Goal: Information Seeking & Learning: Learn about a topic

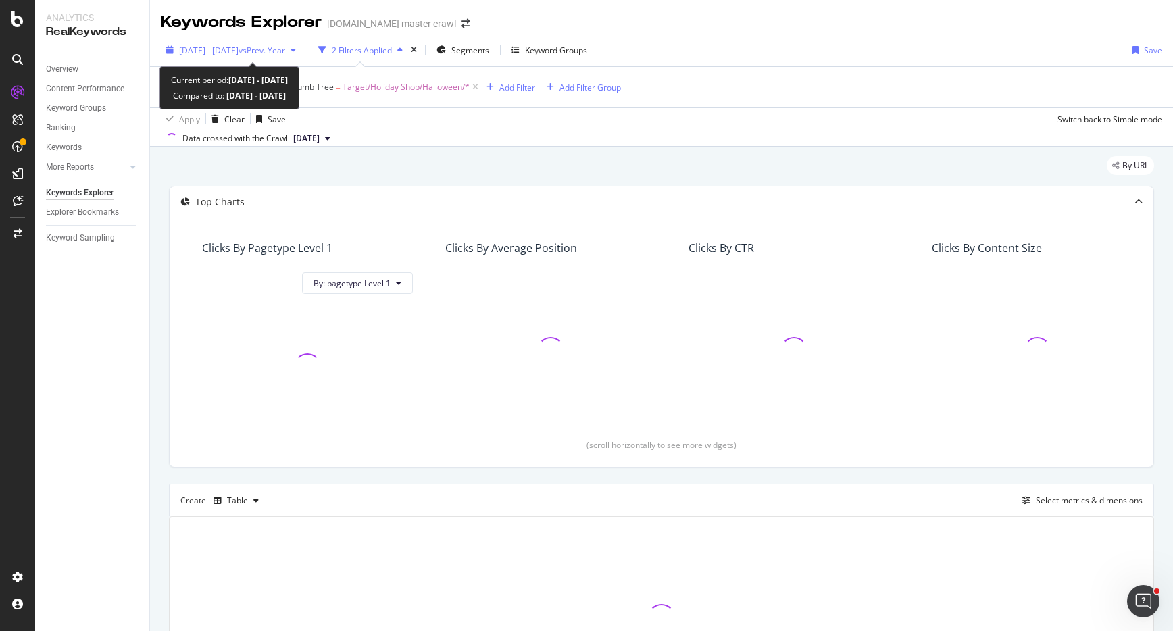
click at [195, 52] on span "[DATE] - [DATE]" at bounding box center [208, 50] width 59 height 11
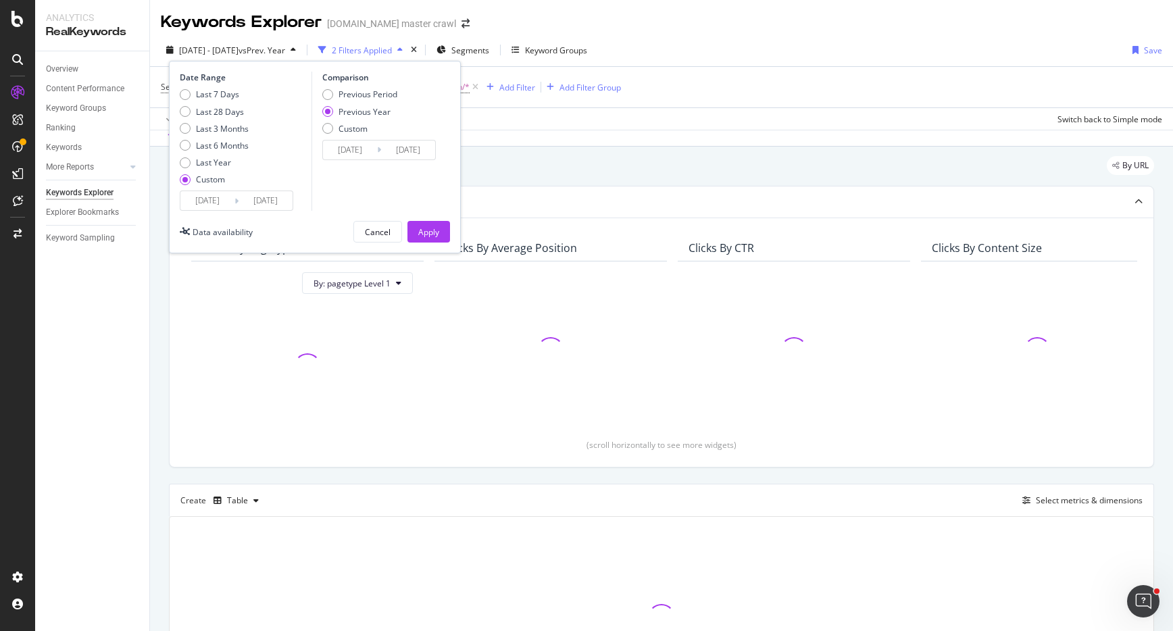
click at [210, 201] on input "[DATE]" at bounding box center [207, 200] width 54 height 19
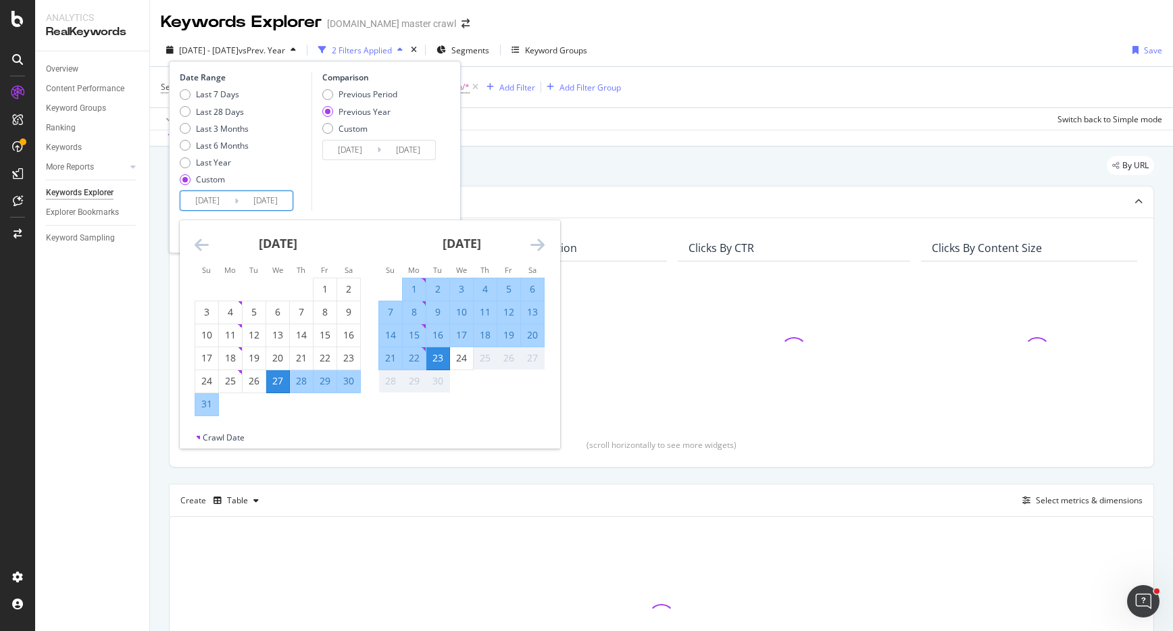
click at [383, 353] on div "21" at bounding box center [390, 358] width 23 height 14
type input "[DATE]"
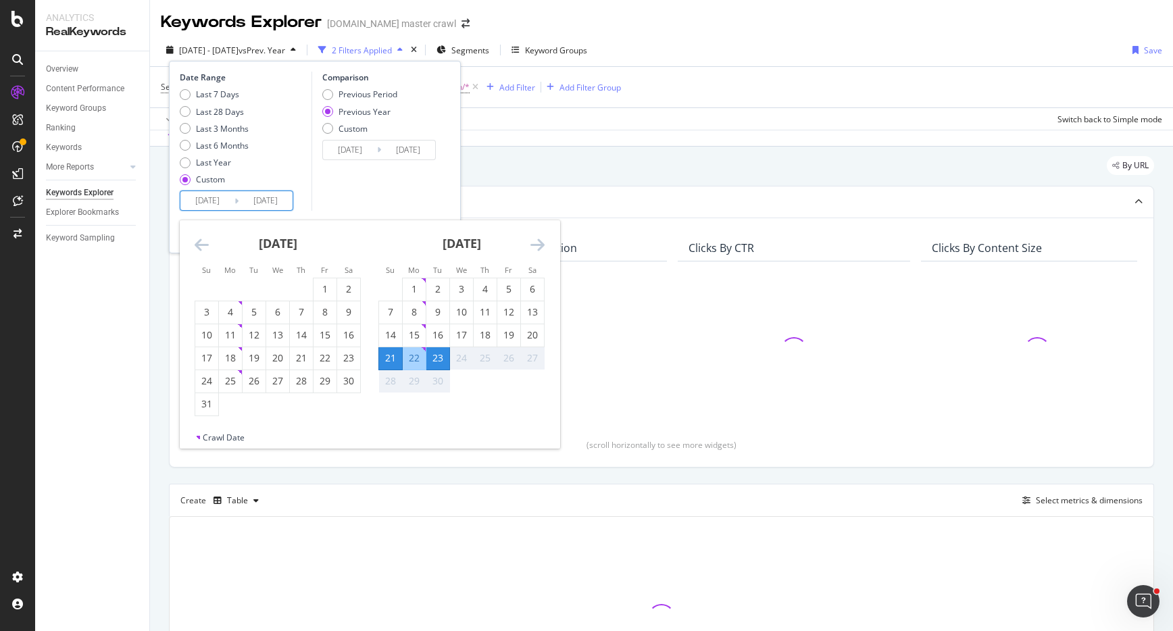
click at [436, 357] on div "23" at bounding box center [437, 358] width 23 height 14
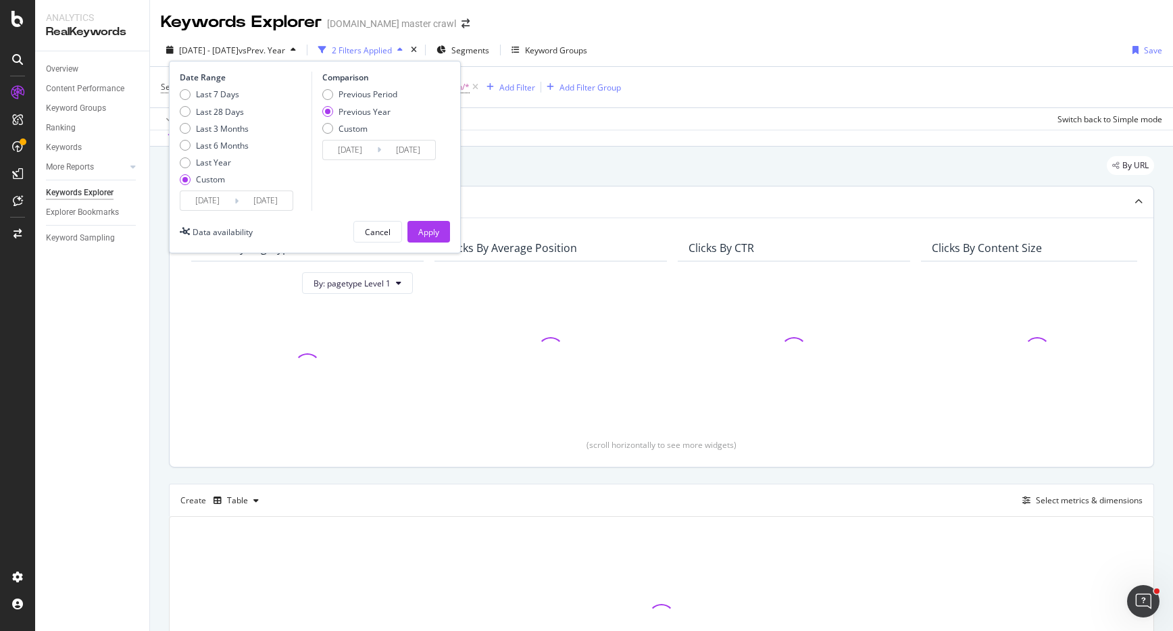
click at [429, 238] on div "Apply" at bounding box center [428, 232] width 21 height 20
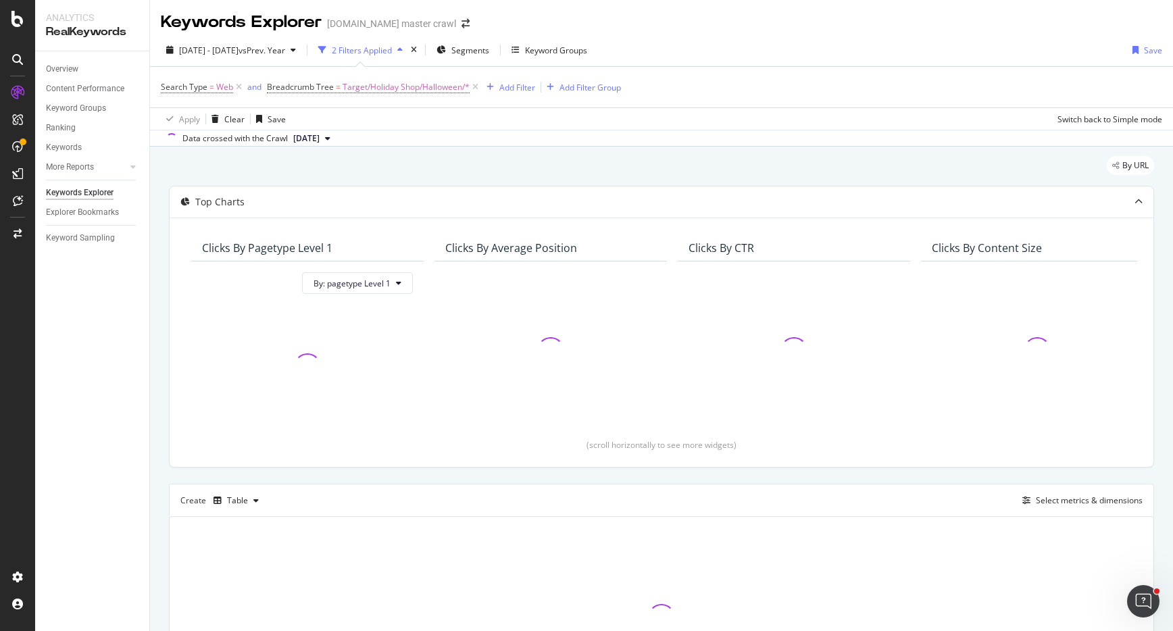
click at [474, 86] on icon at bounding box center [475, 87] width 11 height 14
click at [222, 89] on span "Web" at bounding box center [224, 87] width 17 height 19
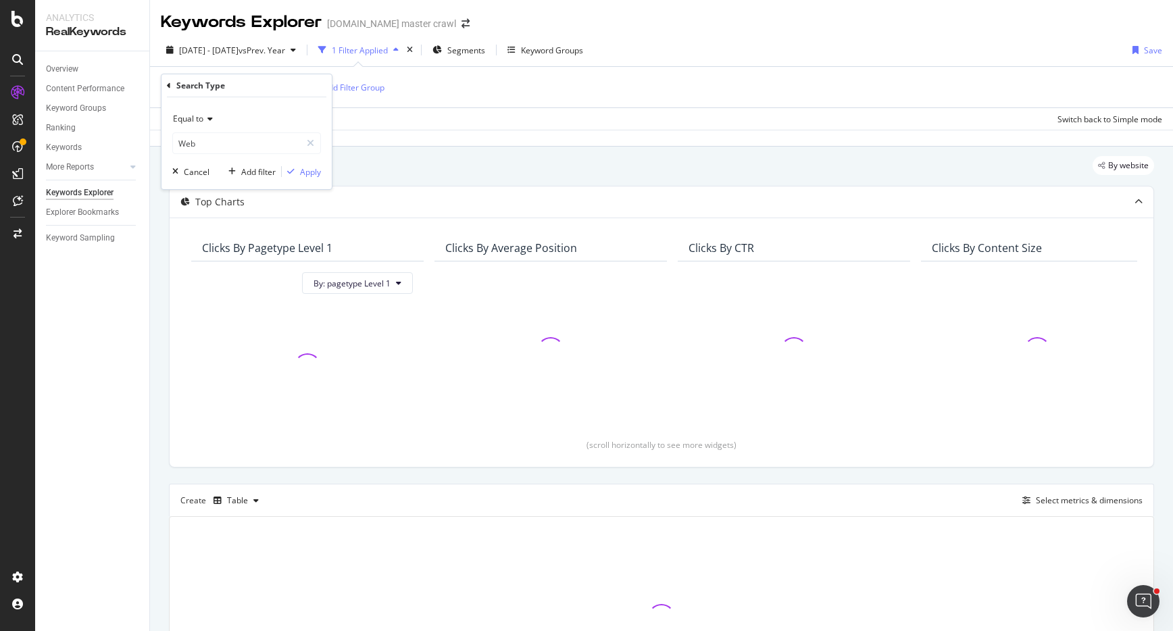
click at [205, 115] on icon at bounding box center [207, 119] width 9 height 8
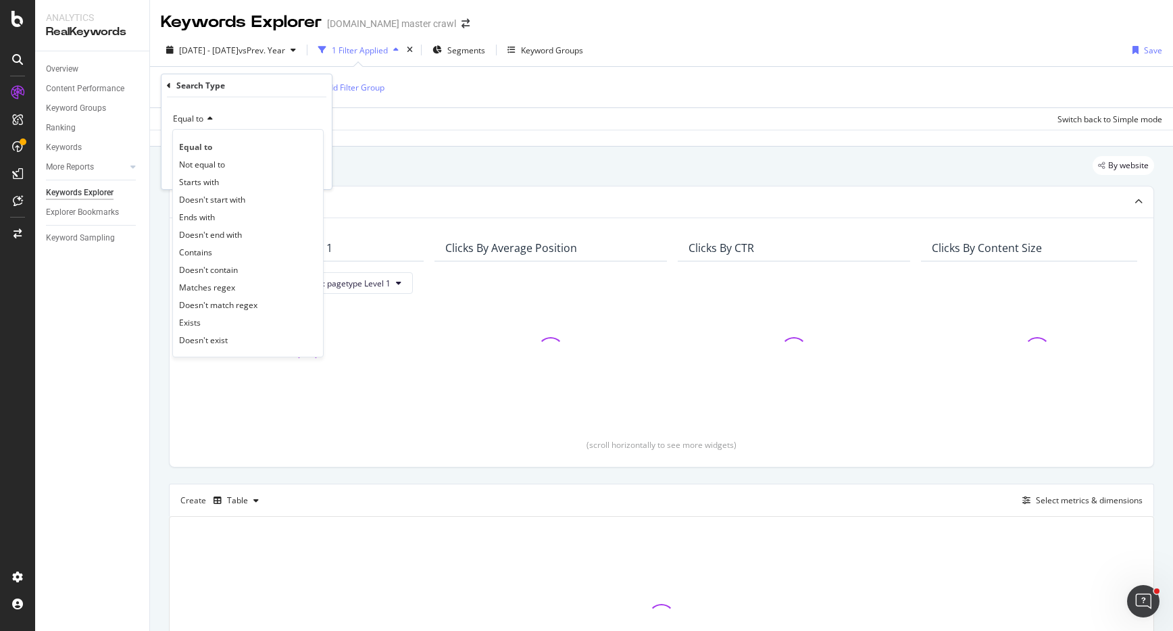
drag, startPoint x: 232, startPoint y: 124, endPoint x: 238, endPoint y: 120, distance: 7.3
click at [234, 120] on div "Equal to" at bounding box center [246, 119] width 149 height 22
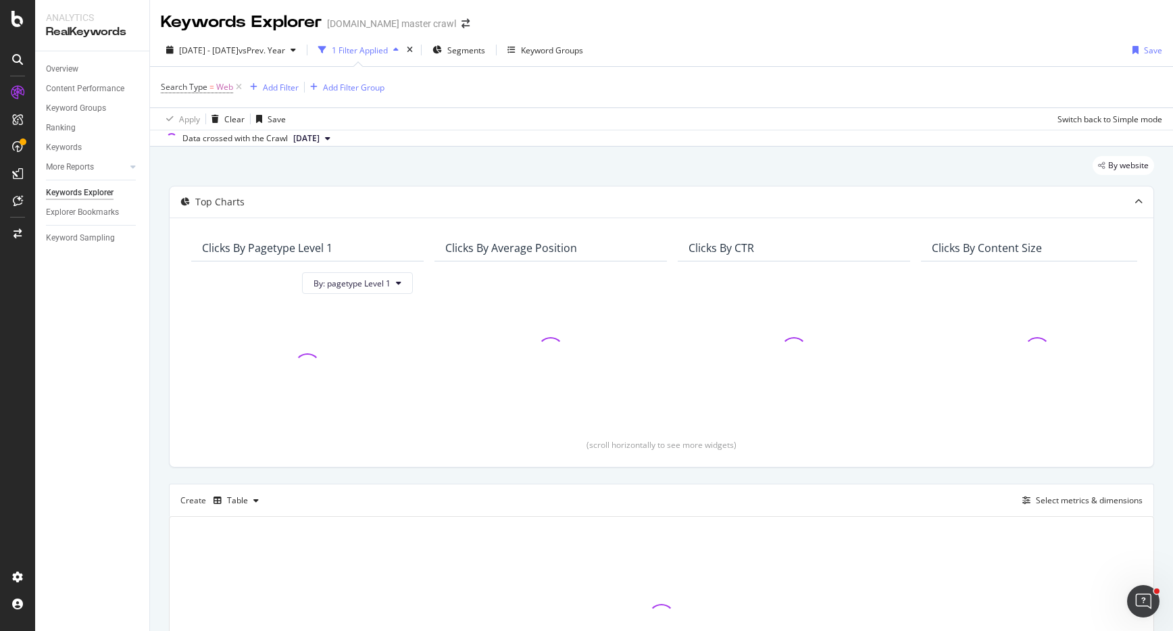
drag, startPoint x: 368, startPoint y: 108, endPoint x: 345, endPoint y: 107, distance: 23.0
click at [367, 108] on div "Apply Clear Save Switch back to Simple mode" at bounding box center [661, 118] width 1023 height 22
click at [235, 86] on icon at bounding box center [238, 87] width 11 height 14
click at [201, 85] on div "Add Filter" at bounding box center [197, 86] width 36 height 11
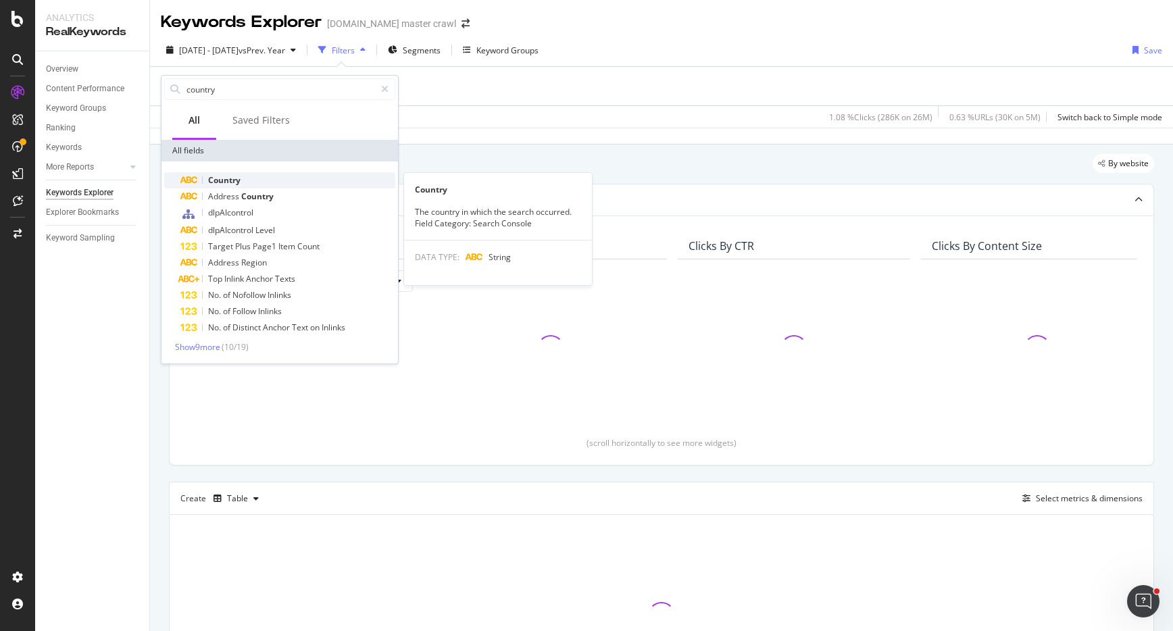
type input "country"
click at [232, 181] on span "Country" at bounding box center [224, 179] width 32 height 11
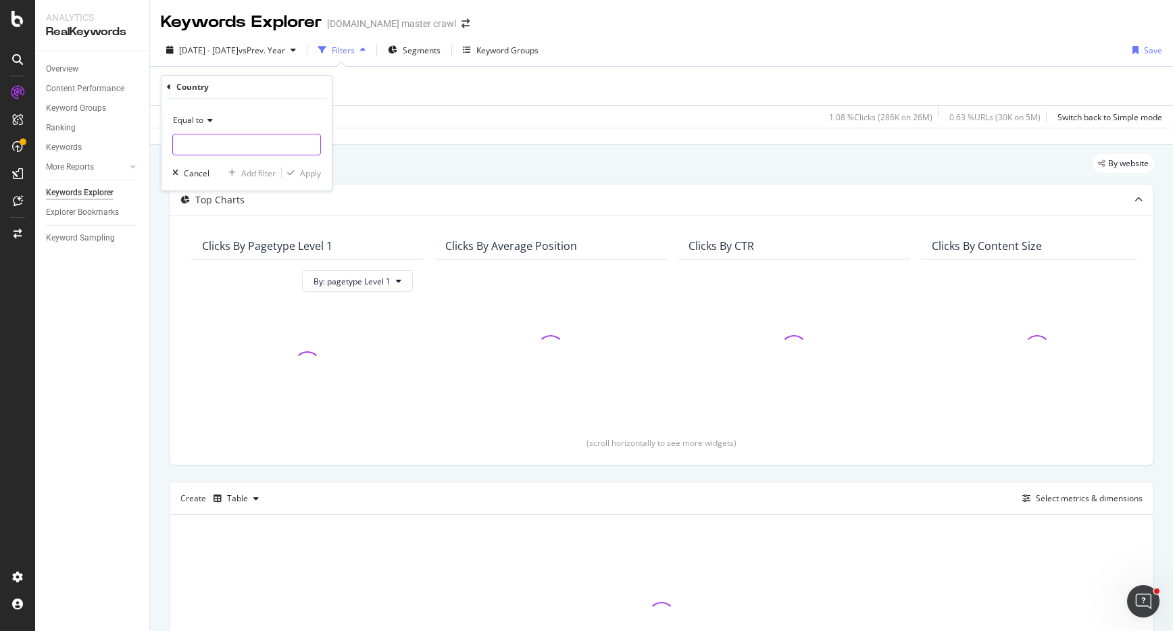
click at [216, 139] on input "text" at bounding box center [246, 145] width 147 height 22
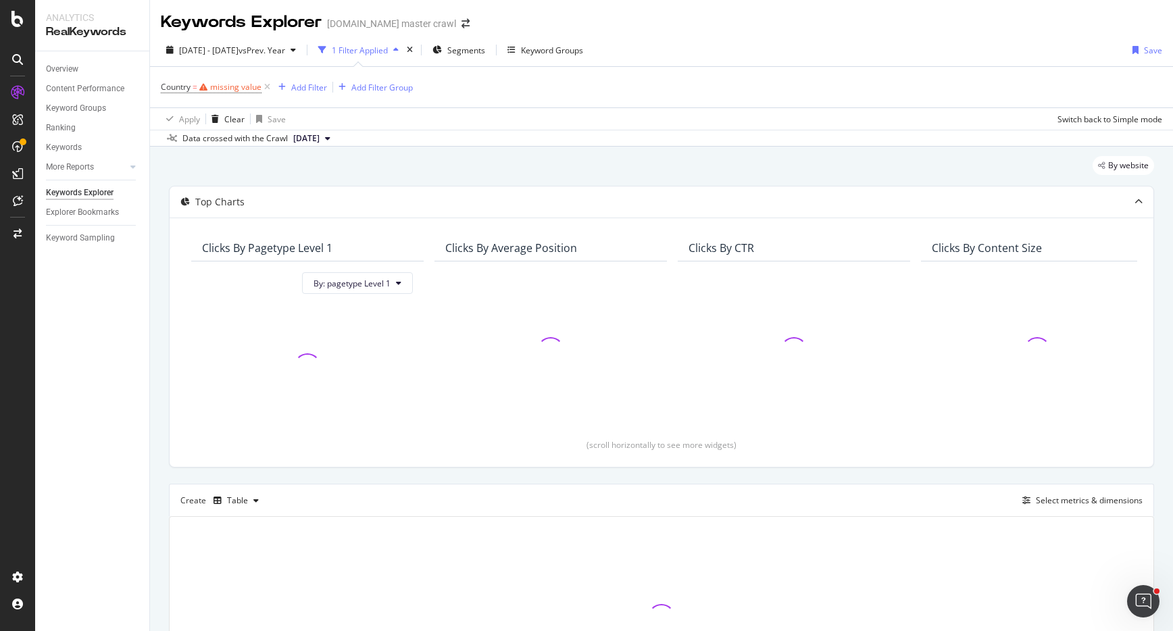
click at [388, 118] on div "Apply Clear Save Switch back to Simple mode" at bounding box center [661, 118] width 1023 height 22
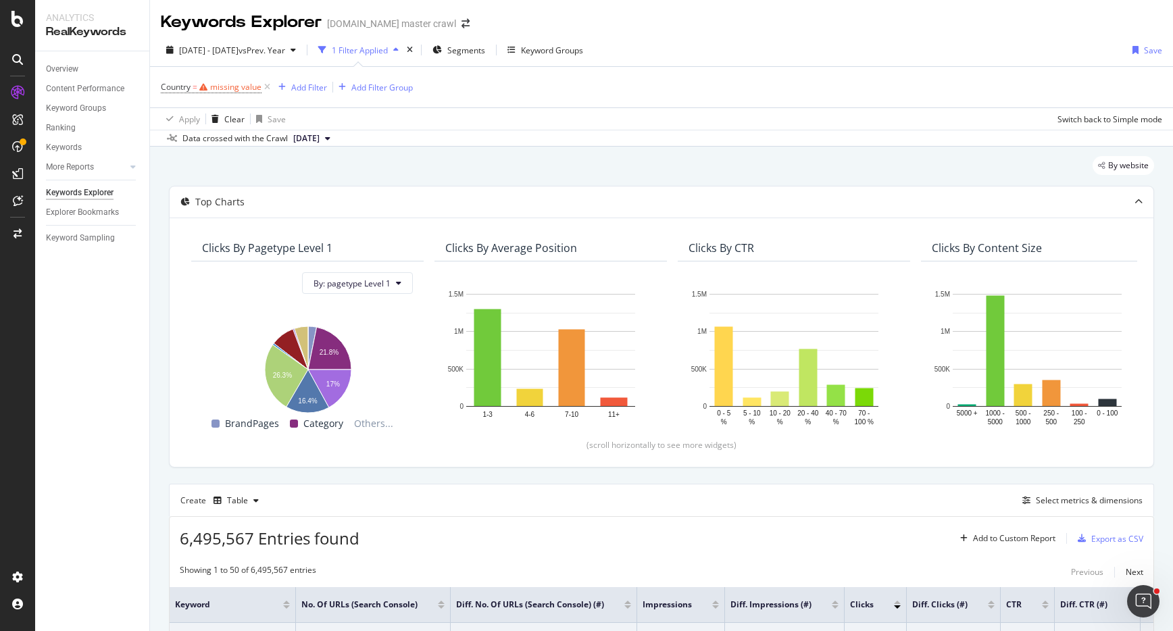
click at [245, 93] on span "Country = missing value" at bounding box center [217, 87] width 112 height 19
click at [247, 89] on div "missing value" at bounding box center [235, 86] width 51 height 11
click at [217, 135] on input "text" at bounding box center [246, 143] width 147 height 22
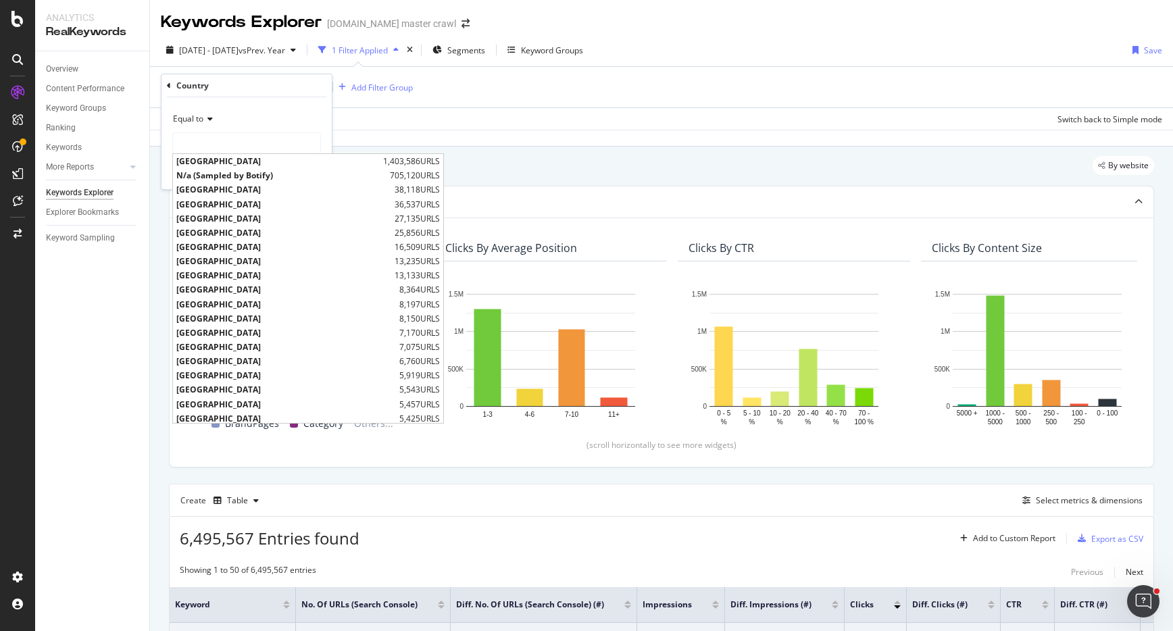
click at [244, 162] on span "[GEOGRAPHIC_DATA]" at bounding box center [277, 160] width 203 height 11
type input "[GEOGRAPHIC_DATA]"
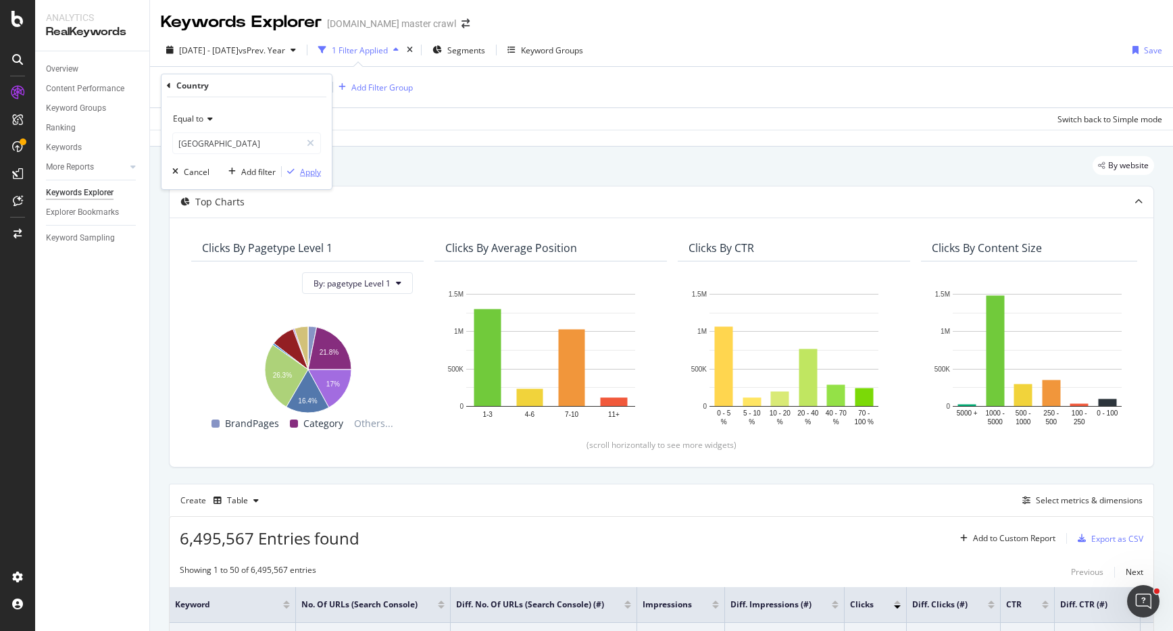
click at [307, 170] on div "Apply" at bounding box center [310, 171] width 21 height 11
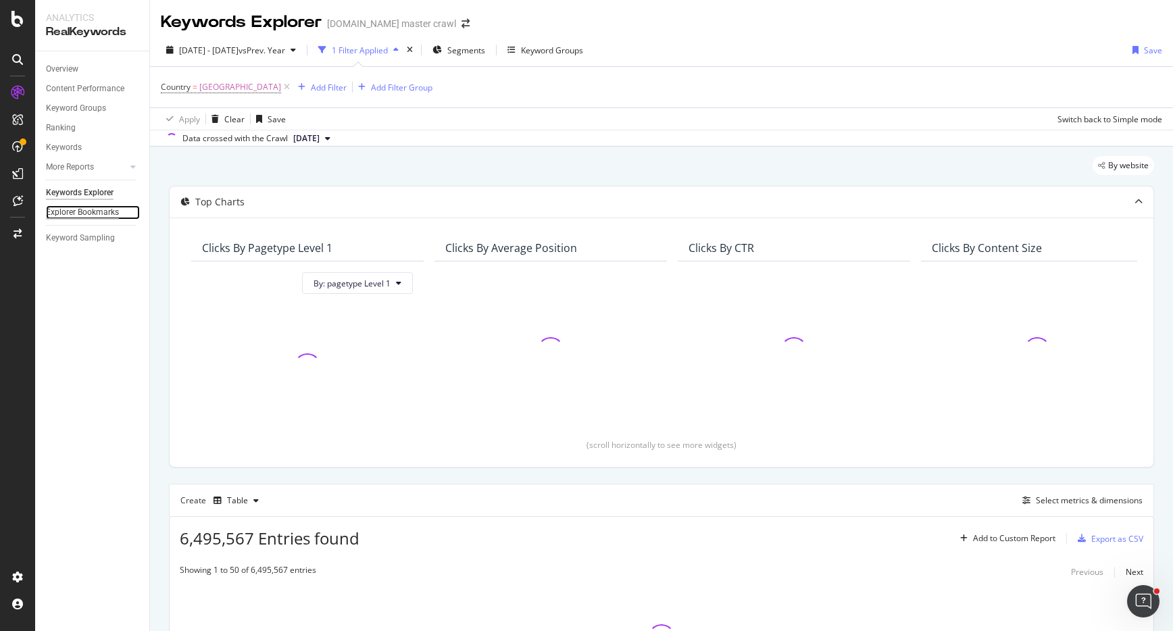
click at [90, 216] on div "Explorer Bookmarks" at bounding box center [82, 212] width 73 height 14
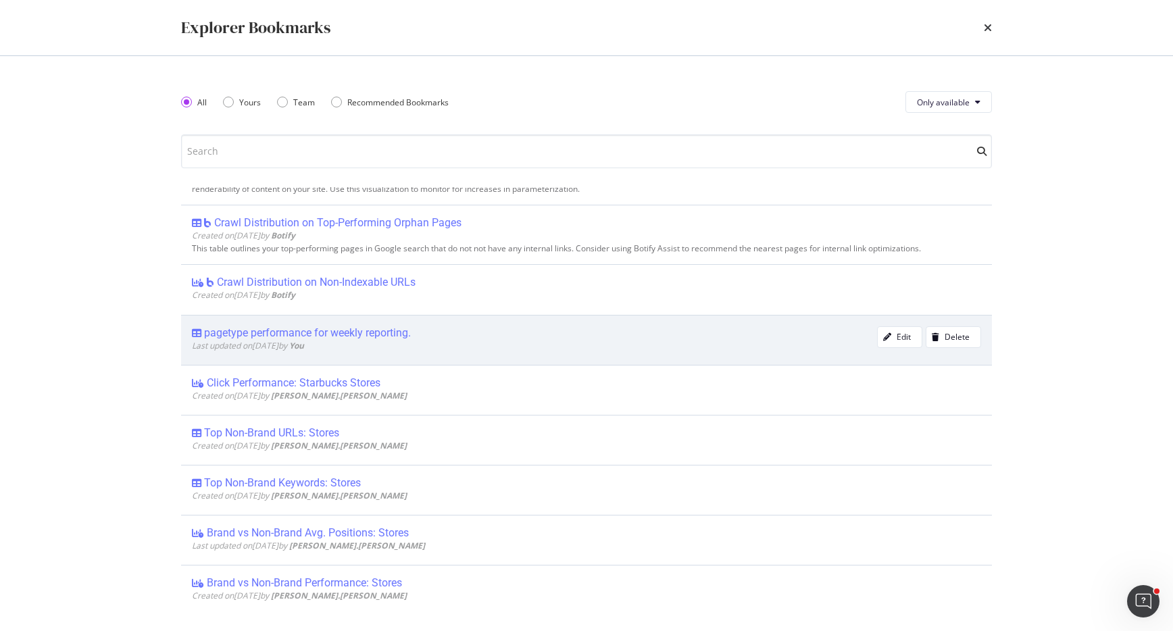
scroll to position [407, 0]
click at [347, 333] on div "pagetype performance for weekly reporting." at bounding box center [307, 335] width 207 height 14
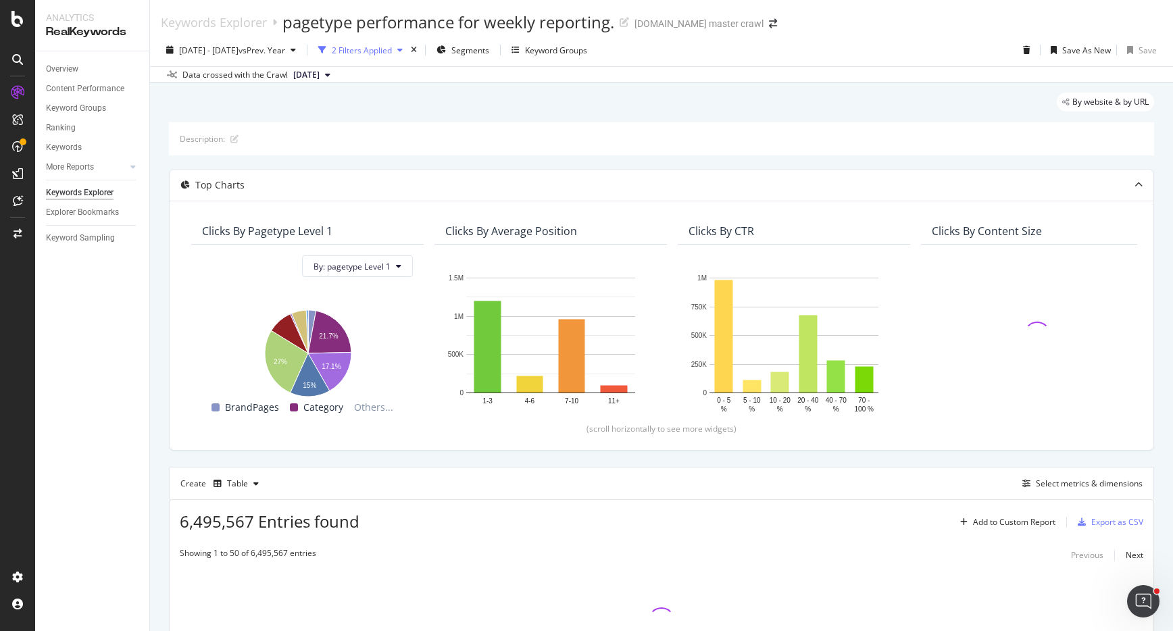
click at [379, 50] on div "2 Filters Applied" at bounding box center [362, 50] width 60 height 11
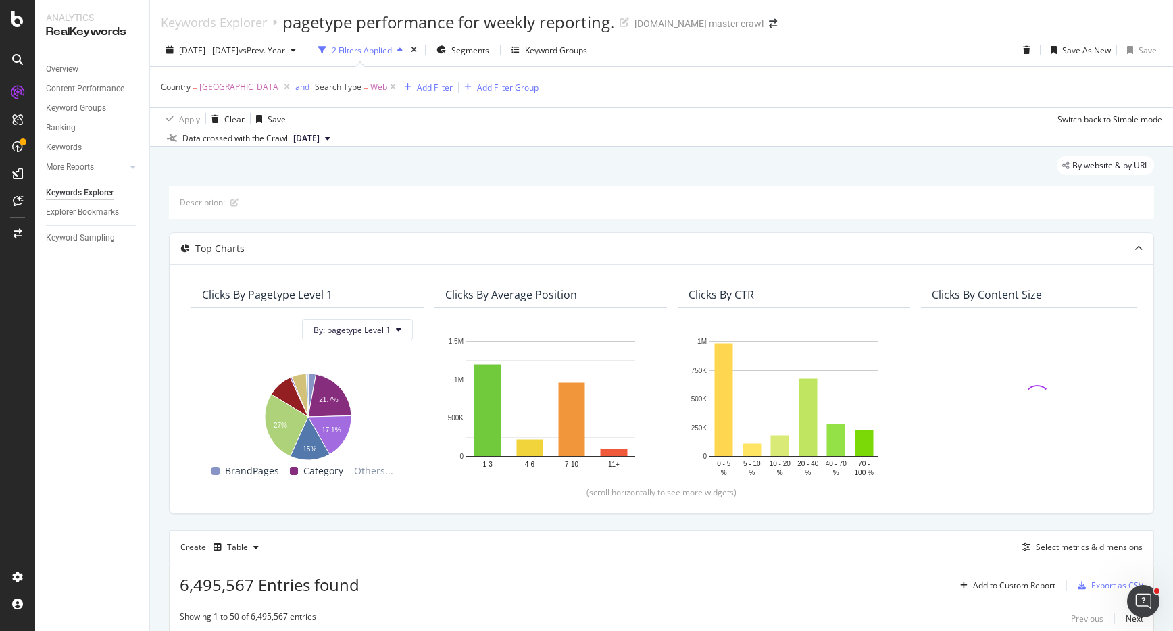
click at [380, 88] on span "Search Type = Web" at bounding box center [351, 87] width 72 height 12
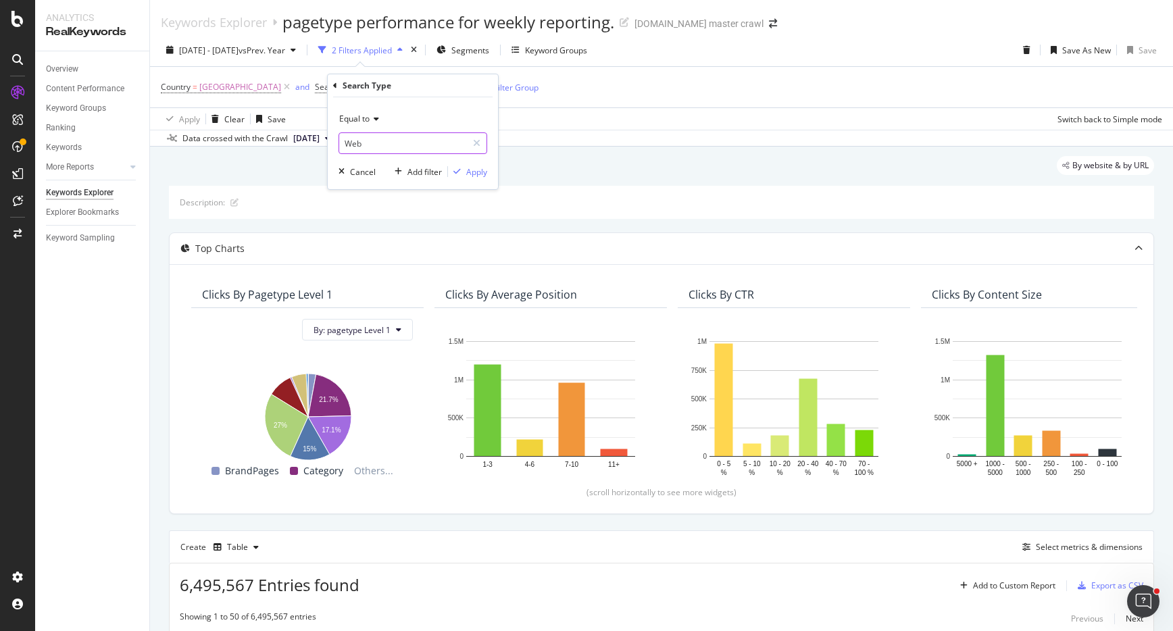
click at [368, 155] on div "Equal to Web WEB Cancel Add filter Apply" at bounding box center [413, 143] width 170 height 92
click at [370, 145] on input "Web" at bounding box center [403, 143] width 128 height 22
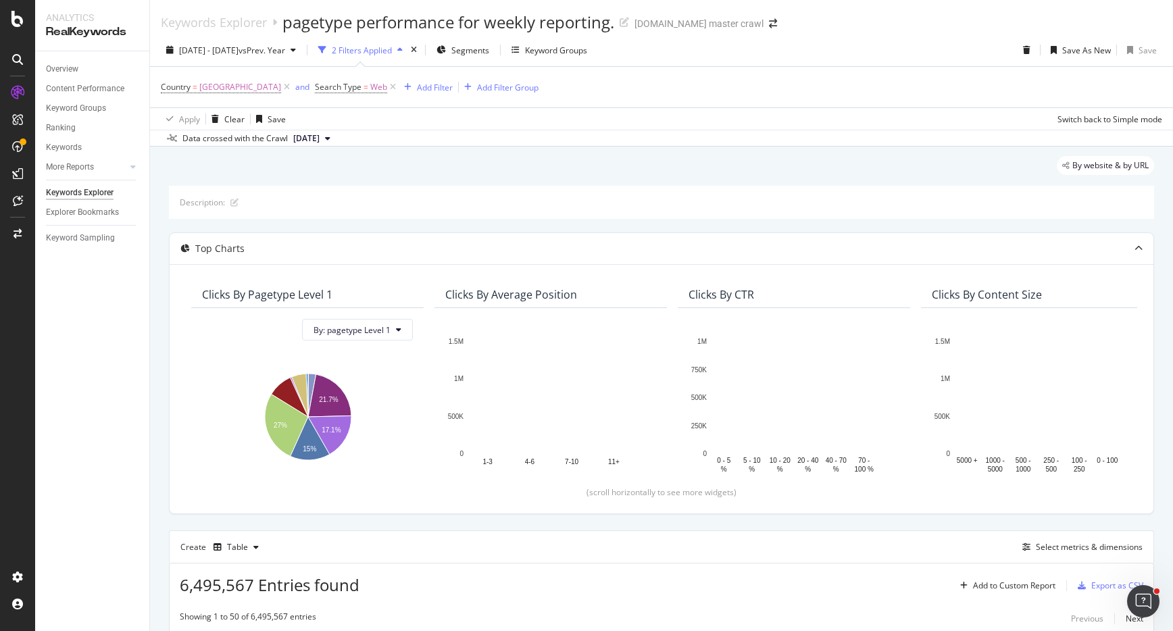
drag, startPoint x: 597, startPoint y: 139, endPoint x: 524, endPoint y: 125, distance: 74.3
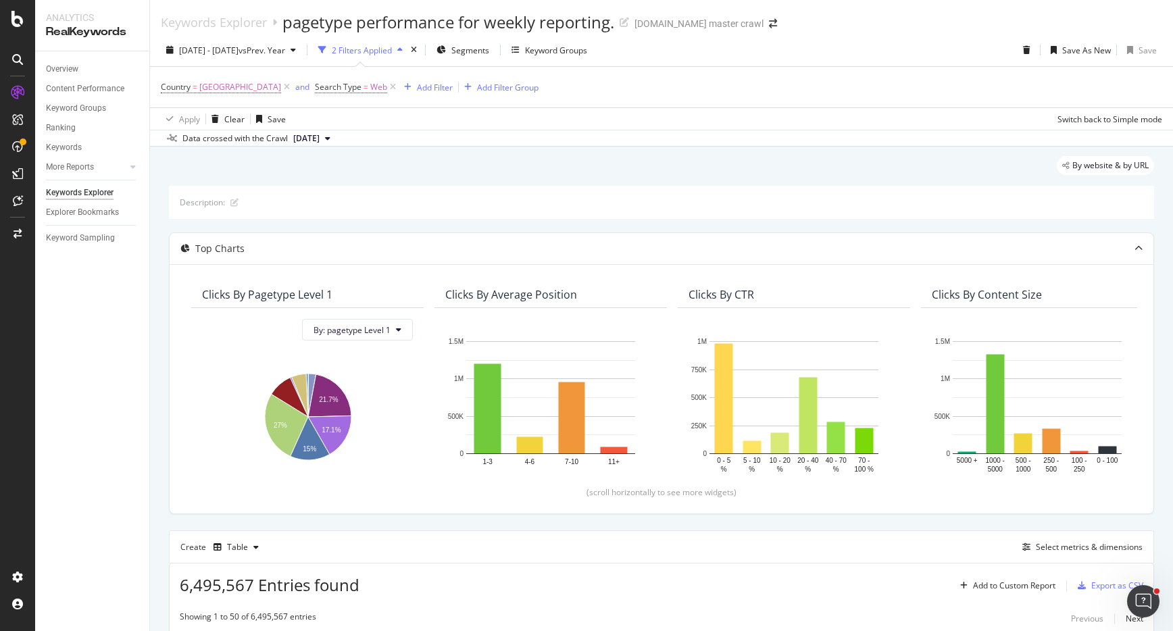
click at [580, 135] on div "Data crossed with the Crawl [DATE]" at bounding box center [661, 138] width 1023 height 16
click at [399, 88] on icon at bounding box center [392, 87] width 11 height 14
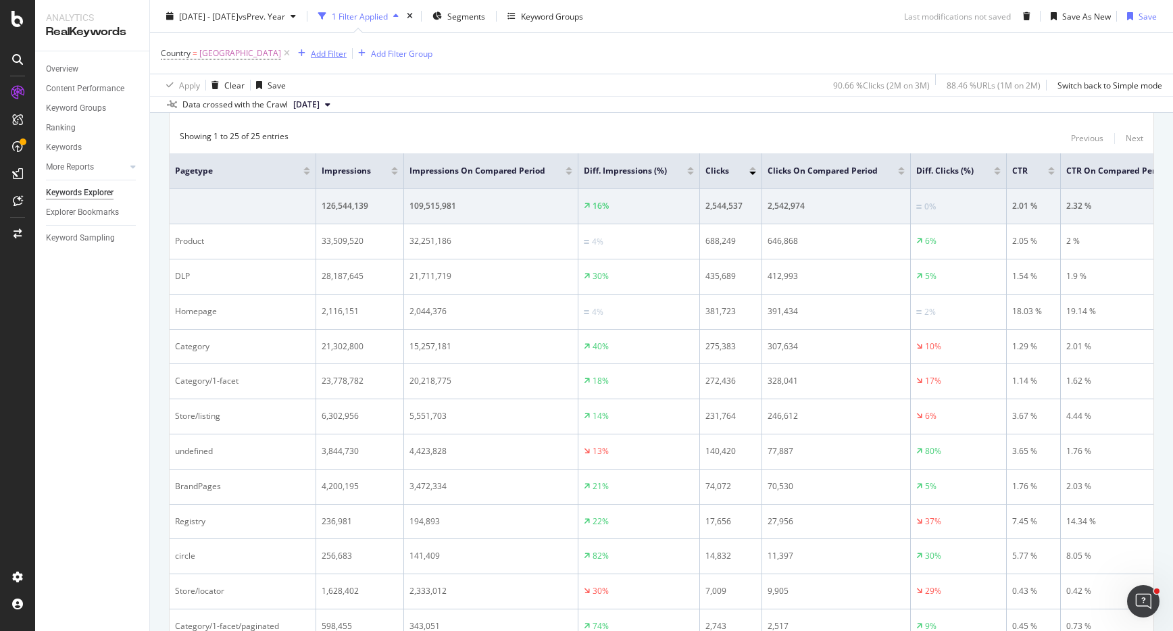
click at [347, 52] on div "Add Filter" at bounding box center [329, 52] width 36 height 11
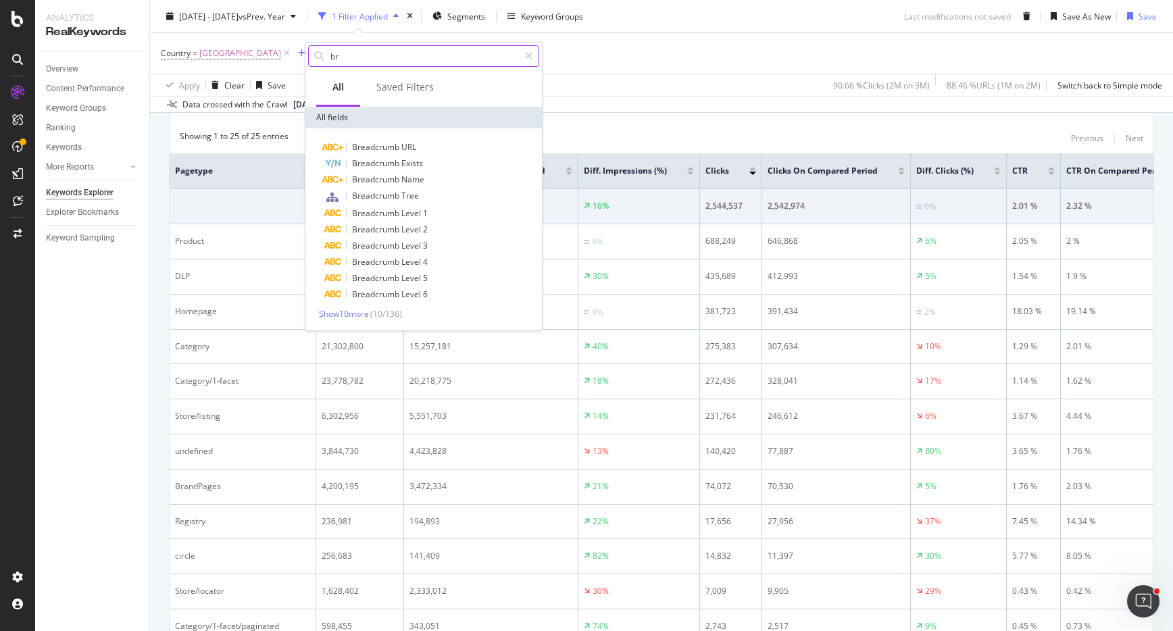
type input "b"
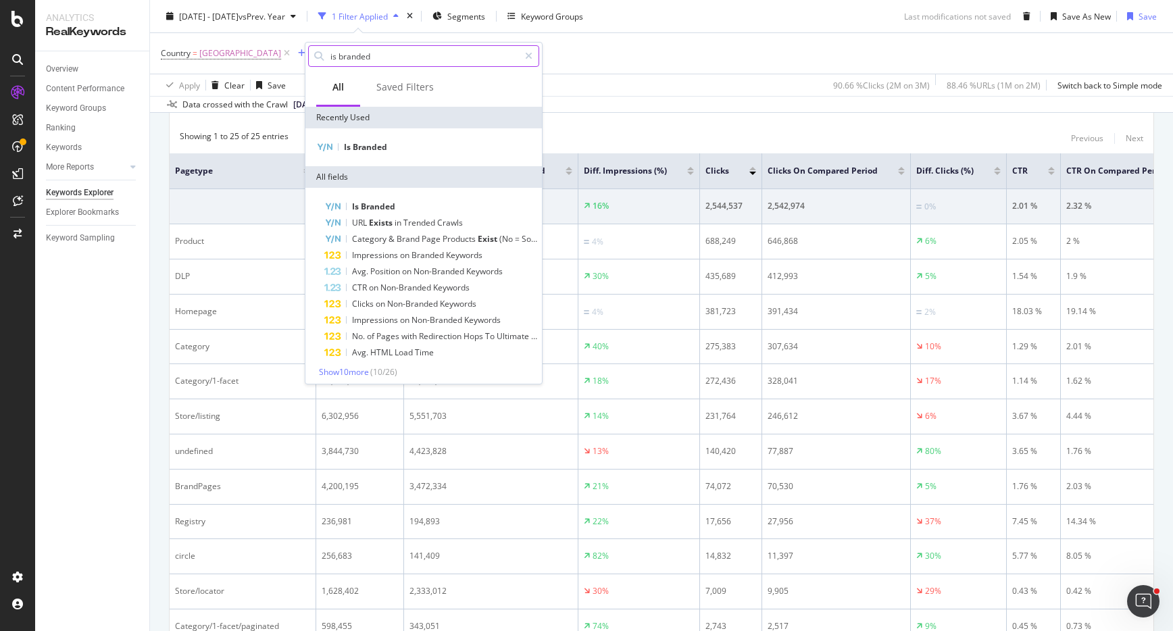
drag, startPoint x: 380, startPoint y: 56, endPoint x: 328, endPoint y: 56, distance: 52.0
click at [328, 56] on div "is branded" at bounding box center [423, 56] width 231 height 22
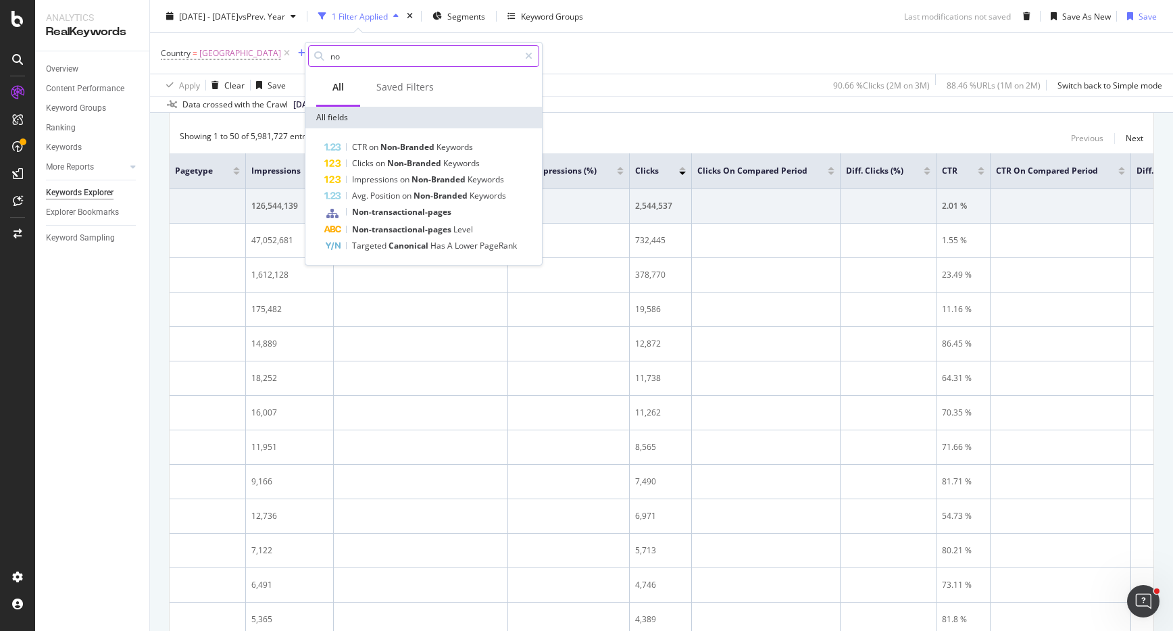
type input "n"
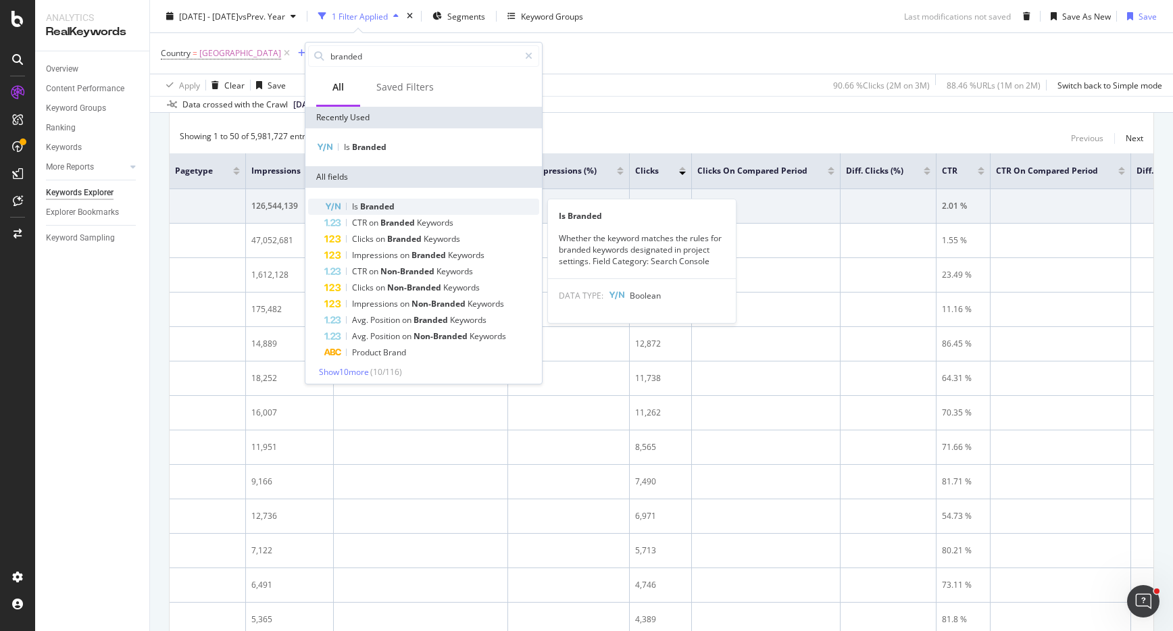
type input "branded"
click at [381, 203] on span "Branded" at bounding box center [377, 206] width 34 height 11
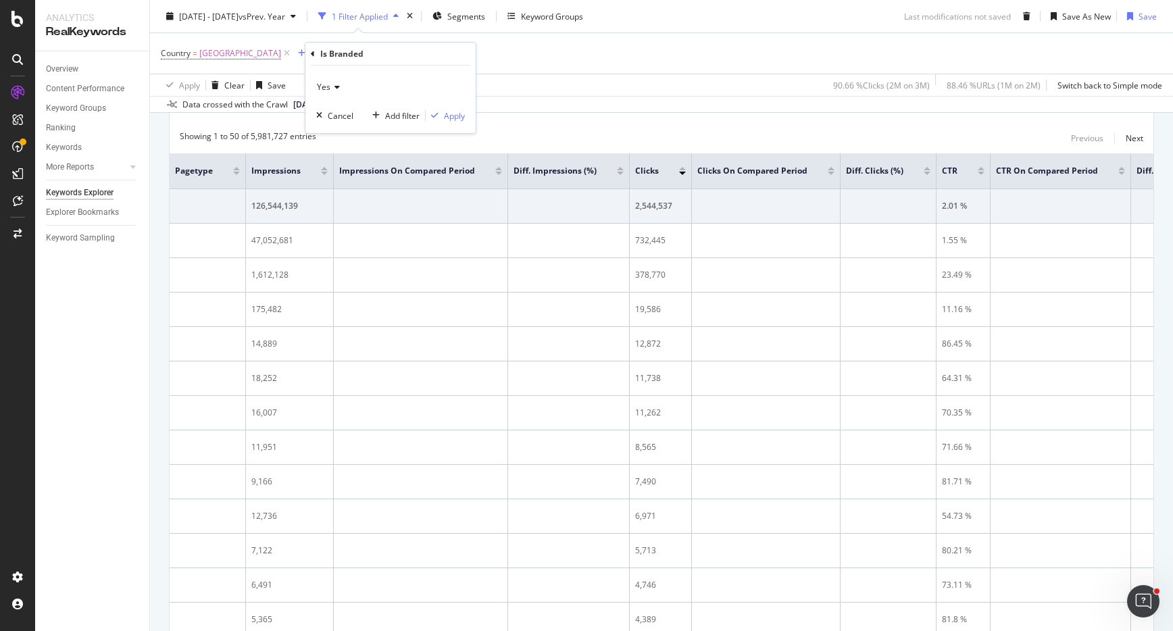
click at [334, 86] on icon at bounding box center [334, 87] width 9 height 8
click at [338, 129] on div "No" at bounding box center [392, 133] width 145 height 18
click at [449, 111] on div "Apply" at bounding box center [454, 115] width 21 height 11
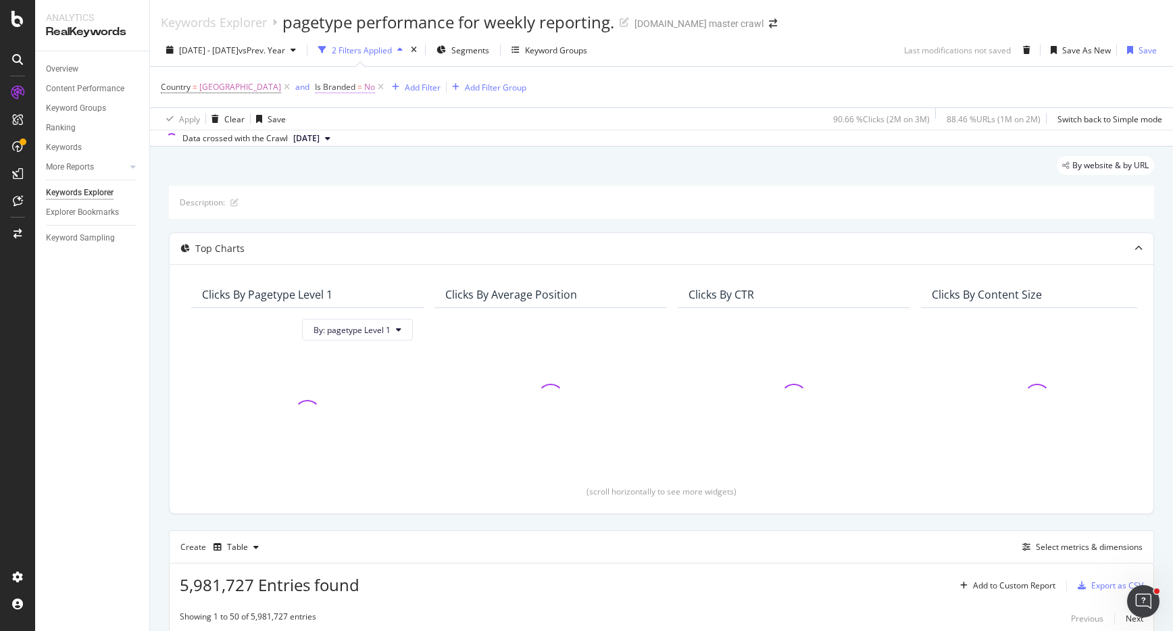
click at [375, 87] on span "Is Branded = No" at bounding box center [345, 87] width 60 height 12
click at [357, 113] on div "No" at bounding box center [412, 119] width 149 height 22
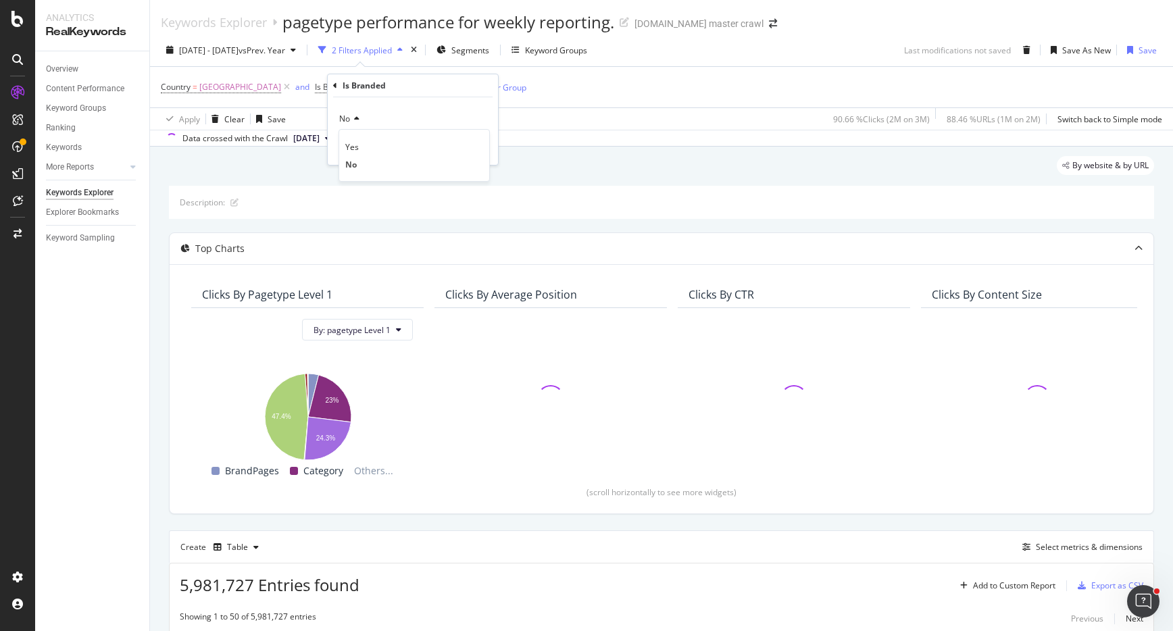
drag, startPoint x: 533, startPoint y: 118, endPoint x: 519, endPoint y: 117, distance: 14.3
click at [533, 118] on div "Apply Clear Save 90.66 % Clicks ( 2M on 3M ) 88.46 % URLs ( 1M on 2M ) Switch b…" at bounding box center [661, 118] width 1023 height 22
click at [386, 86] on icon at bounding box center [380, 87] width 11 height 14
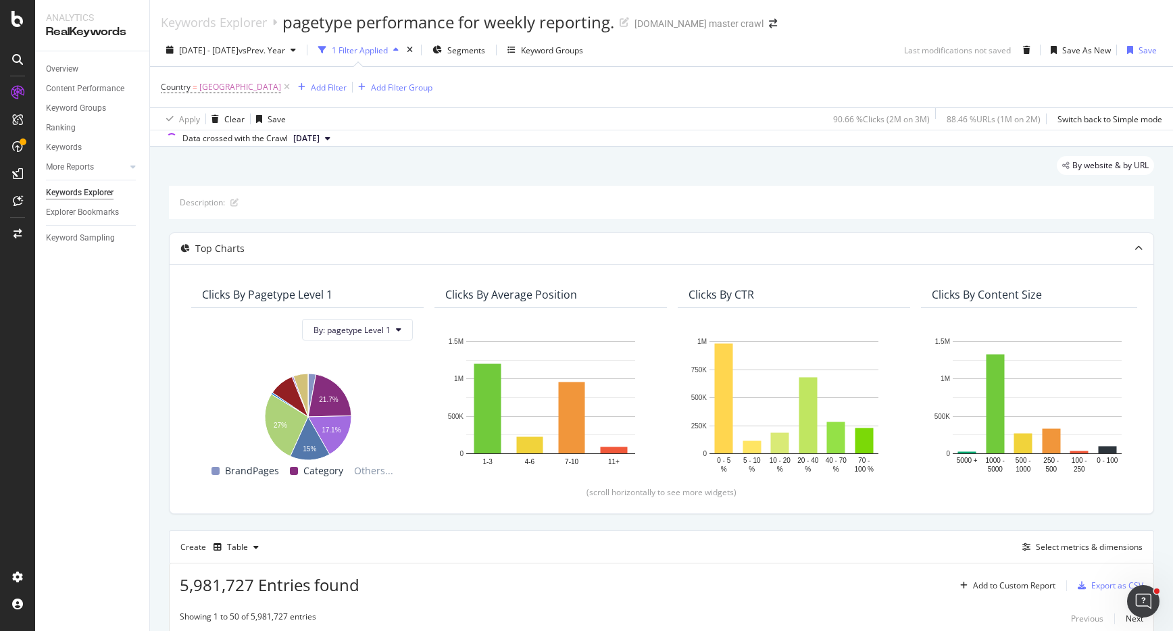
click at [320, 141] on span "[DATE]" at bounding box center [306, 138] width 26 height 12
click at [395, 177] on div "Your Enterprise Plan gives you access to the last 20 Crawls." at bounding box center [375, 187] width 203 height 35
click at [409, 144] on div "Data crossed with the Crawl [DATE]" at bounding box center [661, 138] width 1023 height 16
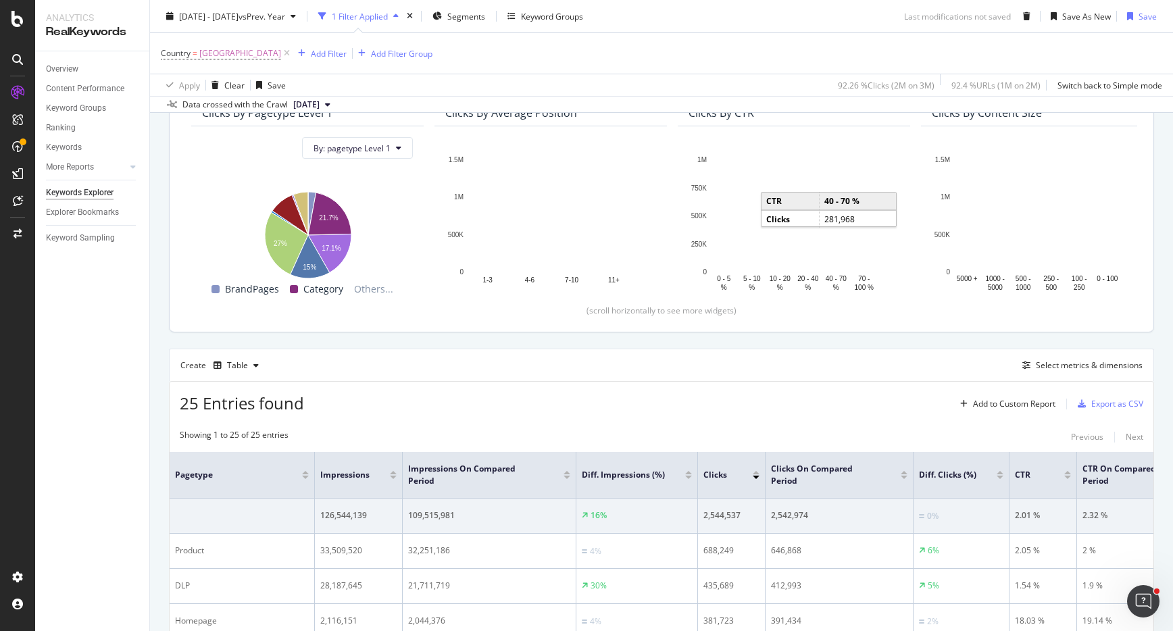
scroll to position [182, 0]
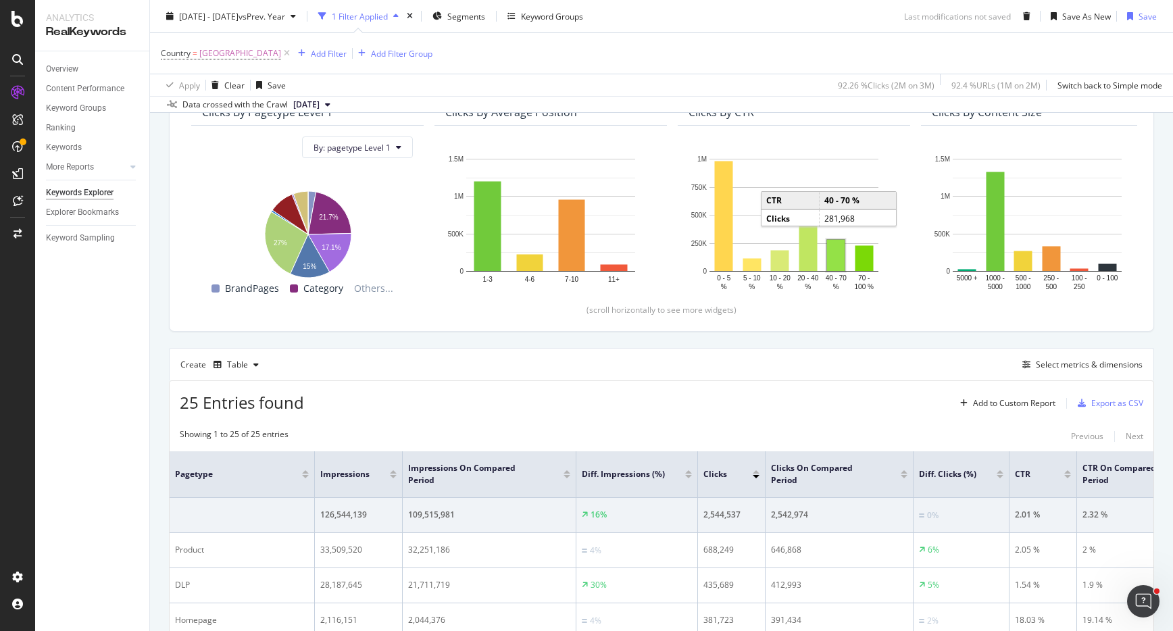
click at [180, 402] on span "25 Entries found" at bounding box center [242, 402] width 124 height 22
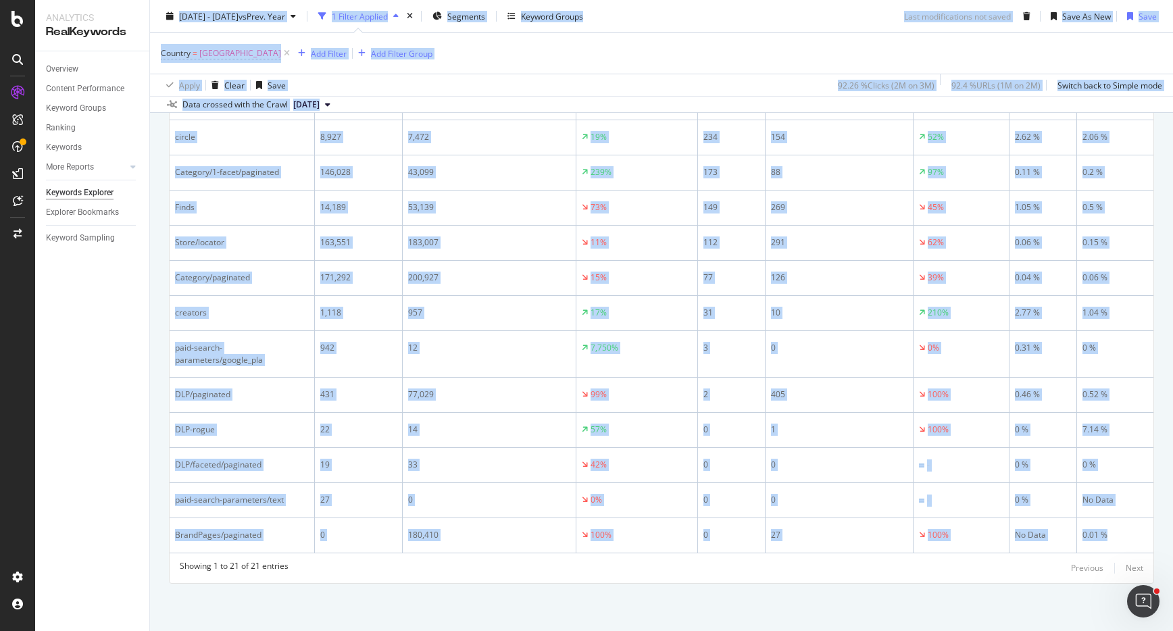
scroll to position [911, 0]
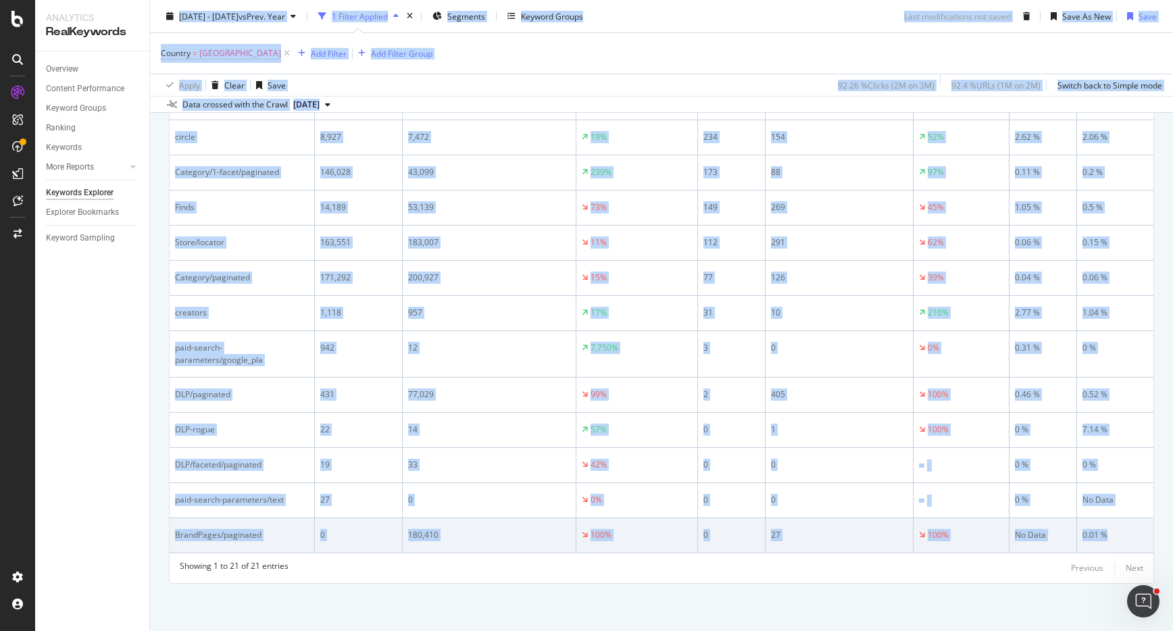
drag, startPoint x: 159, startPoint y: 14, endPoint x: 1132, endPoint y: 538, distance: 1105.2
click at [1132, 538] on div "Keywords Explorer pagetype performance for weekly reporting. [DOMAIN_NAME] mast…" at bounding box center [661, 315] width 1023 height 631
copy div "5474 Lor. 90ip - Dol. 26si am Cons. Adip 9 Elitse Doeiusm Temporin Utlabor Etdo…"
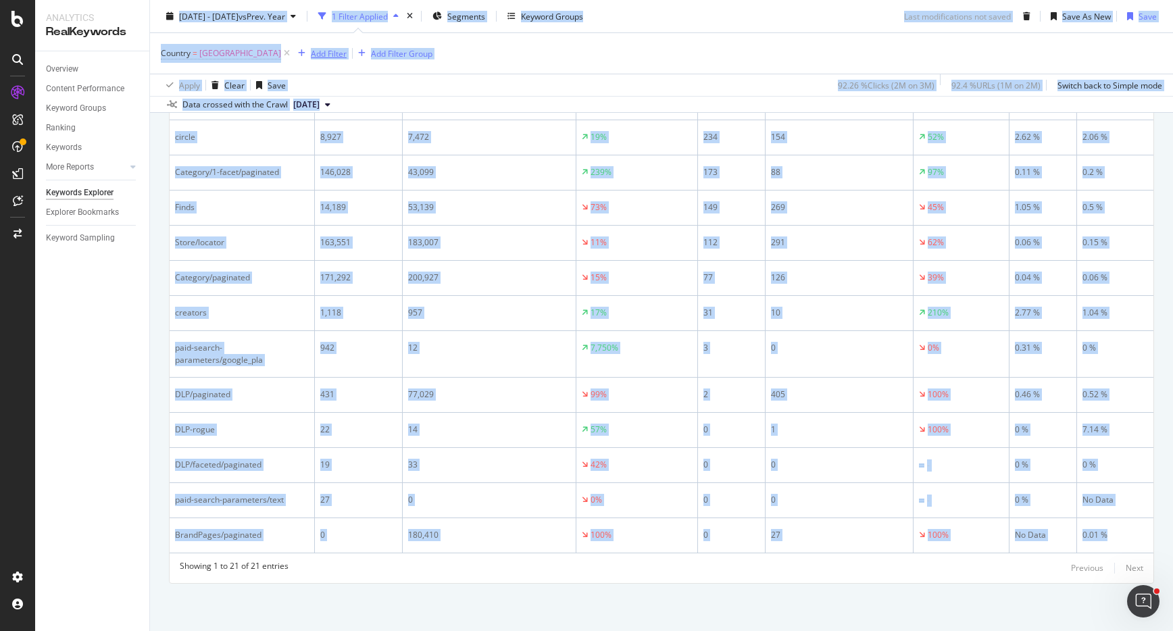
click at [346, 55] on div "Add Filter" at bounding box center [329, 52] width 36 height 11
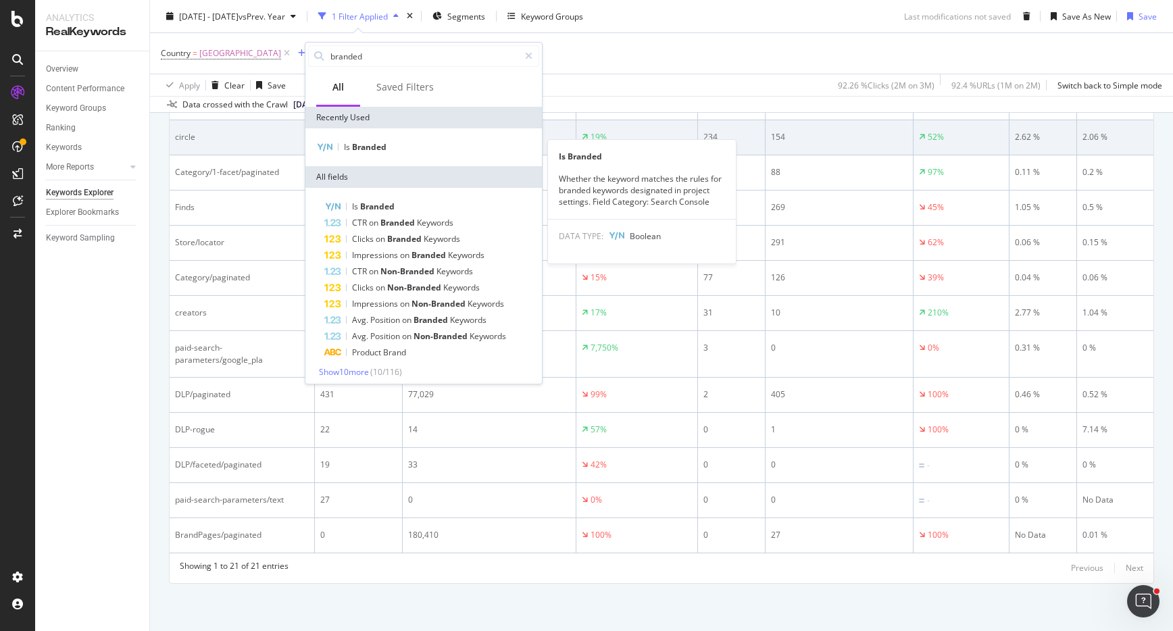
click at [376, 142] on span "Branded" at bounding box center [369, 146] width 34 height 11
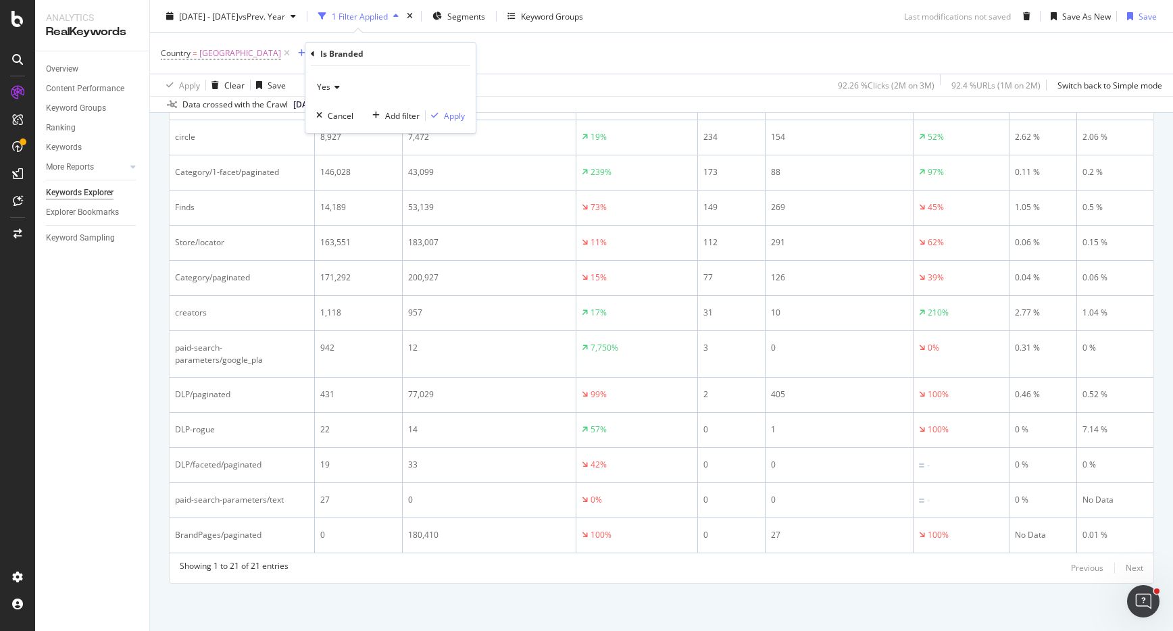
click at [322, 82] on span "Yes" at bounding box center [324, 86] width 14 height 11
click at [351, 132] on div "No" at bounding box center [392, 133] width 145 height 18
click at [453, 116] on div "Apply" at bounding box center [454, 115] width 21 height 11
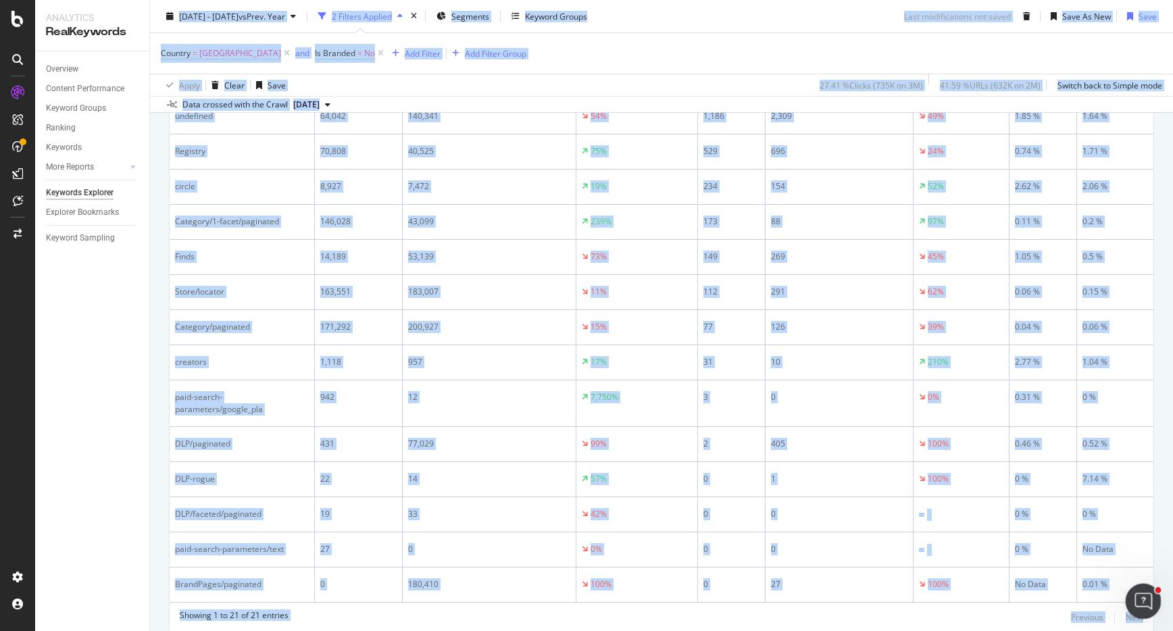
scroll to position [911, 0]
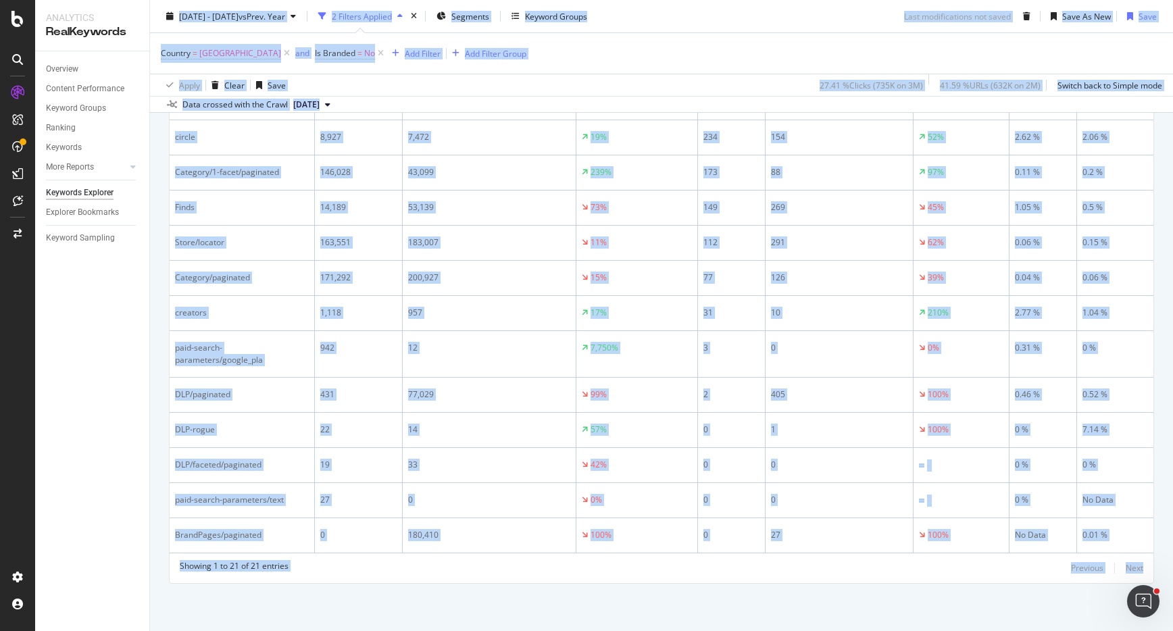
click at [1142, 567] on div "Keywords Explorer pagetype performance for weekly reporting. [DOMAIN_NAME] mast…" at bounding box center [661, 315] width 1023 height 631
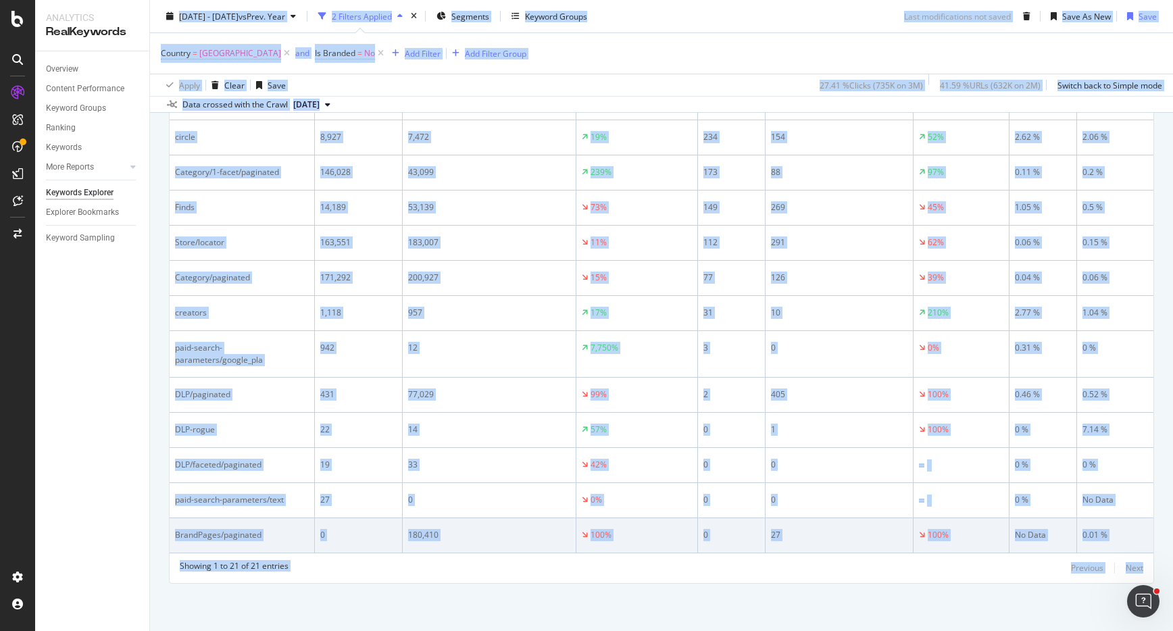
copy div "7982 Lor. 36ip - Dol. 42si am Cons. Adip 1 Elitsed Doeiusm Temporin Utlabor Etd…"
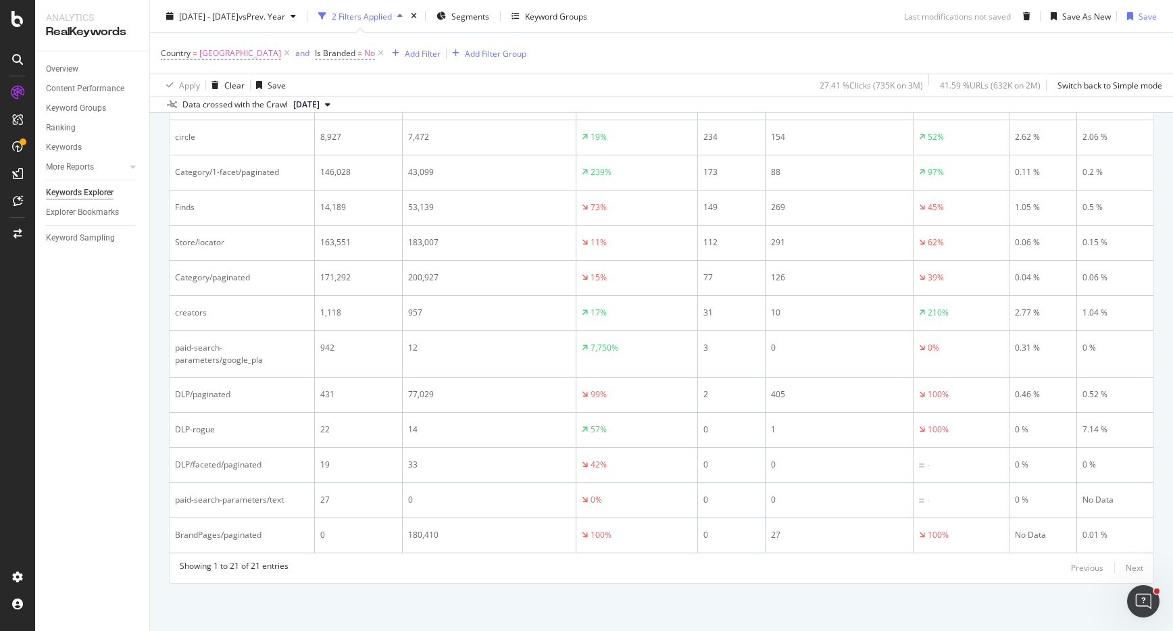
click at [631, 62] on div "Country = [GEOGRAPHIC_DATA] and Is Branded = No Add Filter Add Filter Group" at bounding box center [661, 53] width 1001 height 41
click at [375, 51] on span "No" at bounding box center [369, 53] width 11 height 19
click at [352, 83] on icon at bounding box center [354, 85] width 9 height 8
click at [373, 110] on div "Yes" at bounding box center [414, 113] width 145 height 18
click at [470, 111] on div "Apply" at bounding box center [476, 113] width 21 height 11
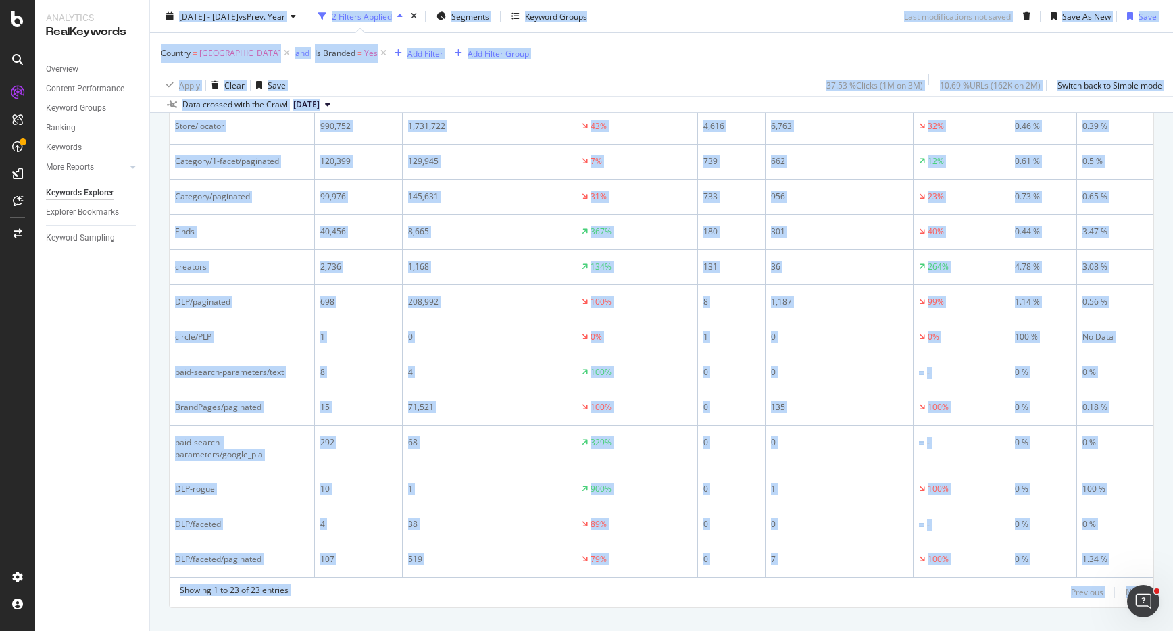
scroll to position [982, 0]
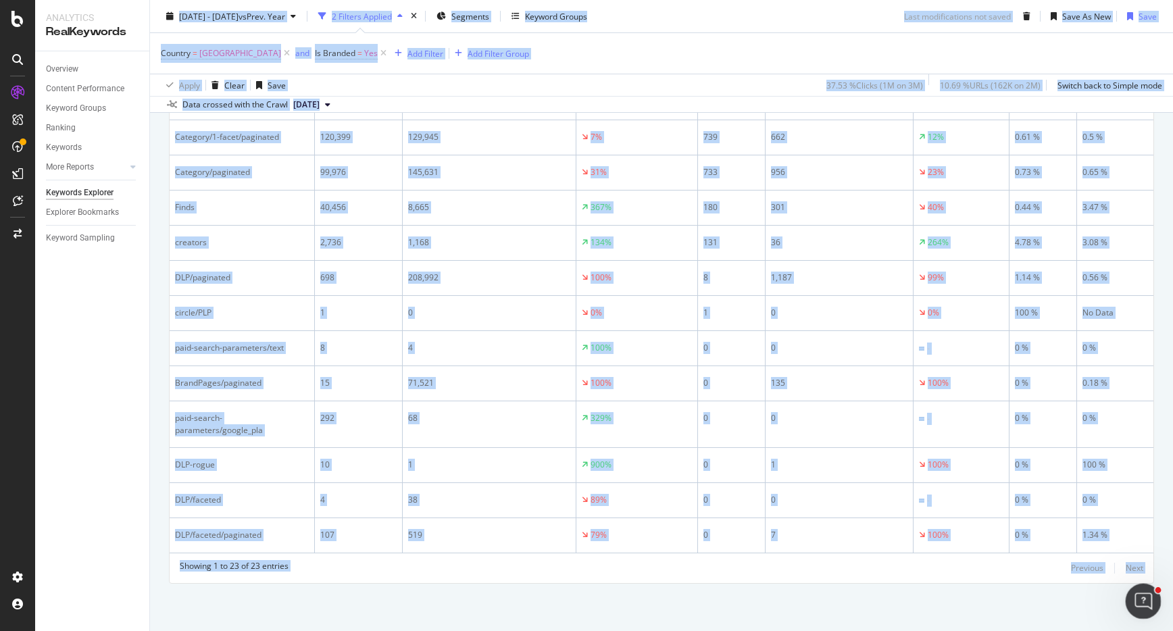
drag, startPoint x: 170, startPoint y: 55, endPoint x: 1157, endPoint y: 588, distance: 1121.2
click at [1158, 588] on body "Analytics RealKeywords Overview Content Performance Keyword Groups Ranking Keyw…" at bounding box center [586, 315] width 1173 height 631
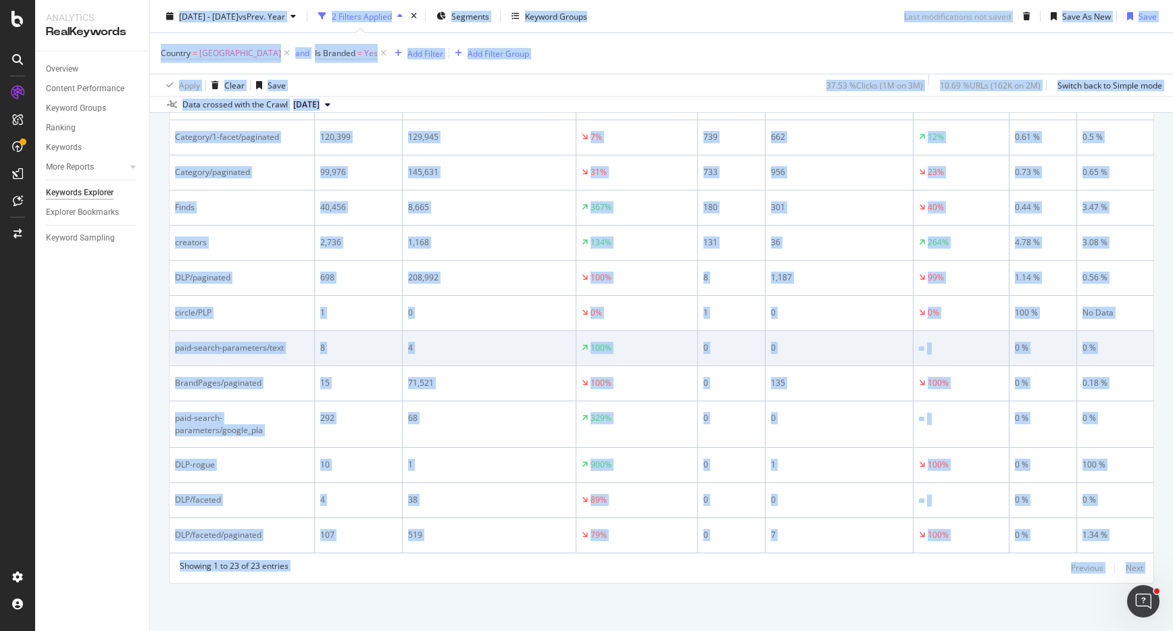
copy div "6031 Lor. 46ip - Dol. 40si am Cons. Adip 3 Elitsed Doeiusm Temporin Utlabor Etd…"
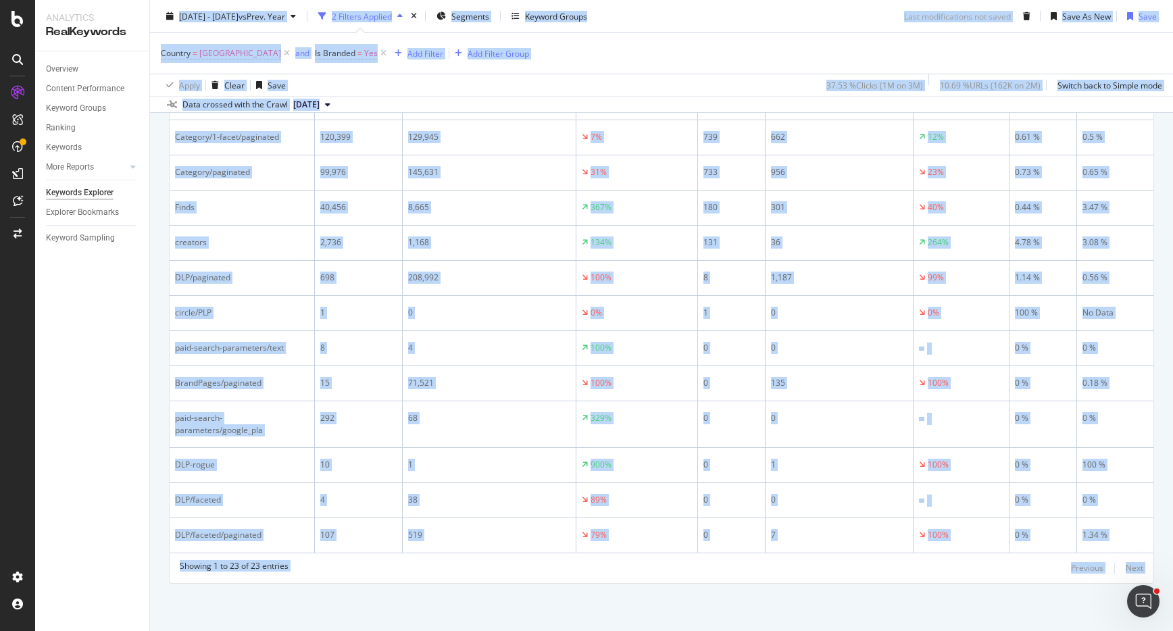
click at [630, 64] on div "Country = [GEOGRAPHIC_DATA] and Is Branded = Yes Add Filter Add Filter Group" at bounding box center [661, 53] width 1001 height 41
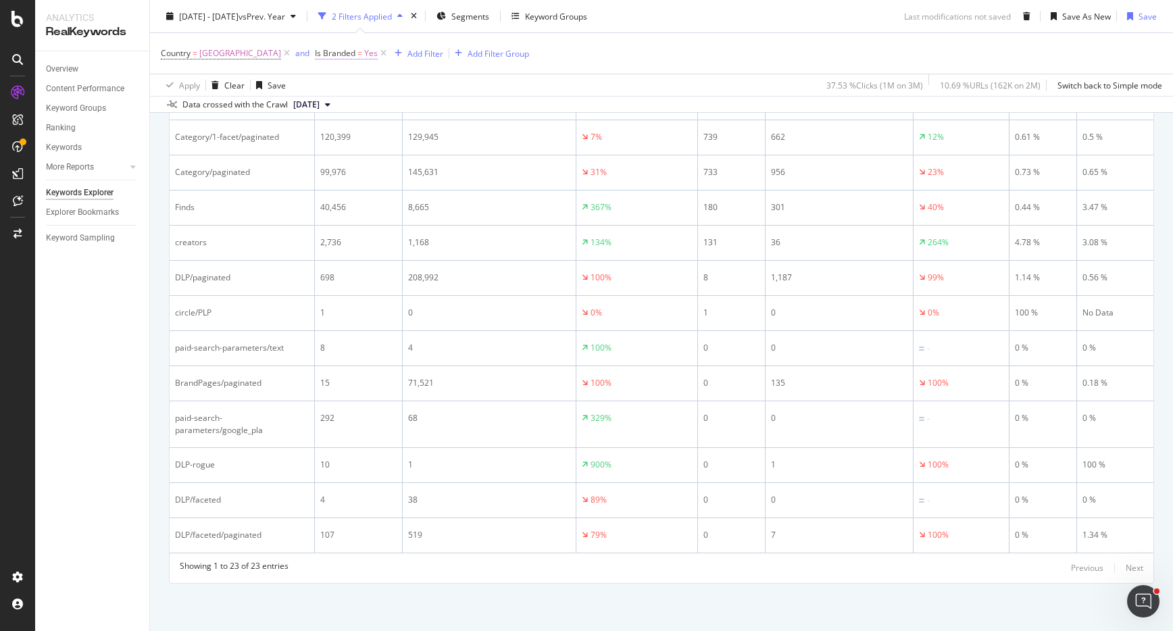
click at [362, 51] on span "=" at bounding box center [359, 52] width 5 height 11
click at [358, 84] on icon at bounding box center [357, 85] width 9 height 8
click at [362, 129] on div "No" at bounding box center [414, 131] width 145 height 18
drag, startPoint x: 470, startPoint y: 114, endPoint x: 470, endPoint y: 105, distance: 8.8
click at [469, 114] on div "Apply" at bounding box center [476, 113] width 21 height 11
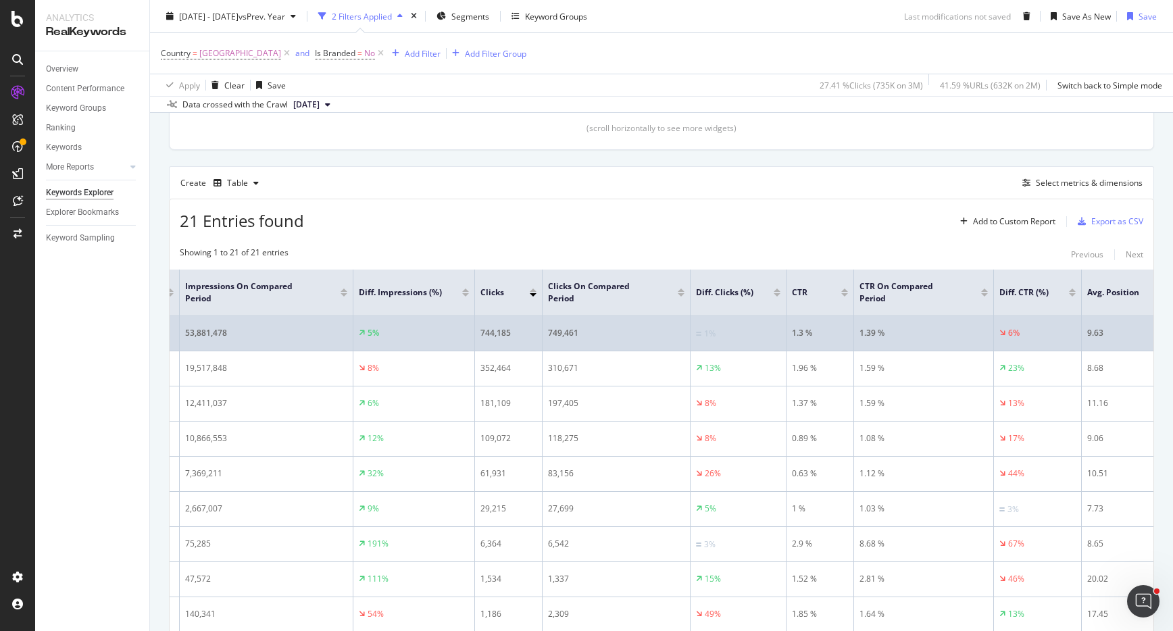
scroll to position [0, 224]
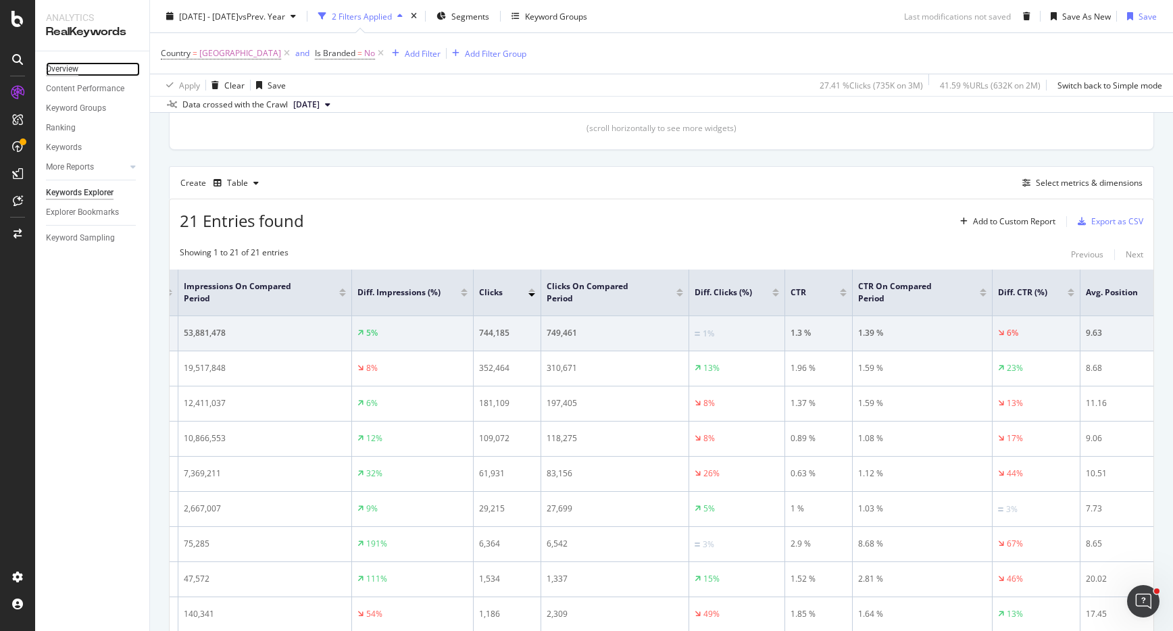
click at [76, 68] on div "Overview" at bounding box center [62, 69] width 32 height 14
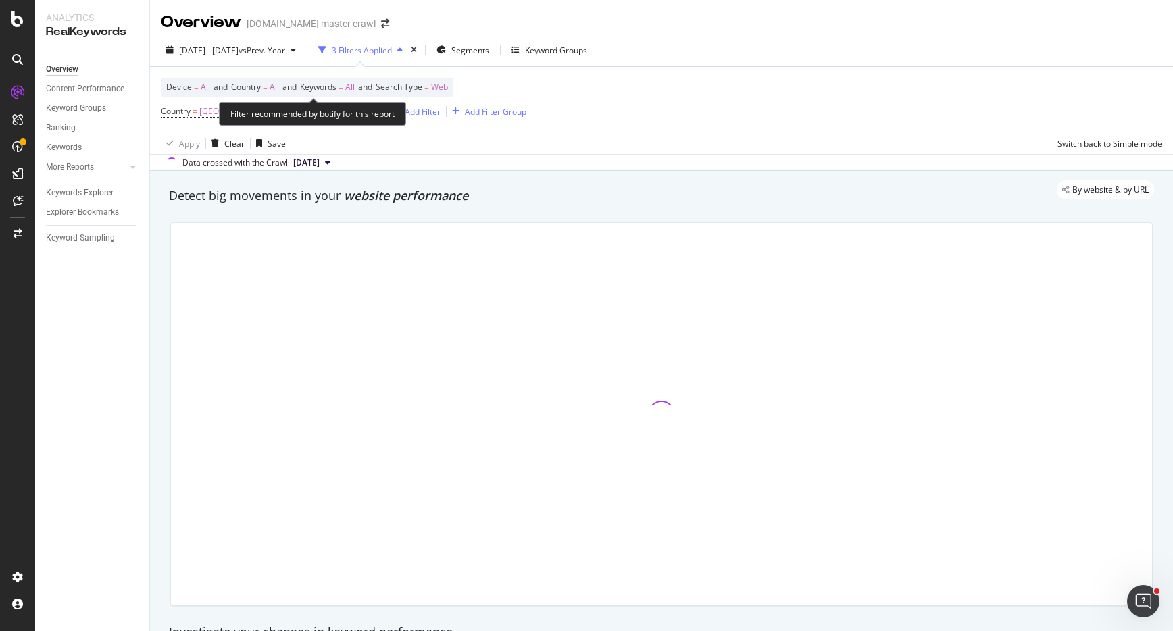
click at [274, 89] on span "All" at bounding box center [274, 87] width 9 height 19
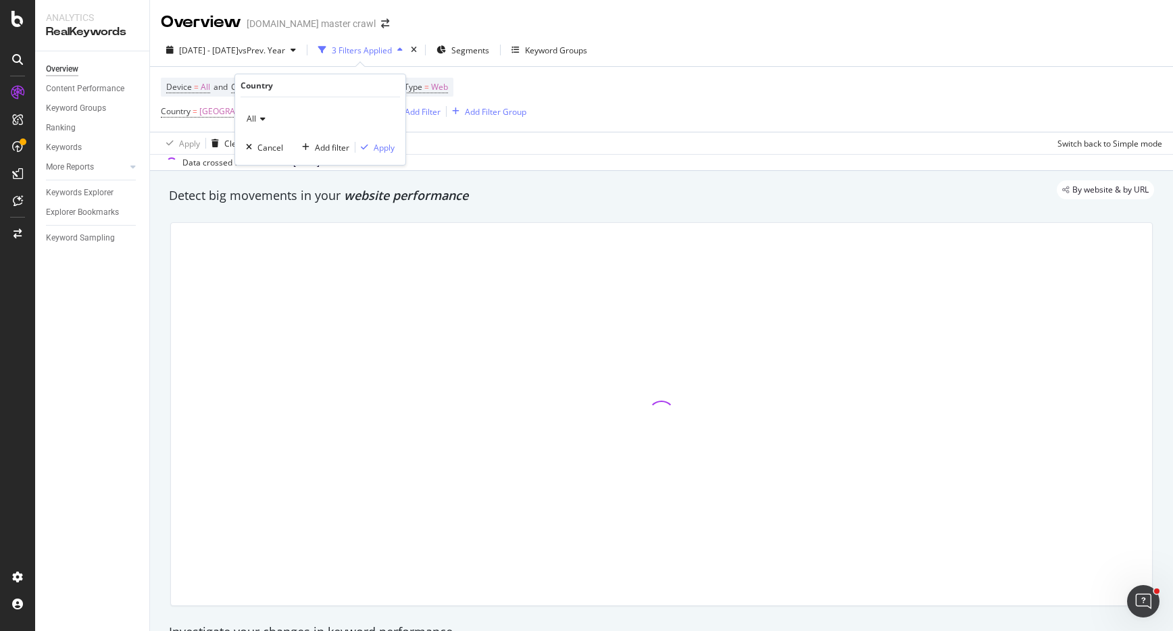
click at [257, 115] on icon at bounding box center [260, 119] width 9 height 8
click at [286, 149] on div "All" at bounding box center [321, 147] width 145 height 18
click at [475, 144] on div "Apply Clear Save Switch back to Simple mode" at bounding box center [661, 143] width 1023 height 22
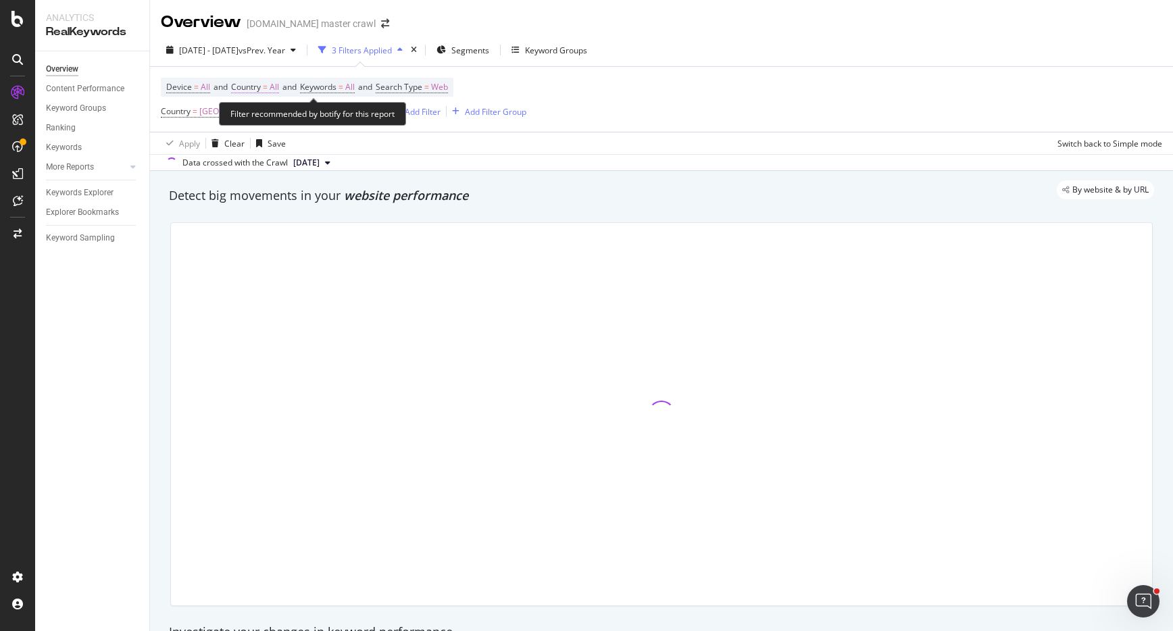
click at [264, 91] on span "Country = All" at bounding box center [255, 87] width 48 height 12
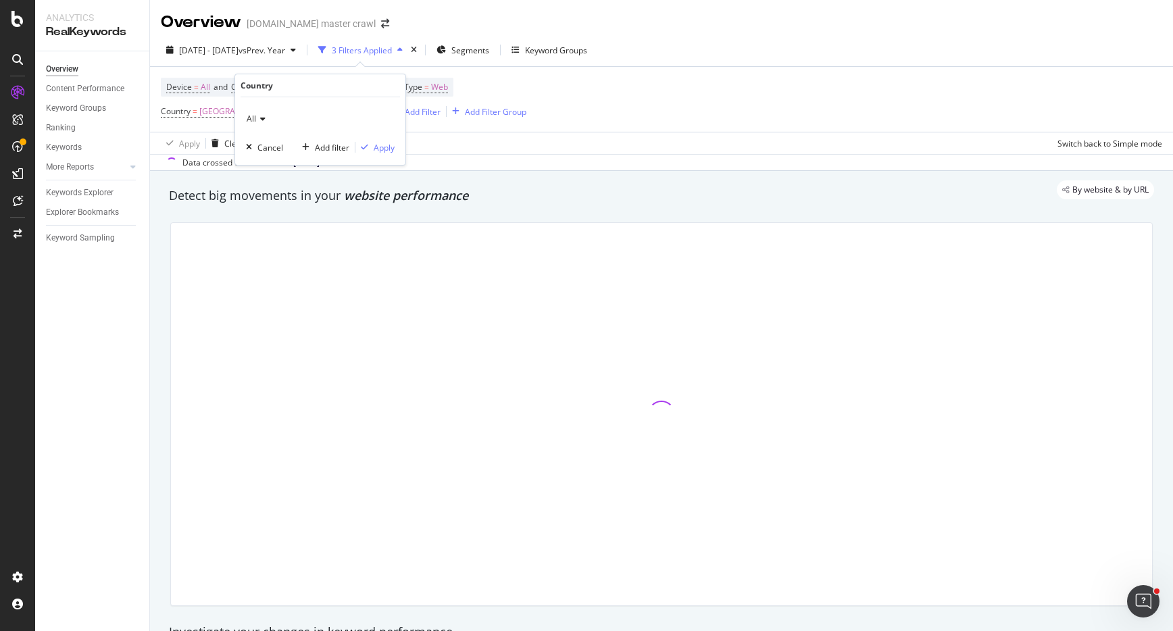
click at [266, 122] on div "All" at bounding box center [320, 119] width 149 height 22
click at [293, 165] on span "[GEOGRAPHIC_DATA]" at bounding box center [294, 164] width 82 height 11
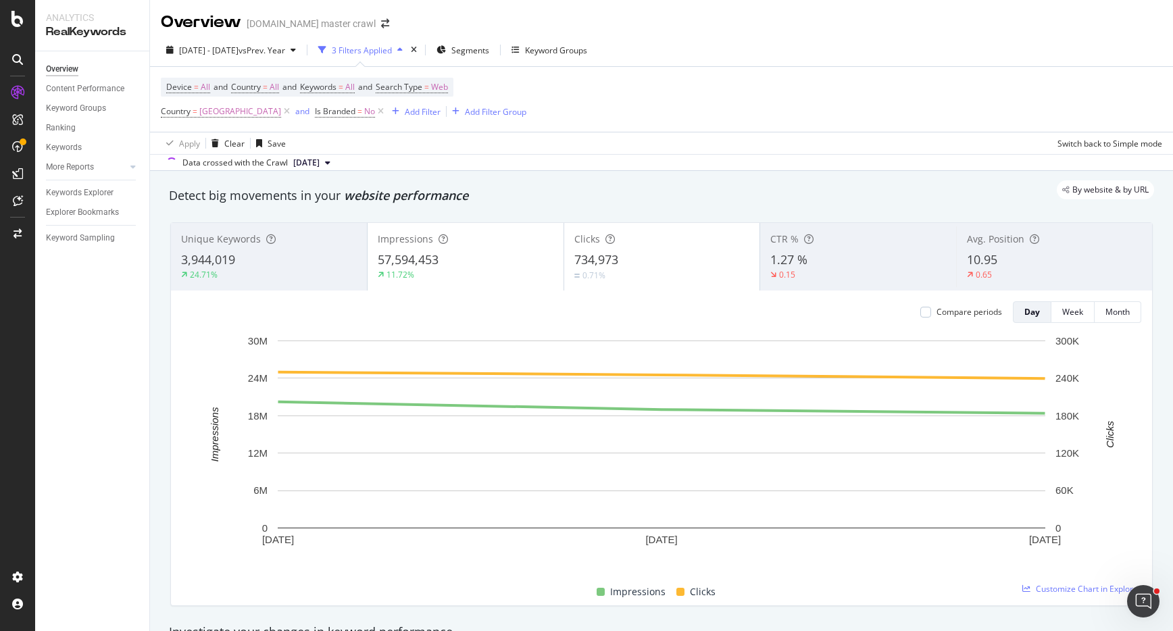
click at [462, 153] on div "Apply Clear Save Switch back to Simple mode" at bounding box center [661, 143] width 1023 height 22
click at [355, 86] on span "All" at bounding box center [349, 87] width 9 height 19
click at [337, 119] on div "button" at bounding box center [342, 119] width 16 height 8
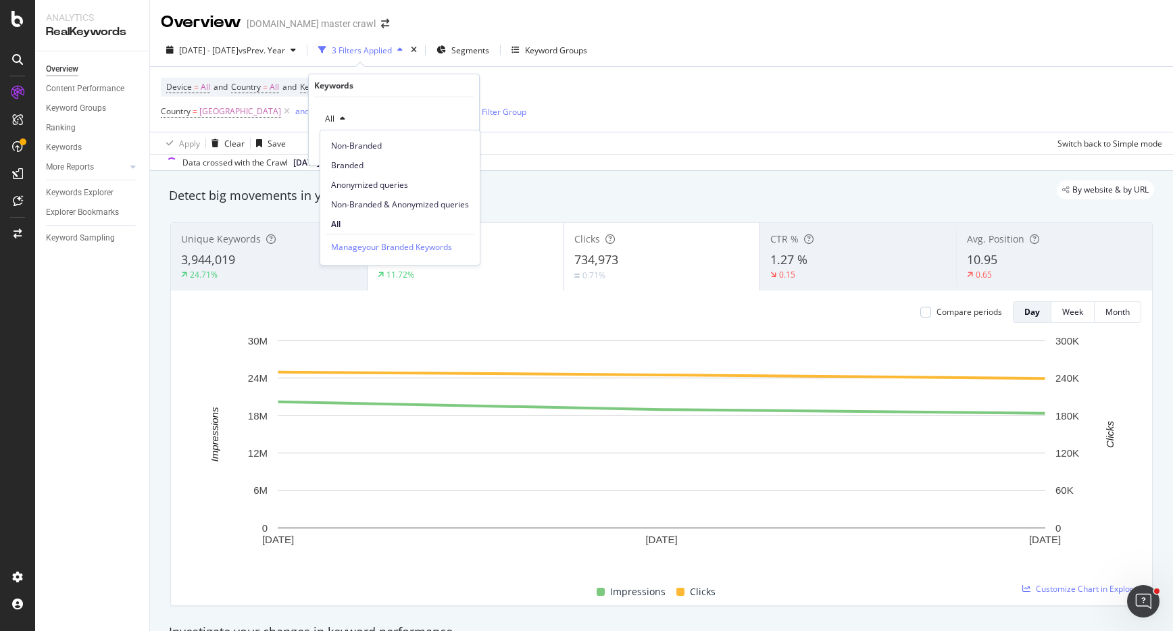
click at [381, 145] on span "Non-Branded" at bounding box center [400, 146] width 138 height 12
click at [452, 147] on div "Apply" at bounding box center [457, 147] width 21 height 11
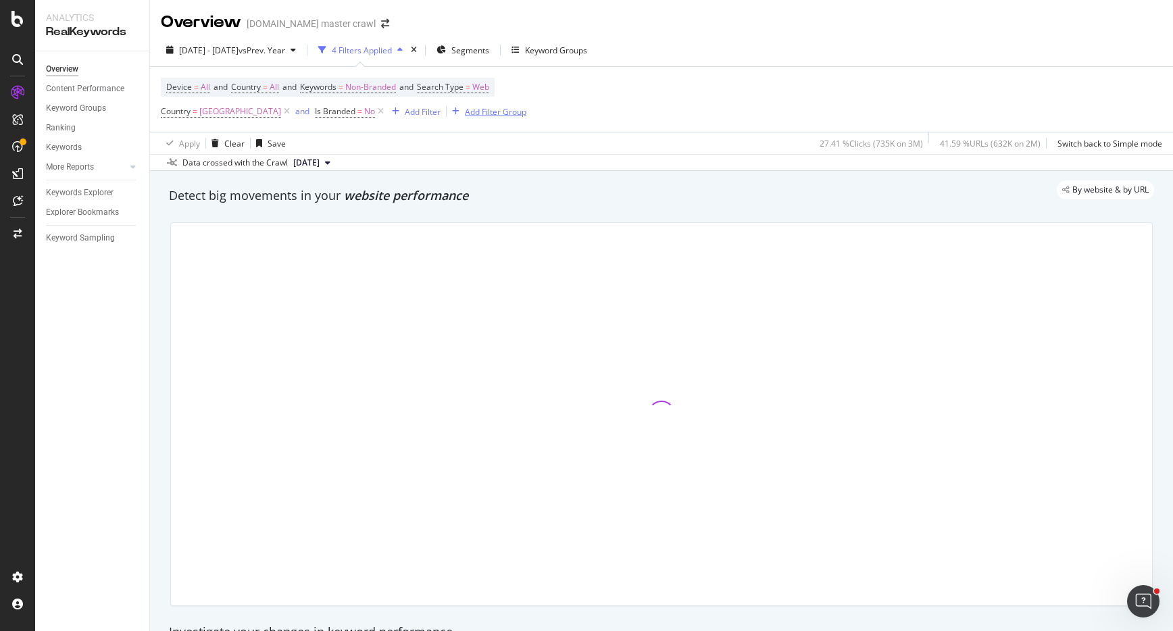
click at [293, 114] on icon at bounding box center [286, 112] width 11 height 14
click at [224, 111] on icon at bounding box center [226, 112] width 11 height 14
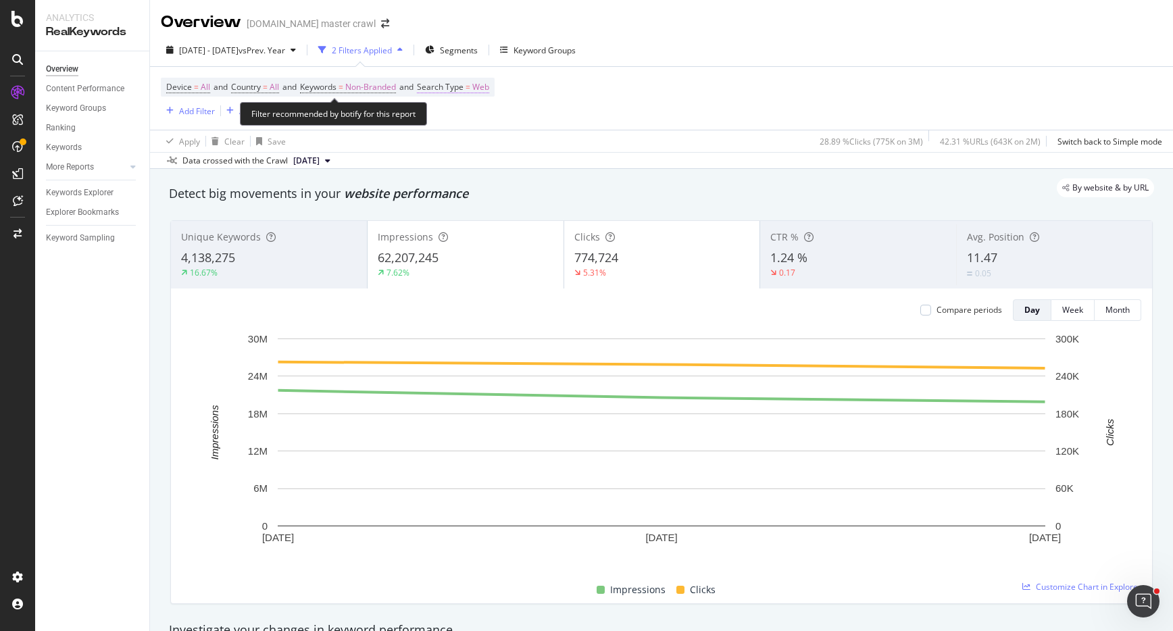
click at [487, 88] on span "Web" at bounding box center [480, 87] width 17 height 19
click at [463, 116] on icon at bounding box center [463, 119] width 9 height 8
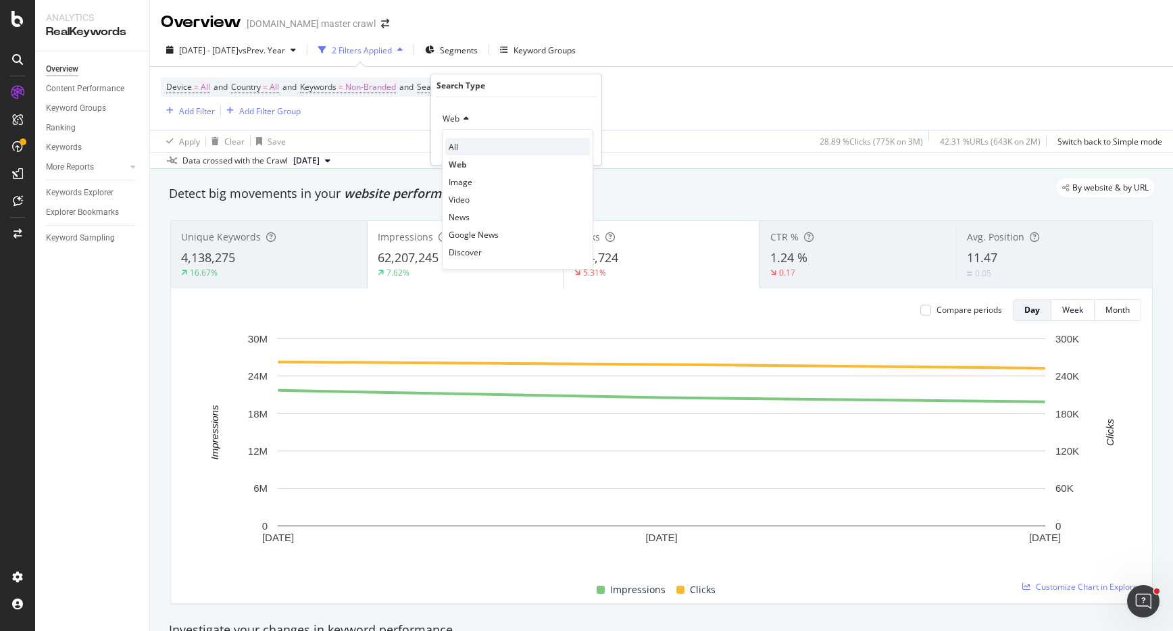
click at [471, 141] on div "All" at bounding box center [517, 147] width 145 height 18
click at [570, 143] on div "Apply" at bounding box center [580, 147] width 21 height 11
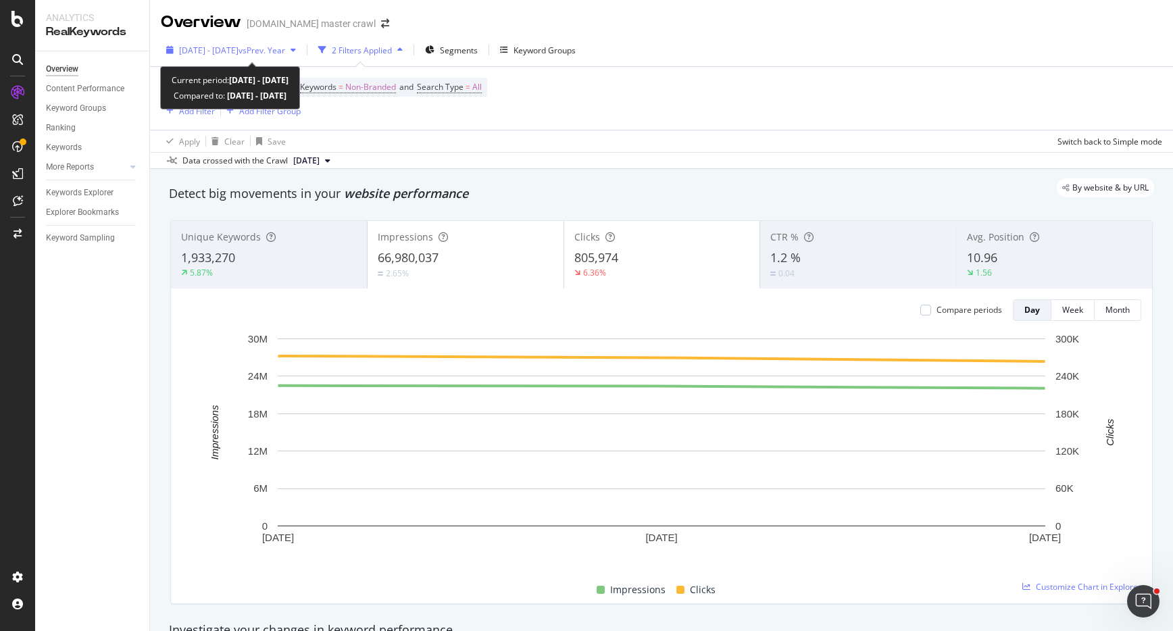
click at [238, 49] on span "[DATE] - [DATE]" at bounding box center [208, 50] width 59 height 11
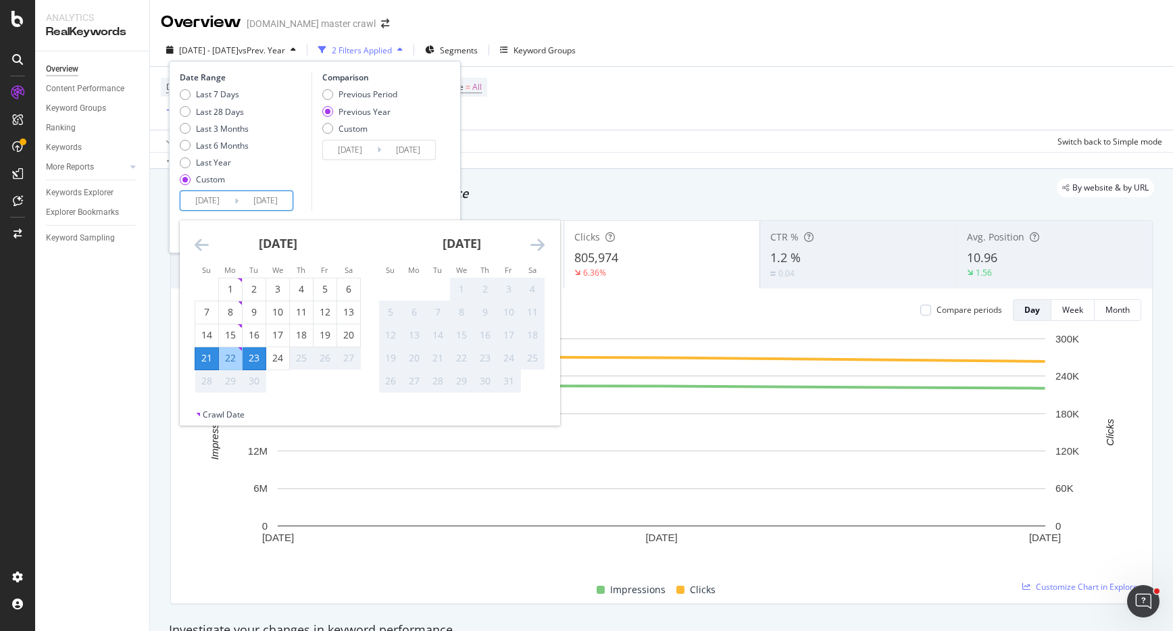
click at [218, 204] on input "[DATE]" at bounding box center [207, 200] width 54 height 19
click at [207, 358] on div "21" at bounding box center [206, 358] width 23 height 14
click at [256, 356] on div "23" at bounding box center [254, 358] width 23 height 14
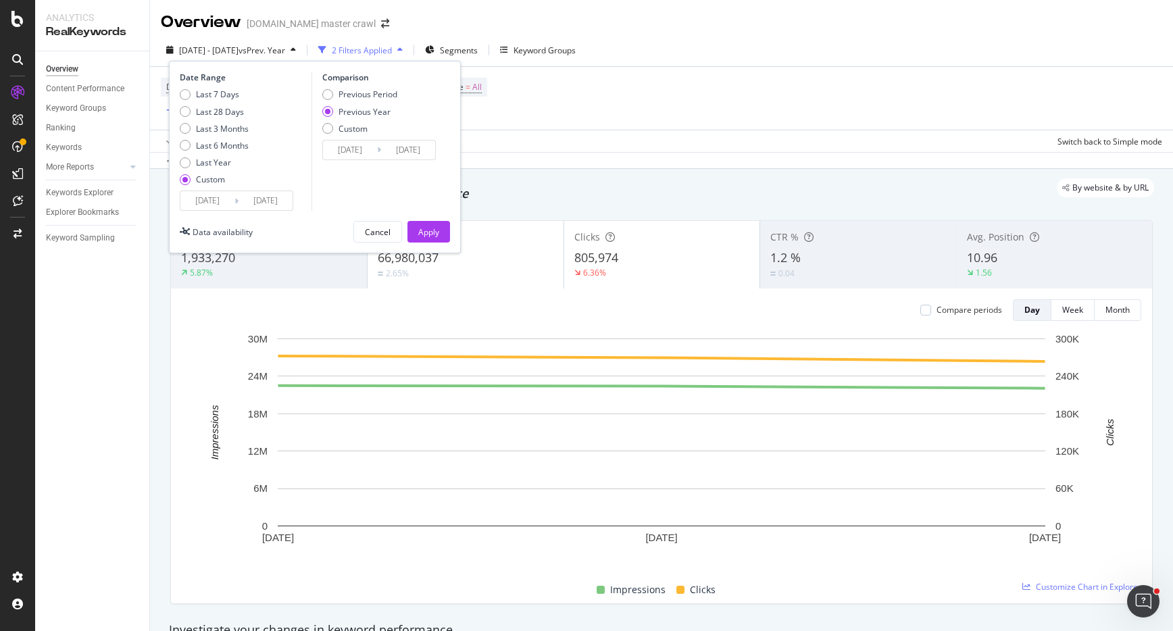
click at [436, 234] on div "Apply" at bounding box center [428, 231] width 21 height 11
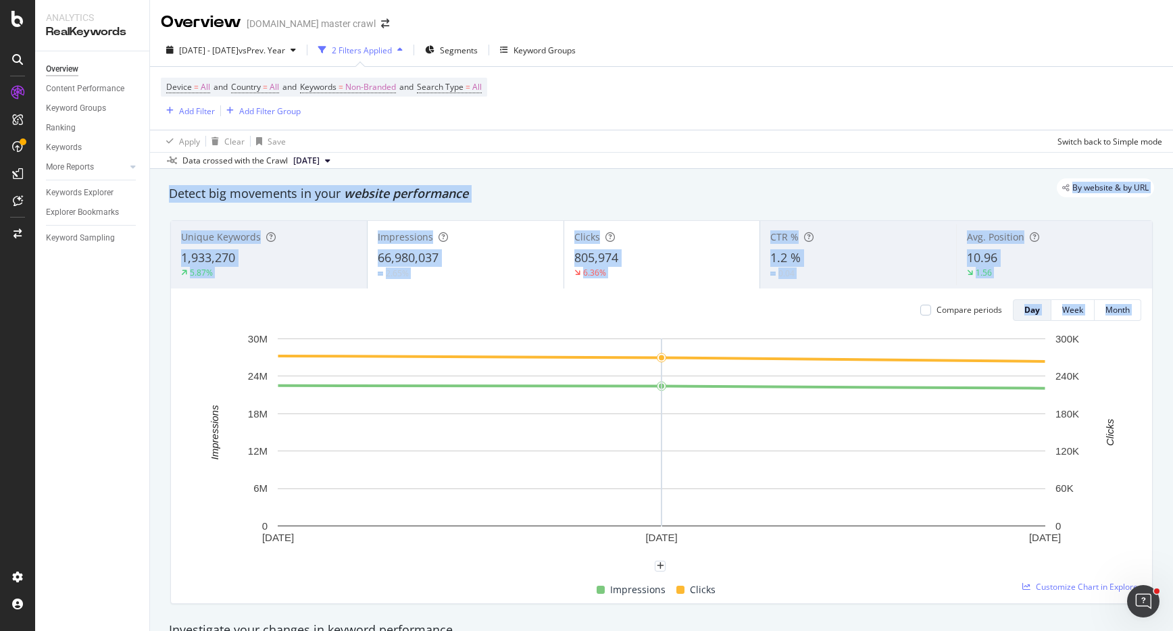
drag, startPoint x: 167, startPoint y: 182, endPoint x: 750, endPoint y: 359, distance: 609.3
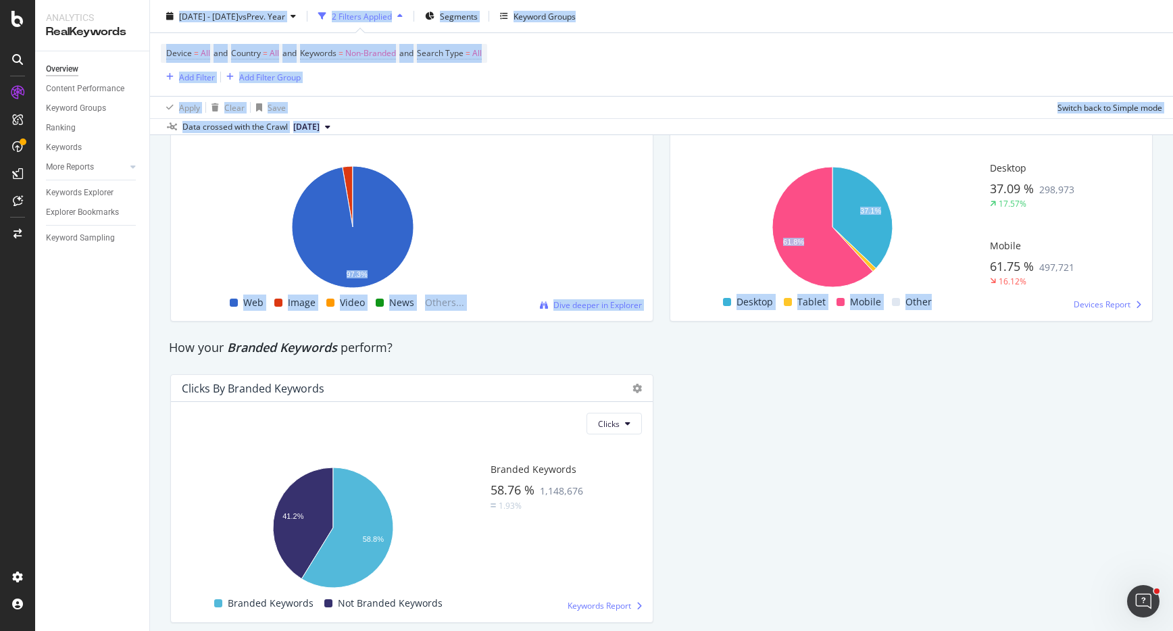
scroll to position [2407, 0]
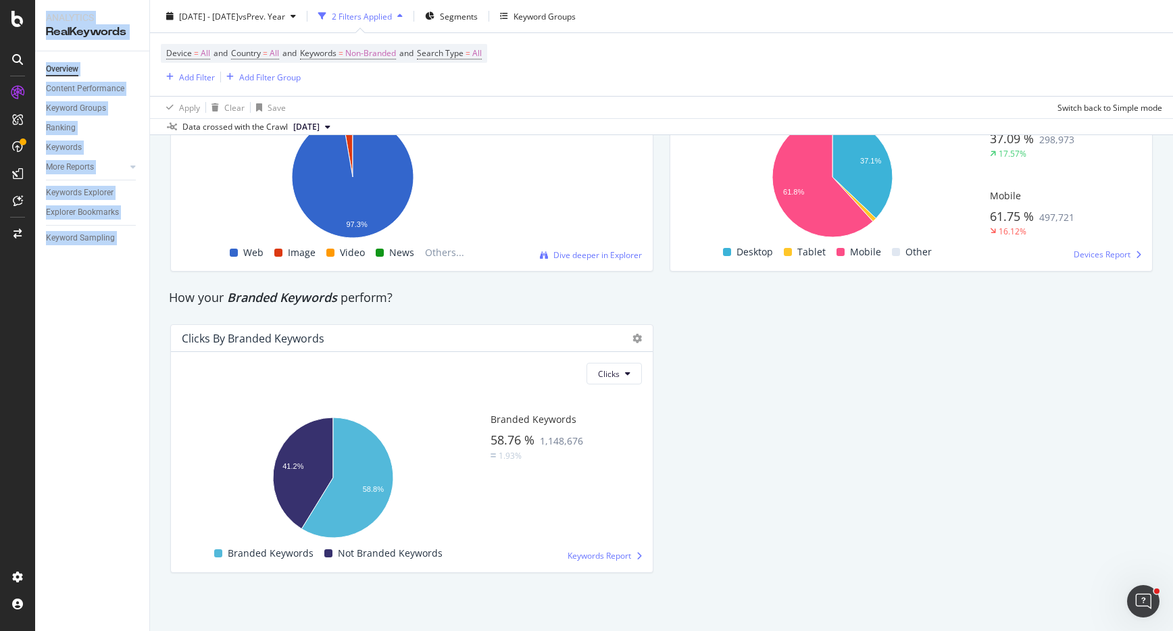
drag, startPoint x: 155, startPoint y: 31, endPoint x: 971, endPoint y: 630, distance: 1012.0
click at [971, 630] on div "Overview [DOMAIN_NAME] master crawl [DATE] - [DATE] vs Prev. Year 2 Filters App…" at bounding box center [661, 315] width 1023 height 631
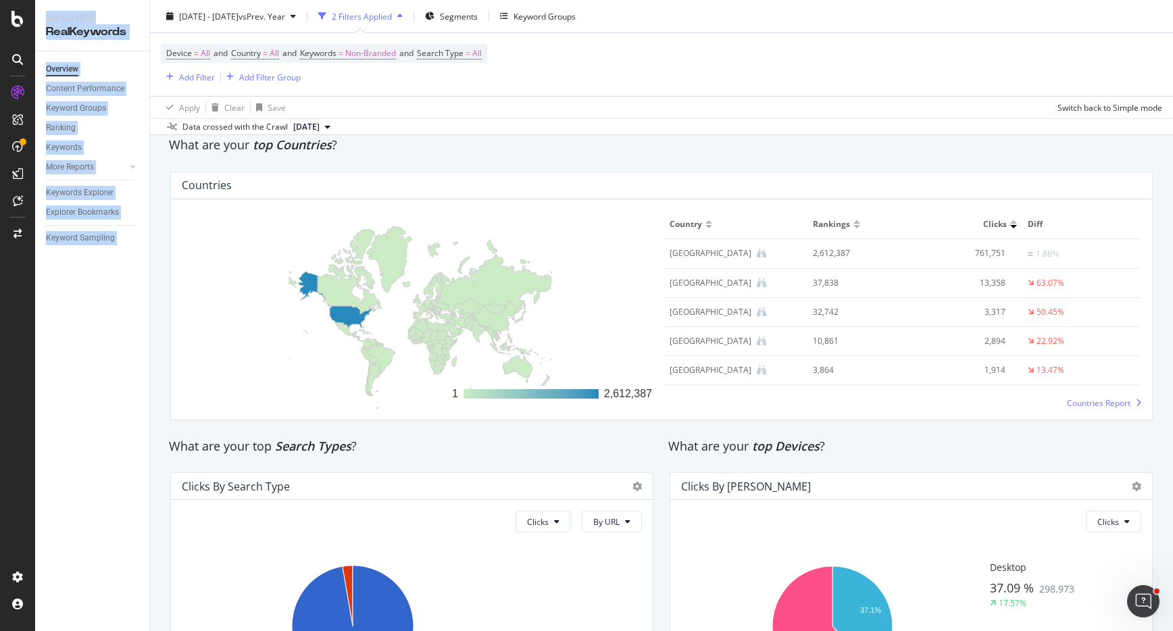
scroll to position [1921, 0]
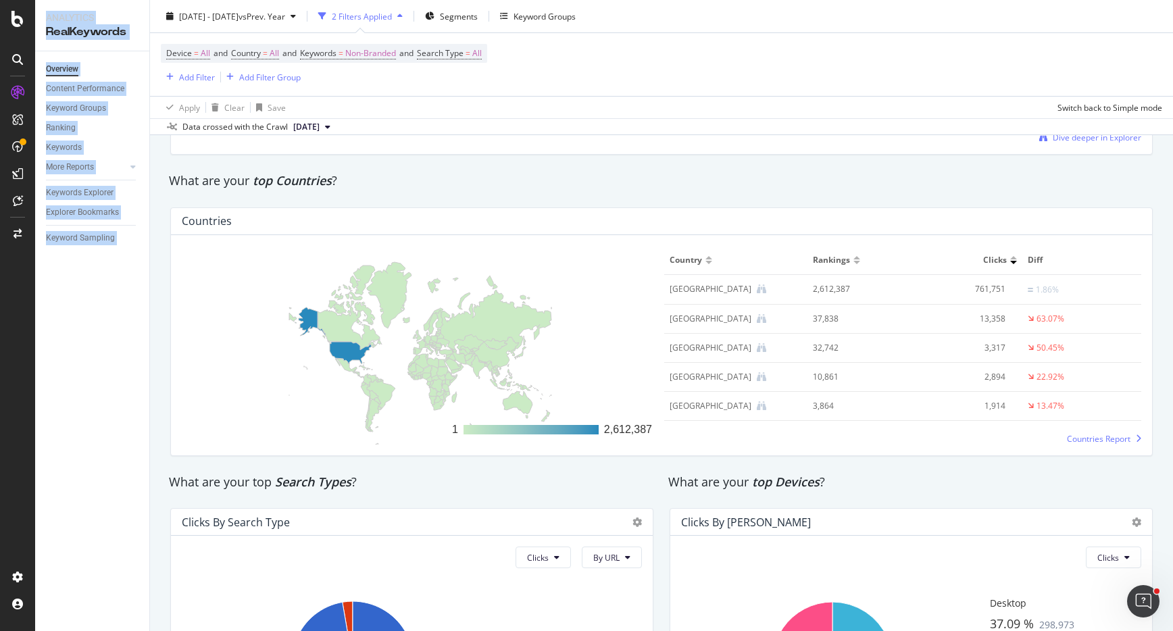
copy div "Overview [DOMAIN_NAME] master crawl [DATE] - [DATE] vs Prev. Year 2 Filters App…"
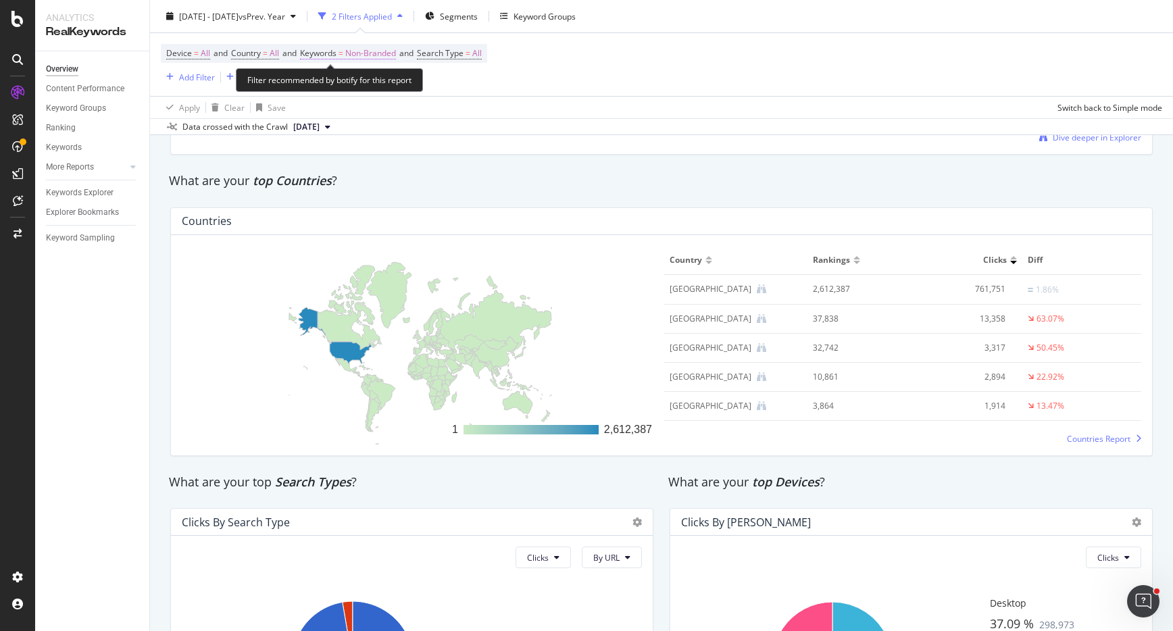
click at [378, 51] on span "Non-Branded" at bounding box center [370, 53] width 51 height 19
click at [362, 87] on span "Non-Branded" at bounding box center [348, 84] width 56 height 11
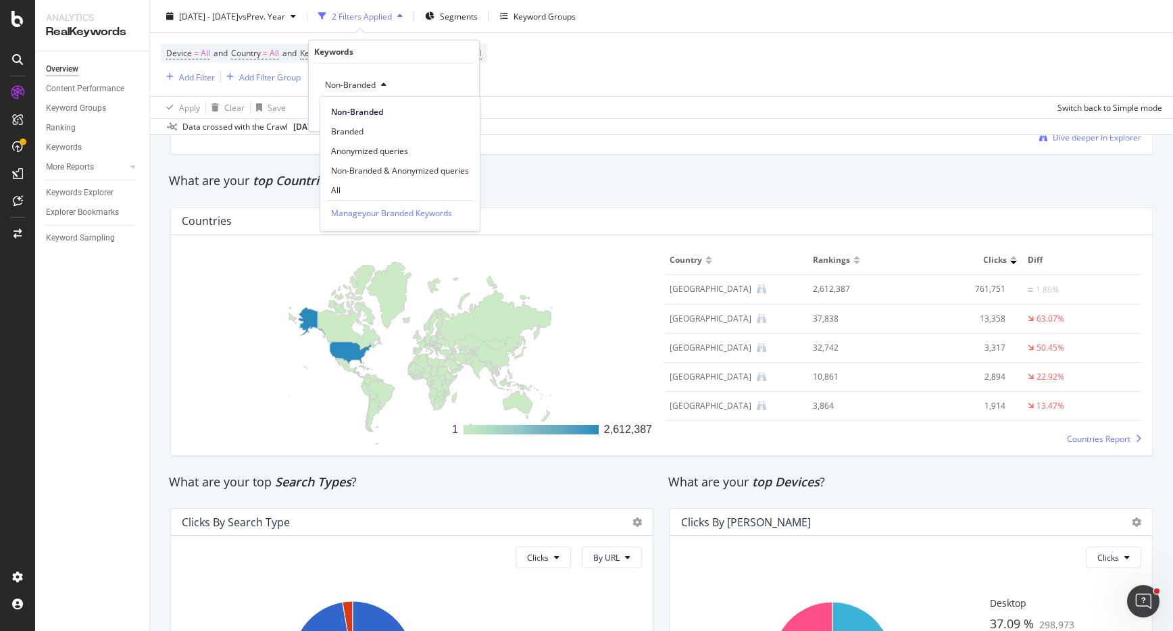
click at [366, 127] on span "Branded" at bounding box center [400, 132] width 138 height 12
click at [457, 113] on div "Apply" at bounding box center [457, 113] width 21 height 11
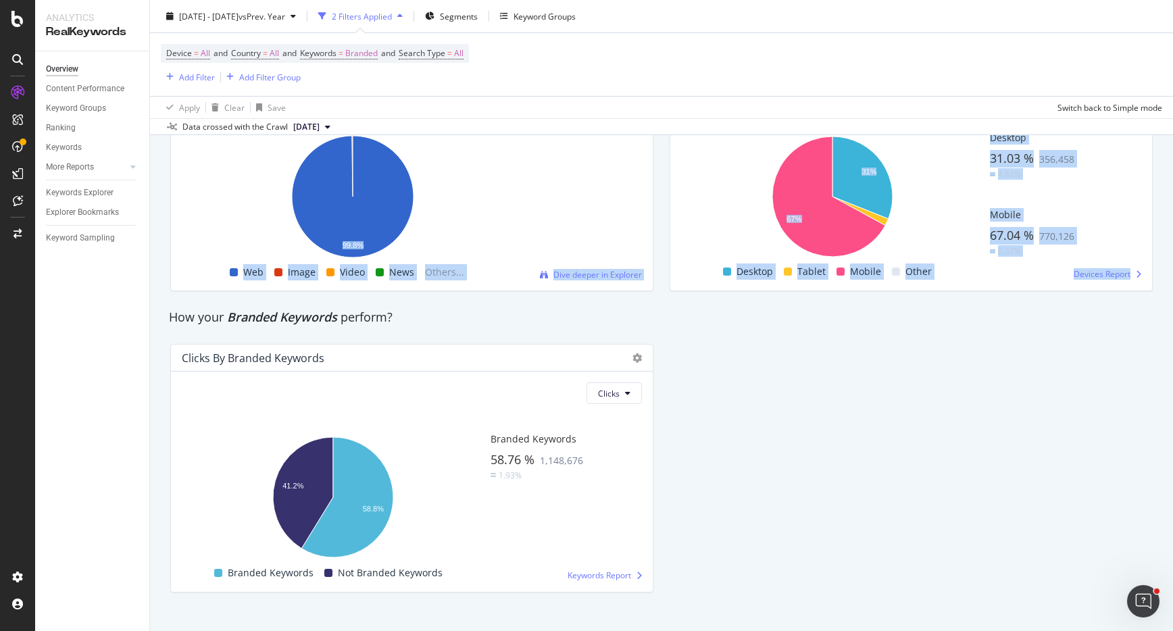
scroll to position [2409, 0]
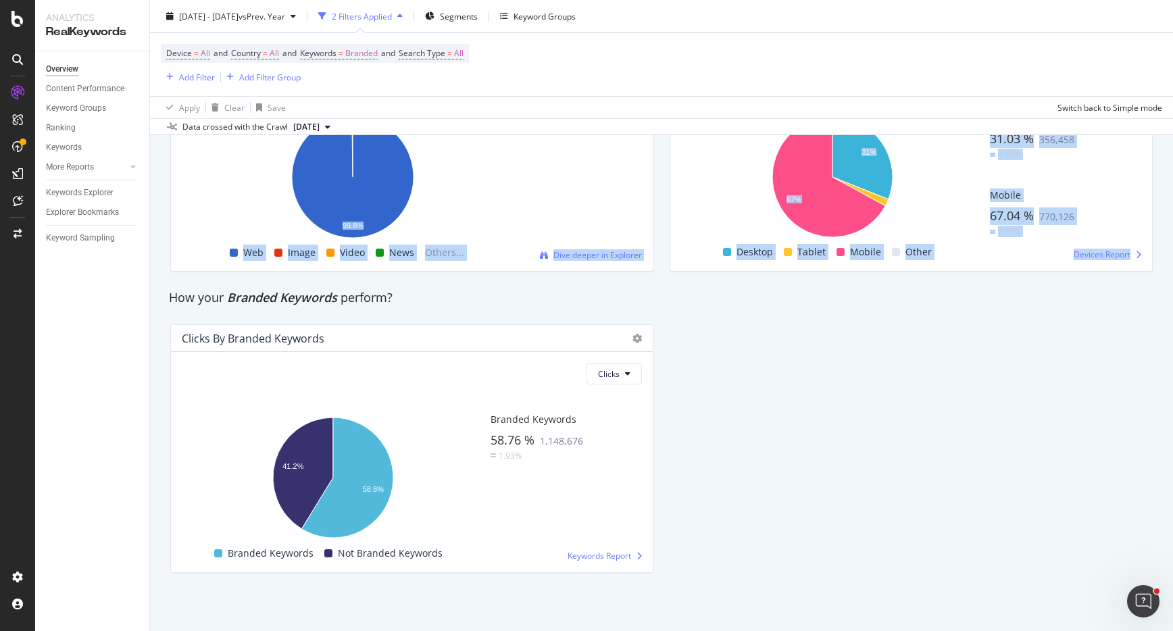
drag, startPoint x: 167, startPoint y: 193, endPoint x: 1083, endPoint y: 630, distance: 1015.1
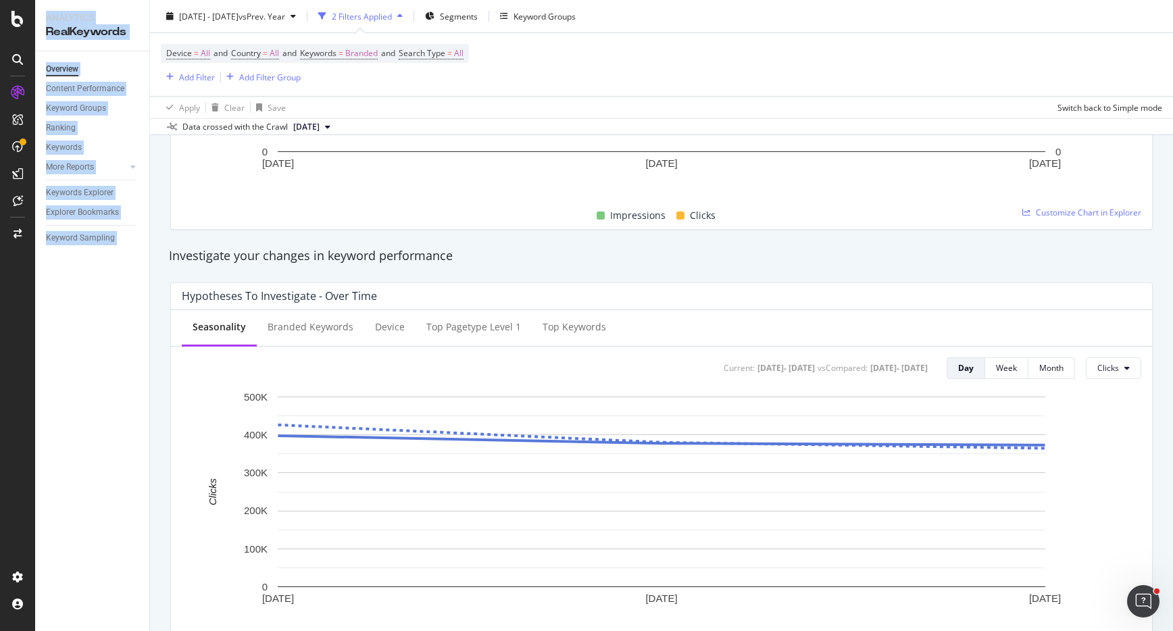
scroll to position [0, 0]
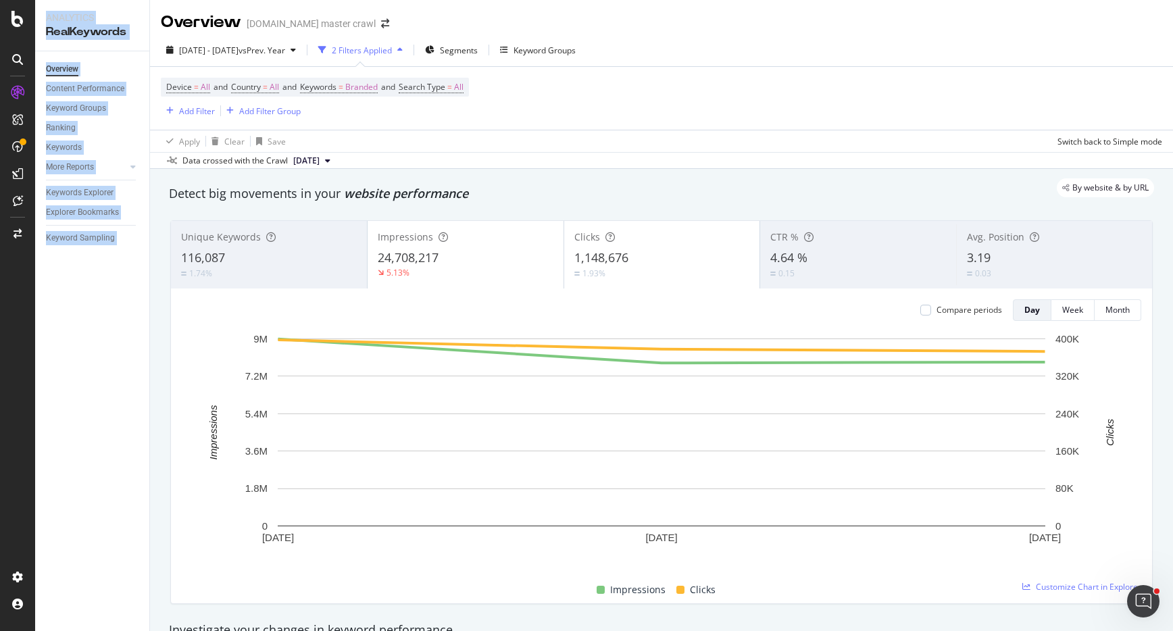
drag, startPoint x: 849, startPoint y: 559, endPoint x: 155, endPoint y: 17, distance: 880.8
click at [155, 17] on div "Overview [DOMAIN_NAME] master crawl [DATE] - [DATE] vs Prev. Year 2 Filters App…" at bounding box center [661, 315] width 1023 height 631
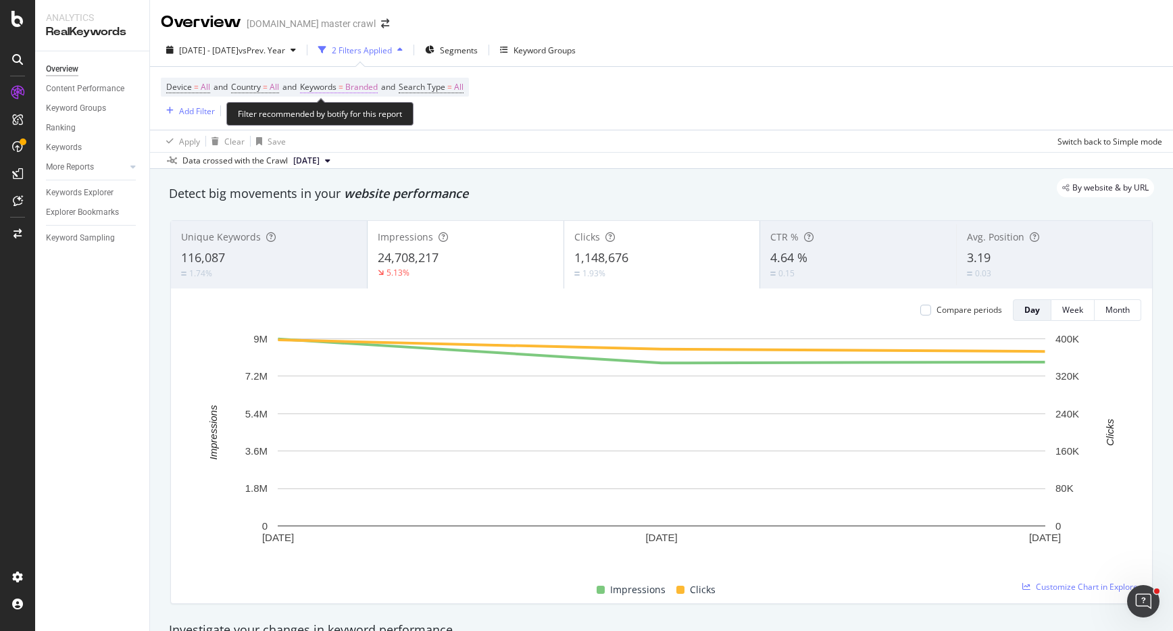
click at [360, 82] on span "Branded" at bounding box center [361, 87] width 32 height 19
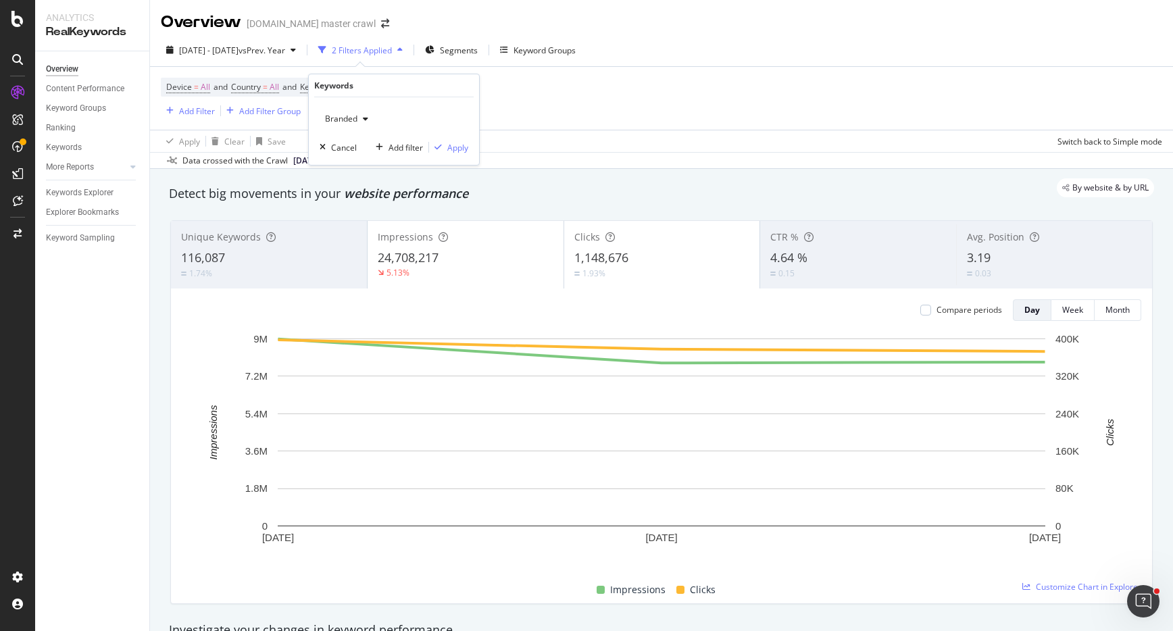
click at [356, 123] on span "Branded" at bounding box center [339, 118] width 38 height 11
click at [365, 151] on div "Non-Branded" at bounding box center [399, 146] width 159 height 20
click at [459, 150] on div "Apply" at bounding box center [448, 147] width 39 height 12
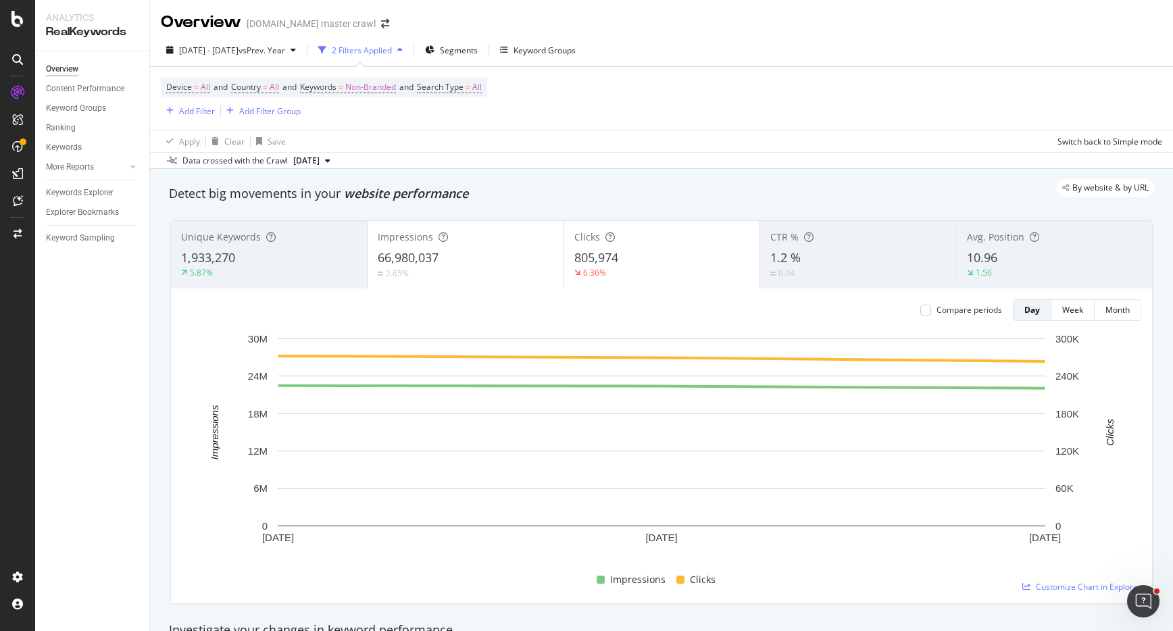
click at [459, 149] on div "Apply Clear Save Switch back to Simple mode" at bounding box center [661, 141] width 1023 height 22
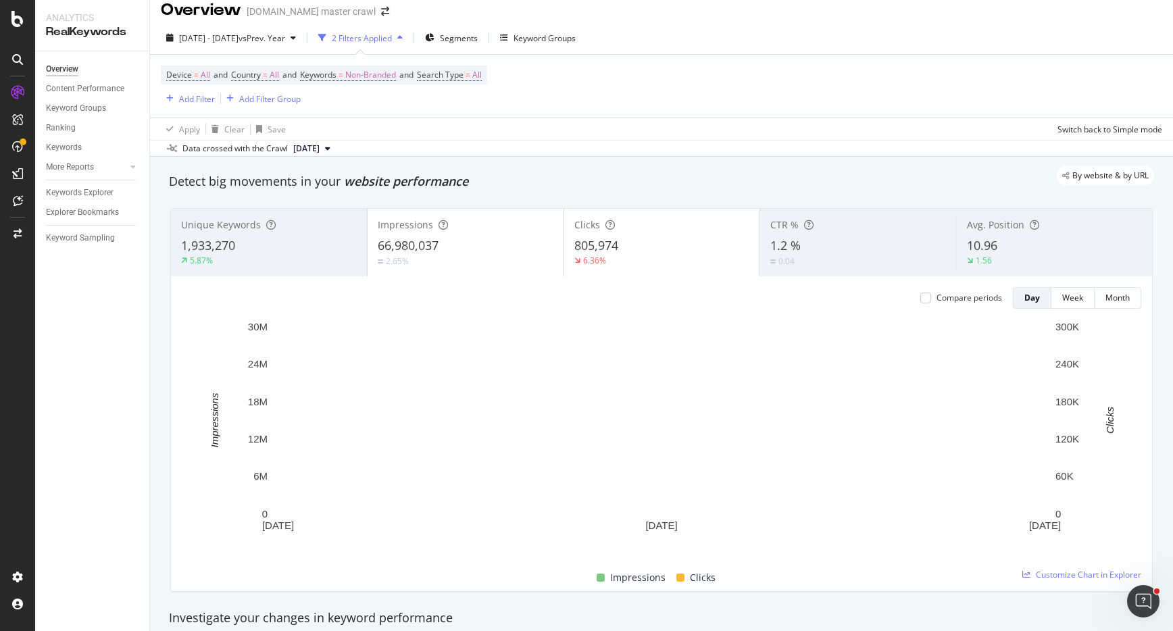
scroll to position [3, 0]
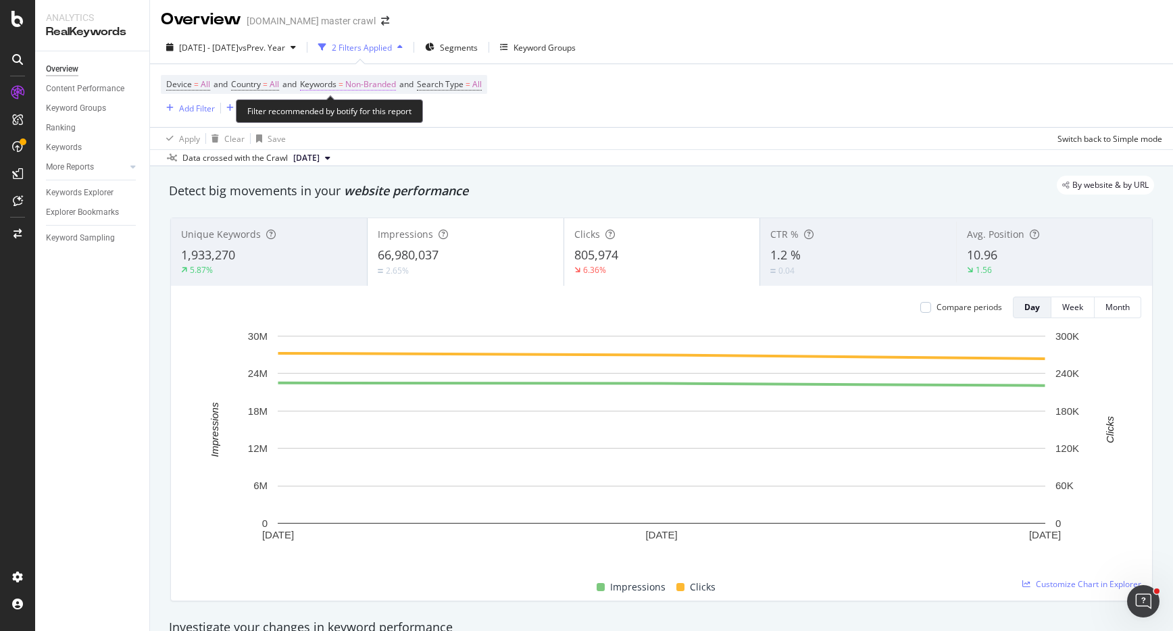
click at [383, 83] on span "Non-Branded" at bounding box center [370, 84] width 51 height 19
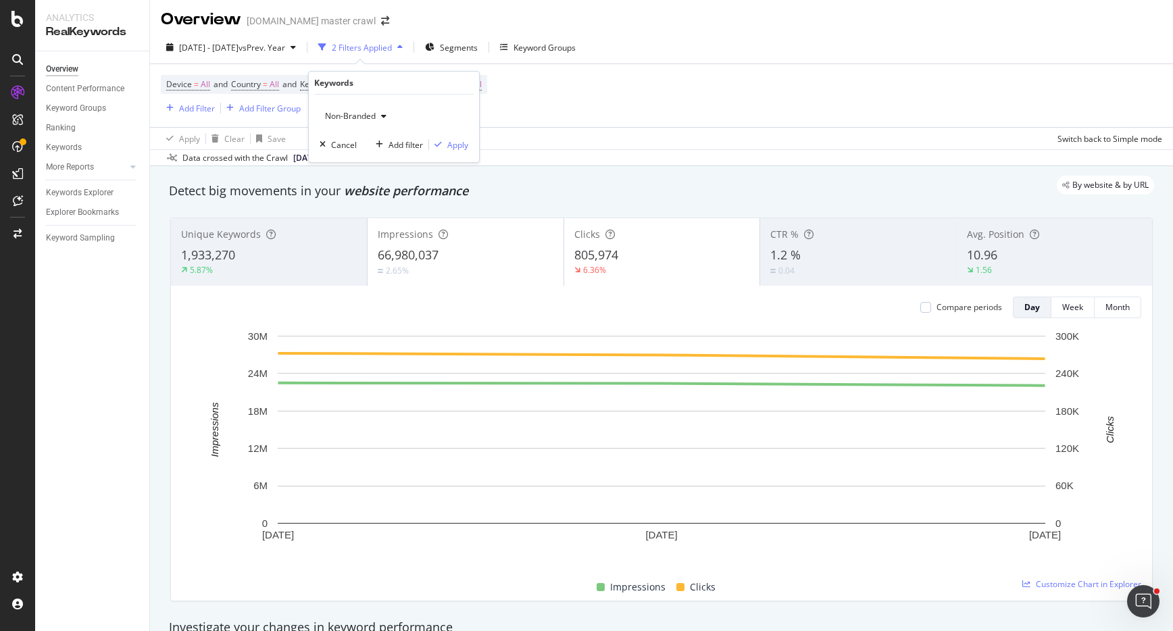
click at [365, 118] on span "Non-Branded" at bounding box center [348, 115] width 56 height 11
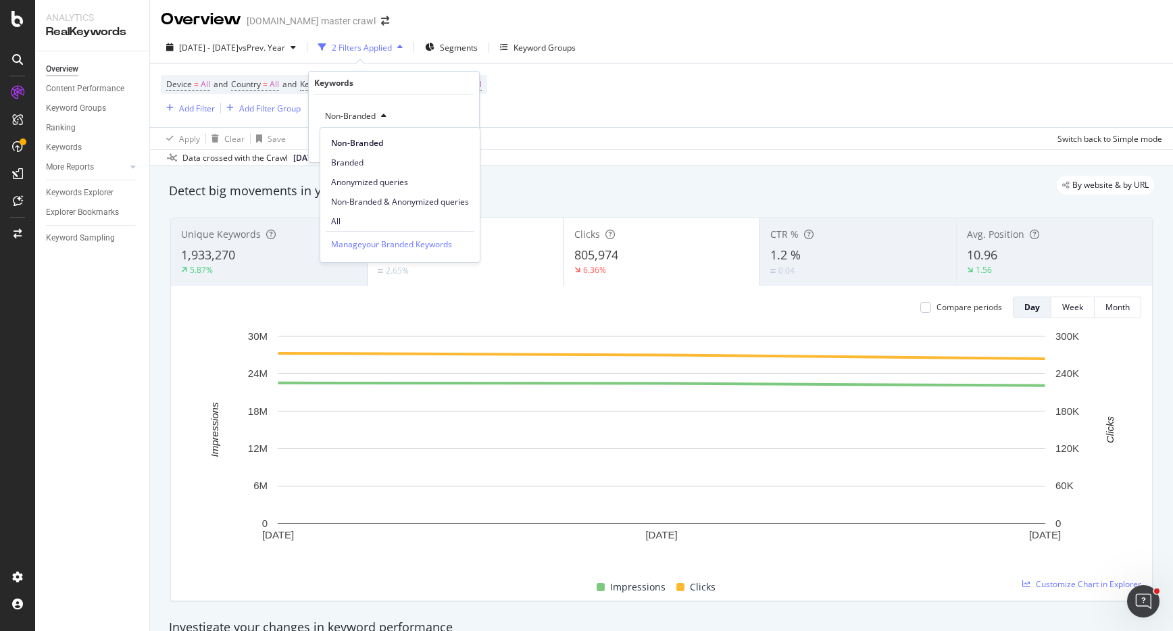
click at [366, 162] on span "Branded" at bounding box center [400, 163] width 138 height 12
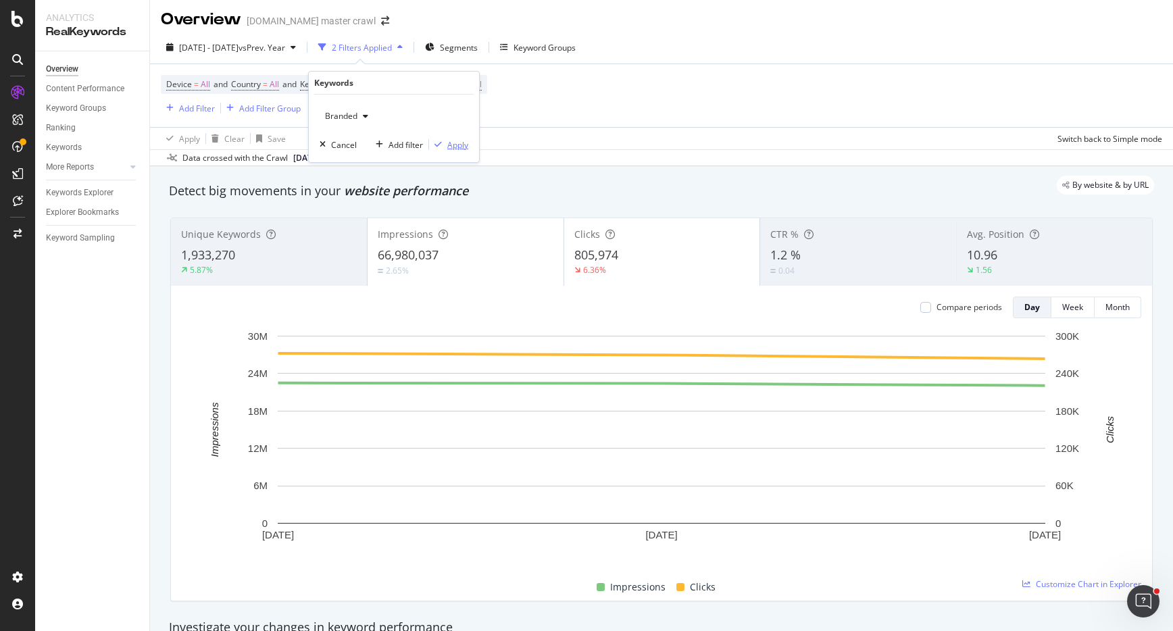
click at [457, 142] on div "Apply" at bounding box center [457, 144] width 21 height 11
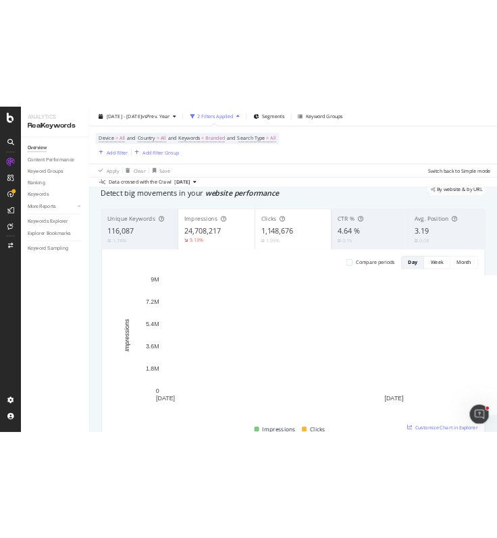
scroll to position [49, 0]
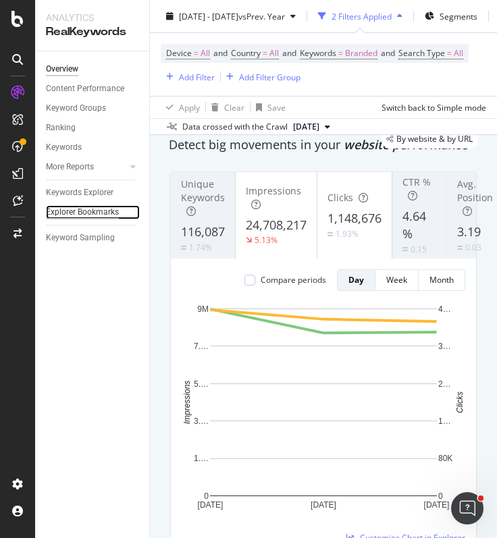
click at [101, 207] on div "Explorer Bookmarks" at bounding box center [82, 212] width 73 height 14
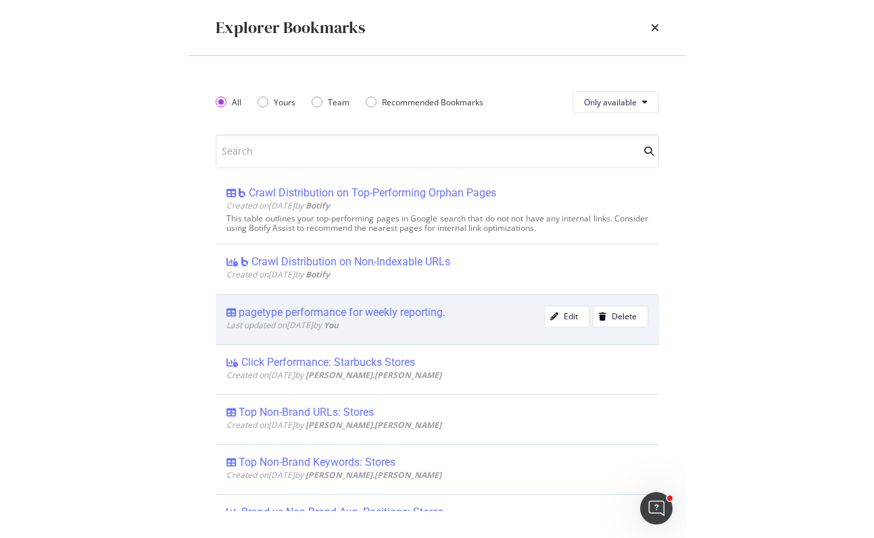
scroll to position [477, 0]
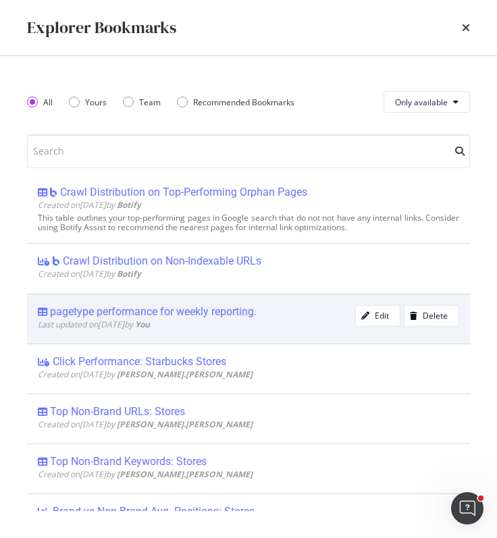
click at [279, 322] on div "pagetype performance for weekly reporting. Last updated on [DATE] by You" at bounding box center [197, 319] width 318 height 28
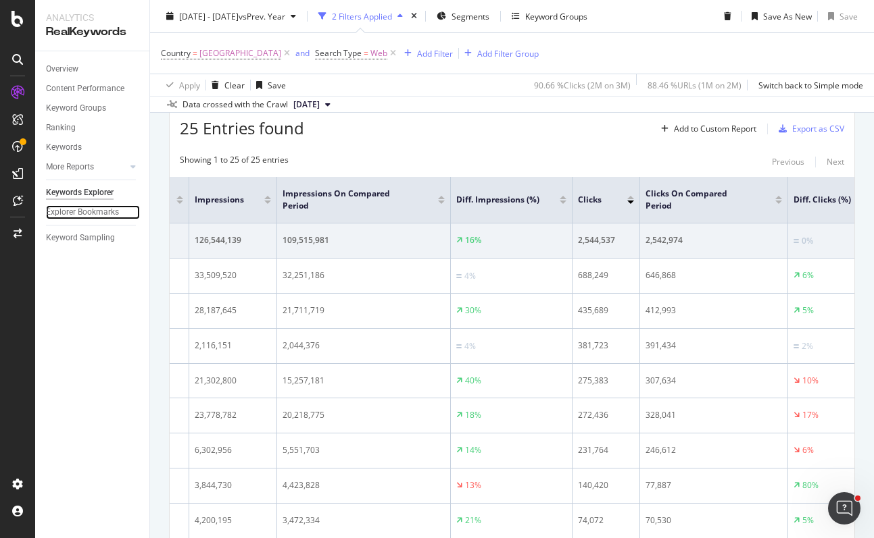
scroll to position [0, 127]
click at [387, 49] on span "Web" at bounding box center [378, 53] width 17 height 19
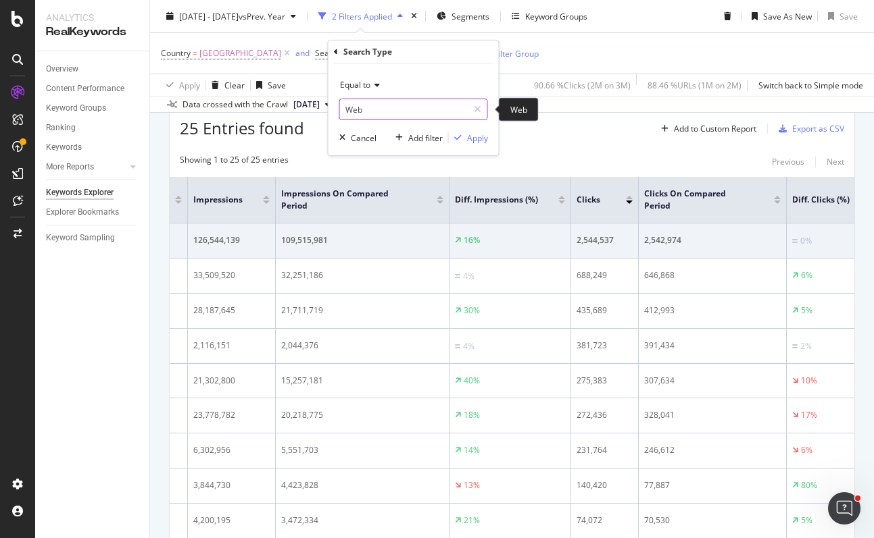
click at [366, 104] on input "Web" at bounding box center [404, 110] width 128 height 22
click at [472, 113] on div at bounding box center [478, 110] width 20 height 22
click at [380, 113] on input "Web" at bounding box center [413, 110] width 147 height 22
click at [436, 86] on div "Equal to" at bounding box center [413, 85] width 149 height 22
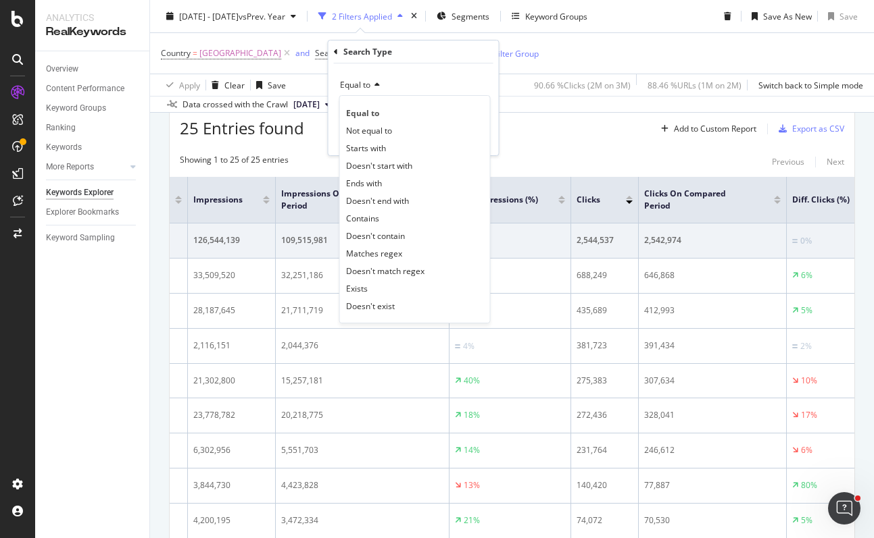
drag, startPoint x: 539, startPoint y: 78, endPoint x: 482, endPoint y: 74, distance: 57.6
click at [539, 78] on div "90.66 % Clicks ( 2M on 3M )" at bounding box center [579, 85] width 102 height 22
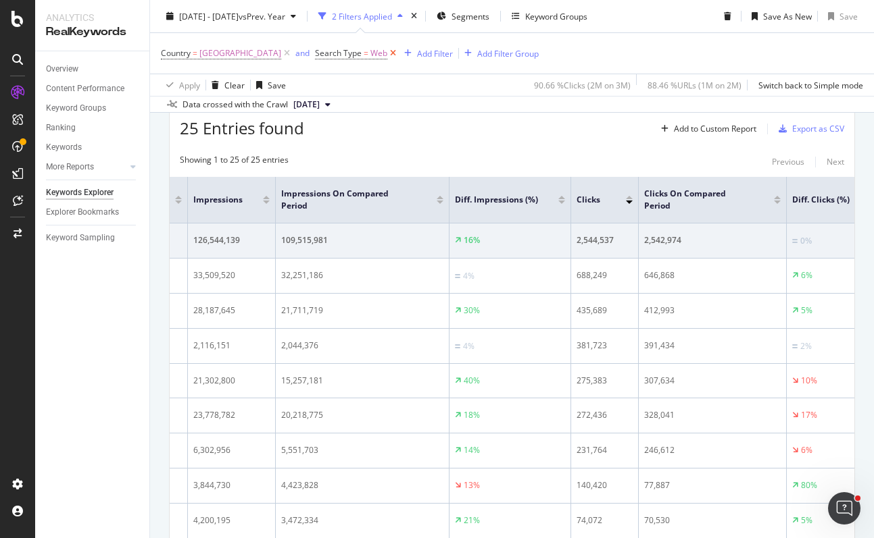
click at [399, 52] on icon at bounding box center [392, 54] width 11 height 14
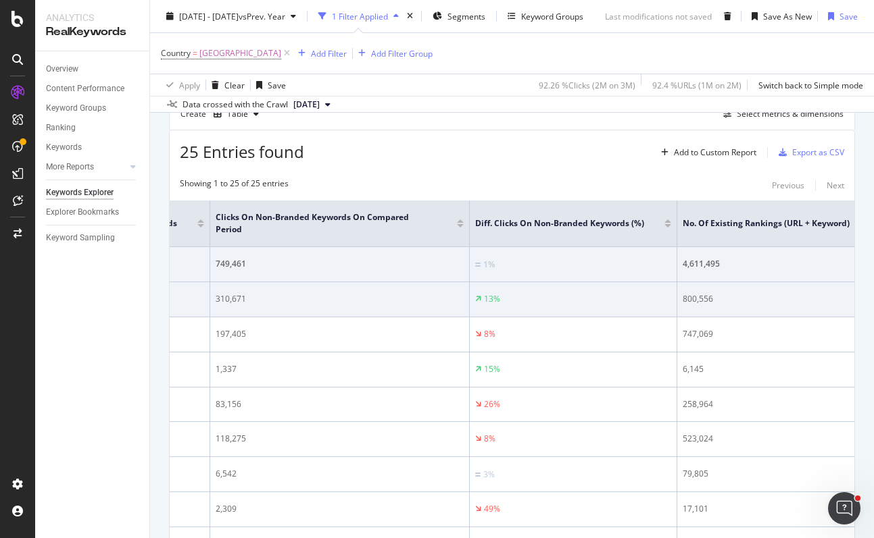
scroll to position [426, 0]
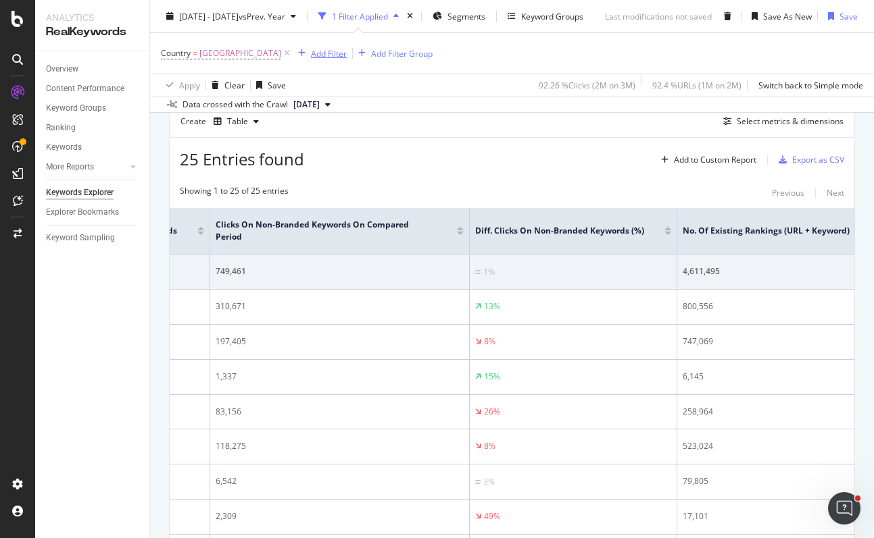
click at [347, 53] on div "Add Filter" at bounding box center [329, 52] width 36 height 11
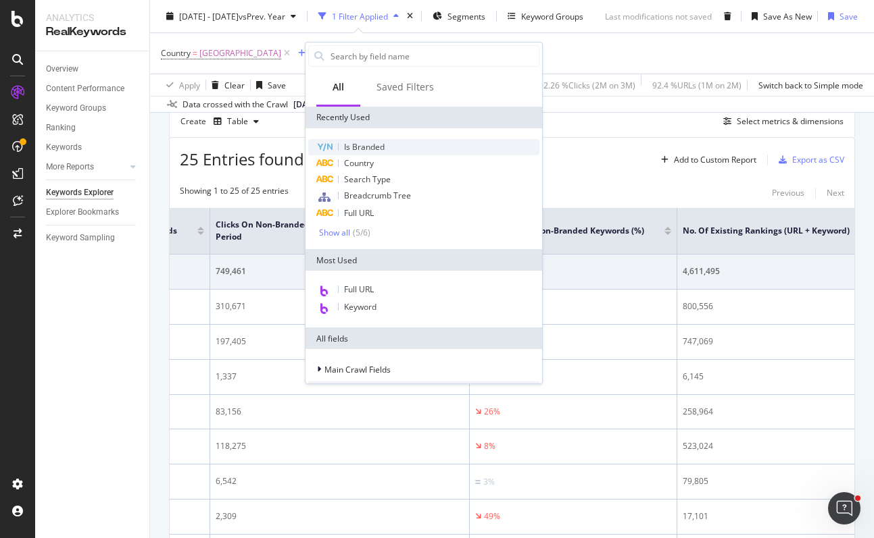
click at [376, 141] on span "Is Branded" at bounding box center [364, 146] width 41 height 11
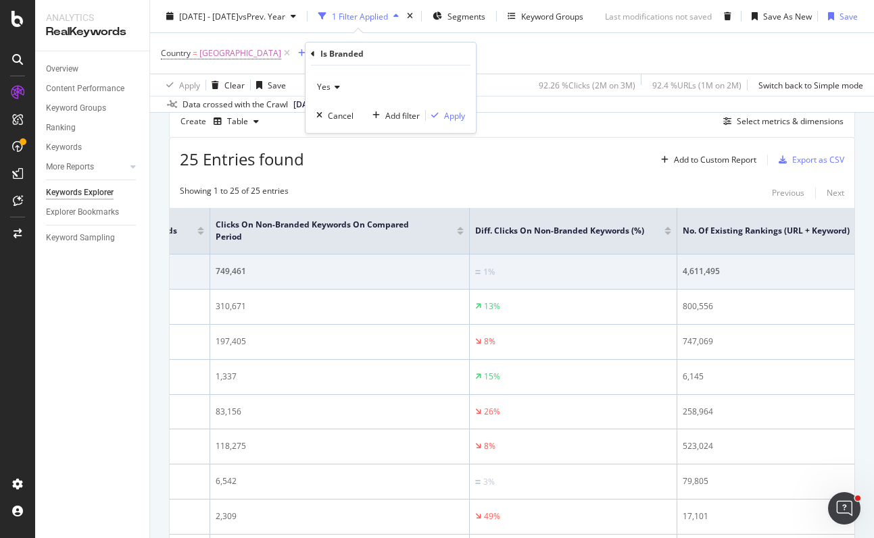
click at [334, 89] on icon at bounding box center [334, 87] width 9 height 8
click at [337, 135] on div "No" at bounding box center [392, 133] width 145 height 18
click at [463, 116] on div "Apply" at bounding box center [454, 115] width 21 height 11
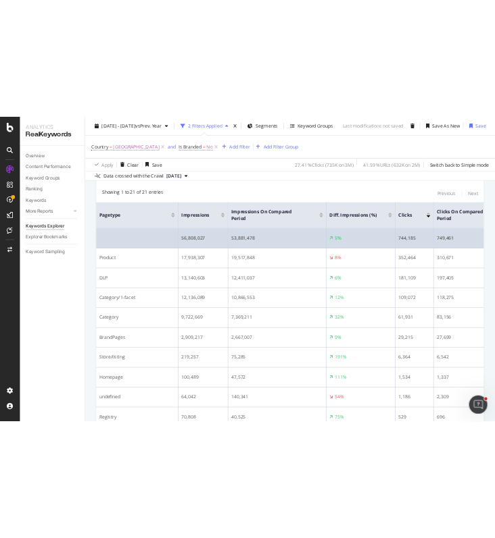
scroll to position [488, 0]
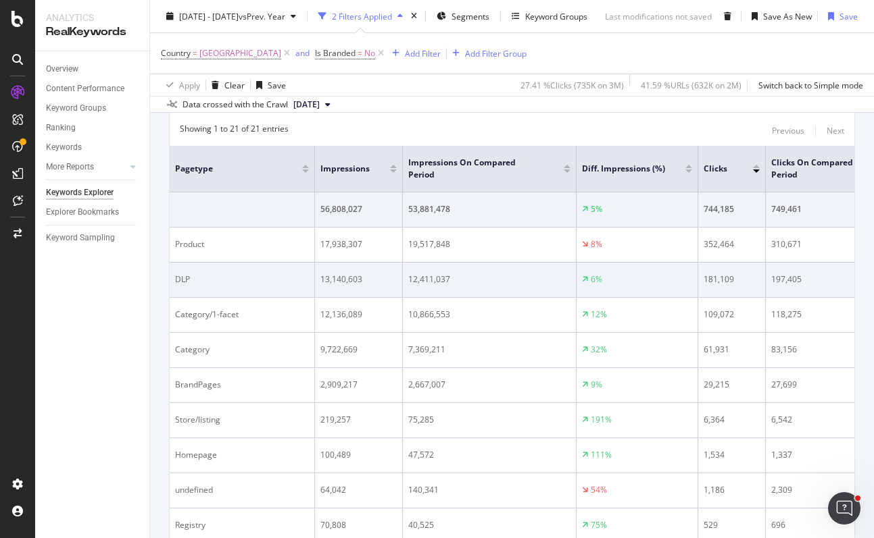
drag, startPoint x: 161, startPoint y: 13, endPoint x: 245, endPoint y: 274, distance: 273.9
click at [248, 259] on div "Keywords Explorer pagetype performance for weekly reporting. [DOMAIN_NAME] mast…" at bounding box center [512, 269] width 724 height 538
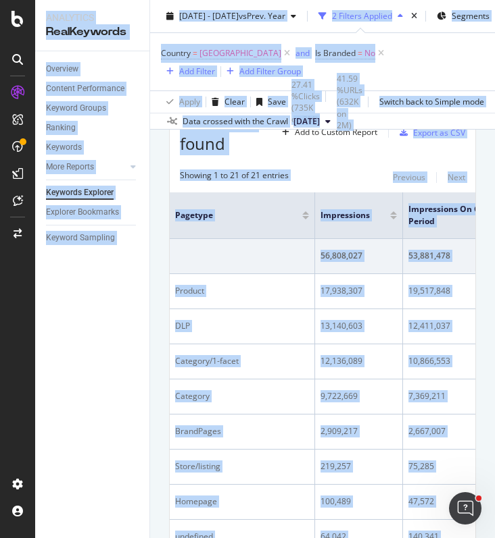
scroll to position [511, 0]
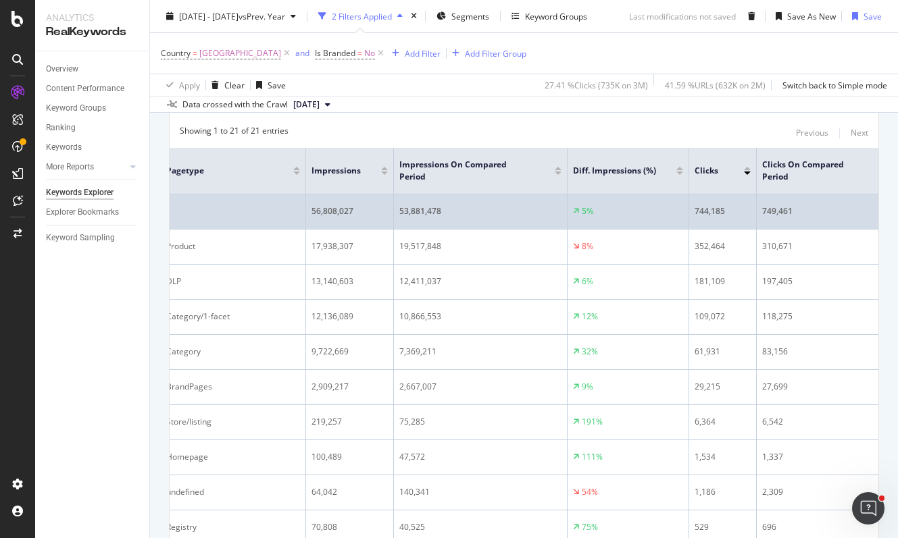
scroll to position [0, 0]
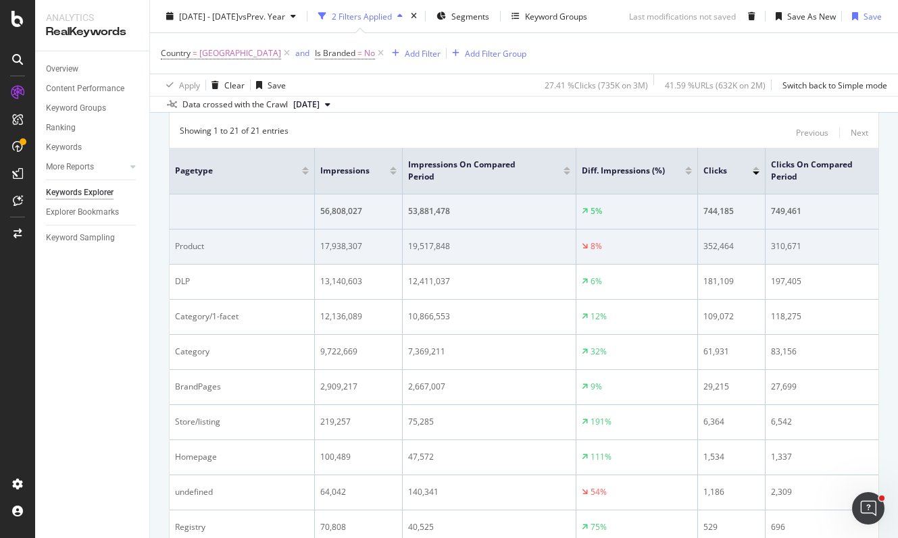
click at [520, 235] on td "19,517,848" at bounding box center [490, 247] width 174 height 35
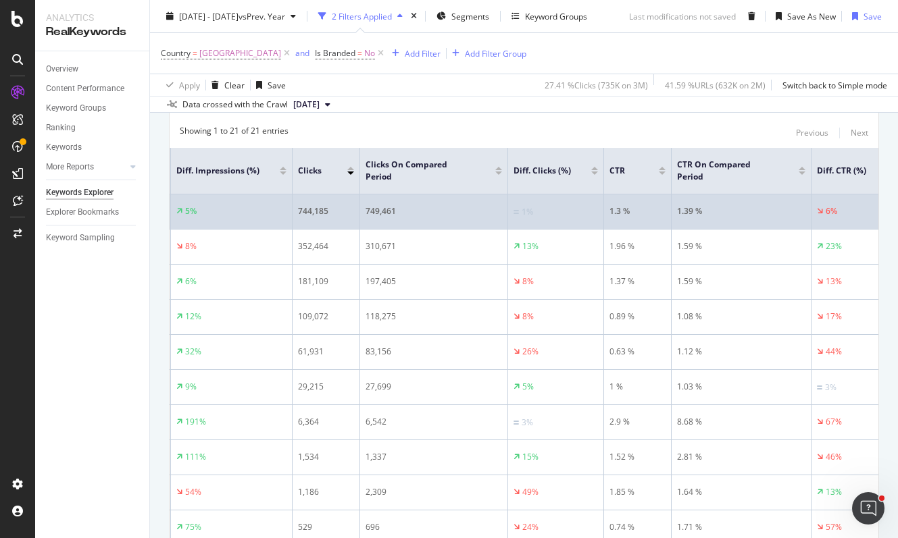
scroll to position [0, 412]
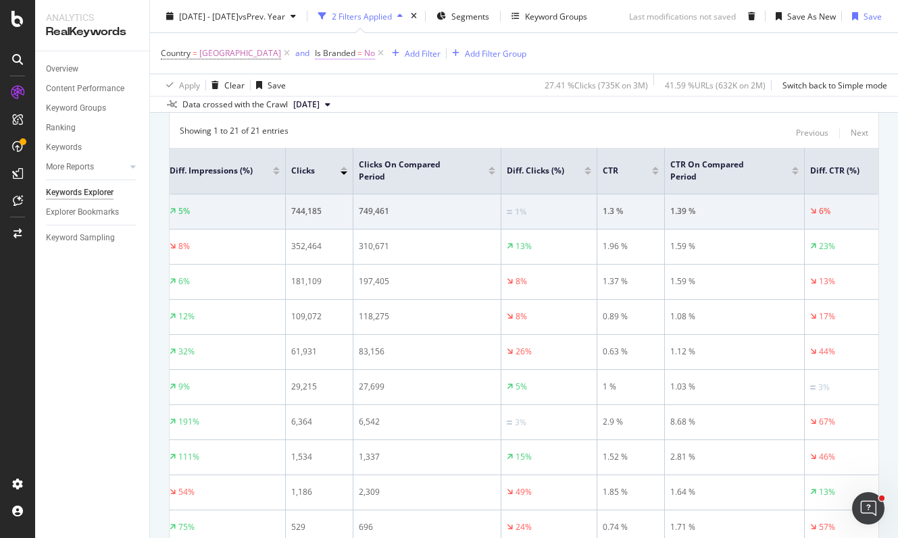
click at [375, 53] on span "Is Branded = No" at bounding box center [345, 53] width 60 height 12
click at [357, 88] on icon at bounding box center [355, 85] width 9 height 8
click at [362, 112] on div "Yes" at bounding box center [415, 113] width 145 height 18
click at [484, 118] on div "Apply" at bounding box center [477, 113] width 21 height 11
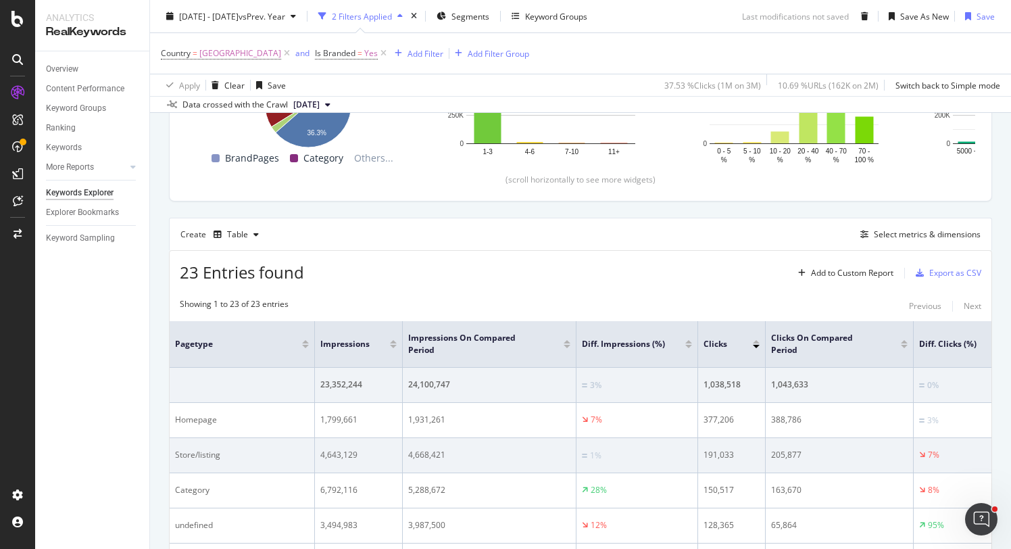
scroll to position [316, 0]
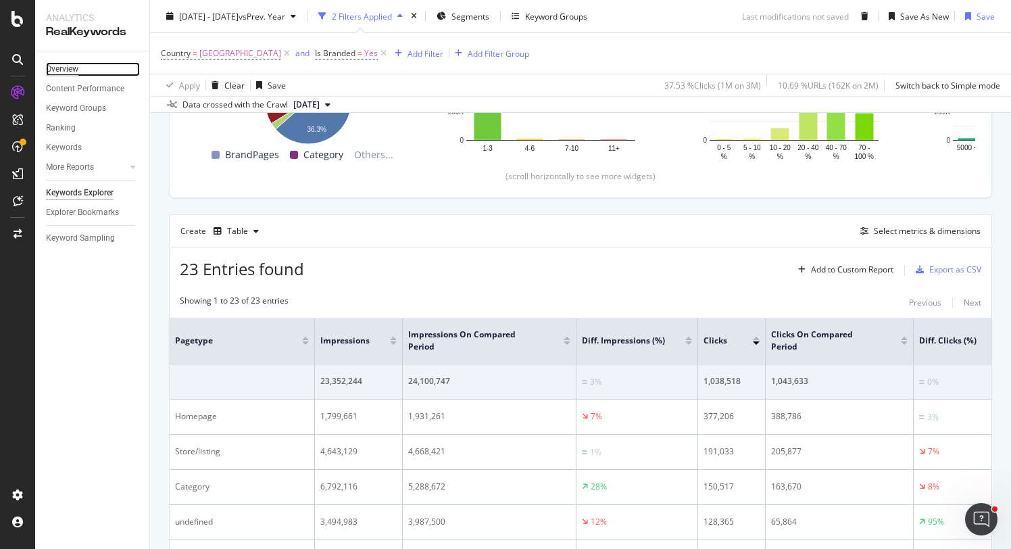
click at [72, 64] on div "Overview" at bounding box center [62, 69] width 32 height 14
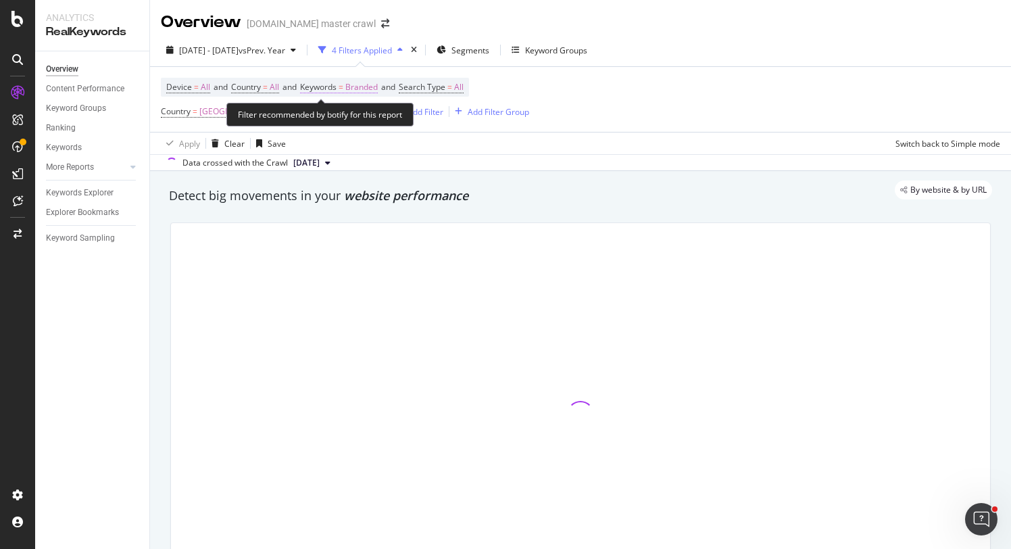
click at [378, 91] on span "Branded" at bounding box center [361, 87] width 32 height 19
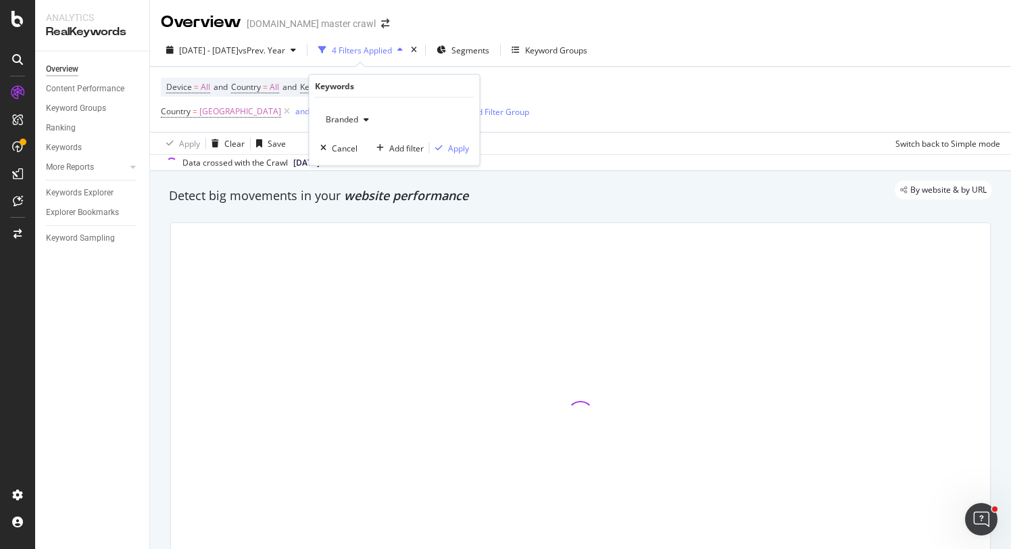
click at [351, 114] on span "Branded" at bounding box center [339, 119] width 38 height 11
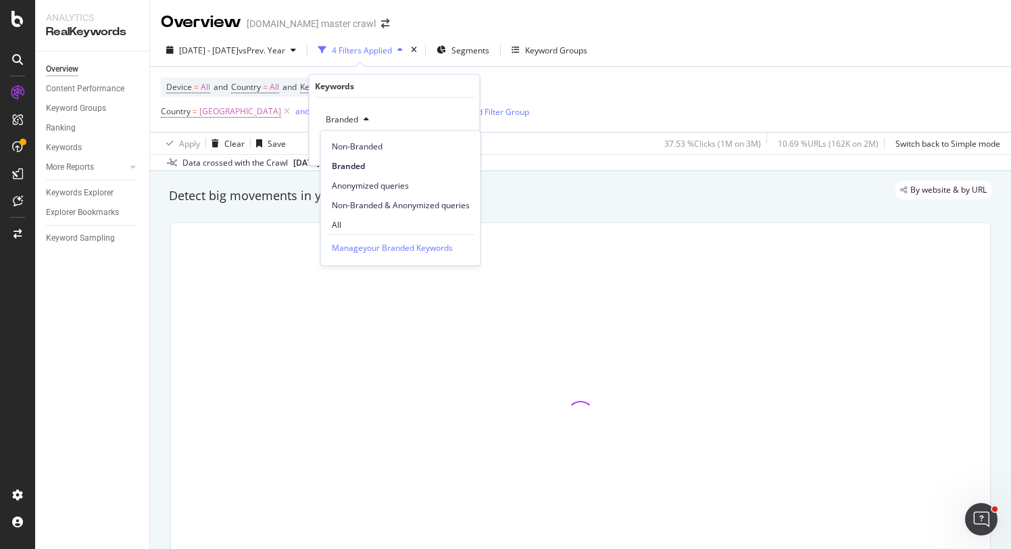
drag, startPoint x: 590, startPoint y: 205, endPoint x: 529, endPoint y: 180, distance: 66.4
click at [583, 201] on div "Detect big movements in your website performance" at bounding box center [580, 196] width 823 height 18
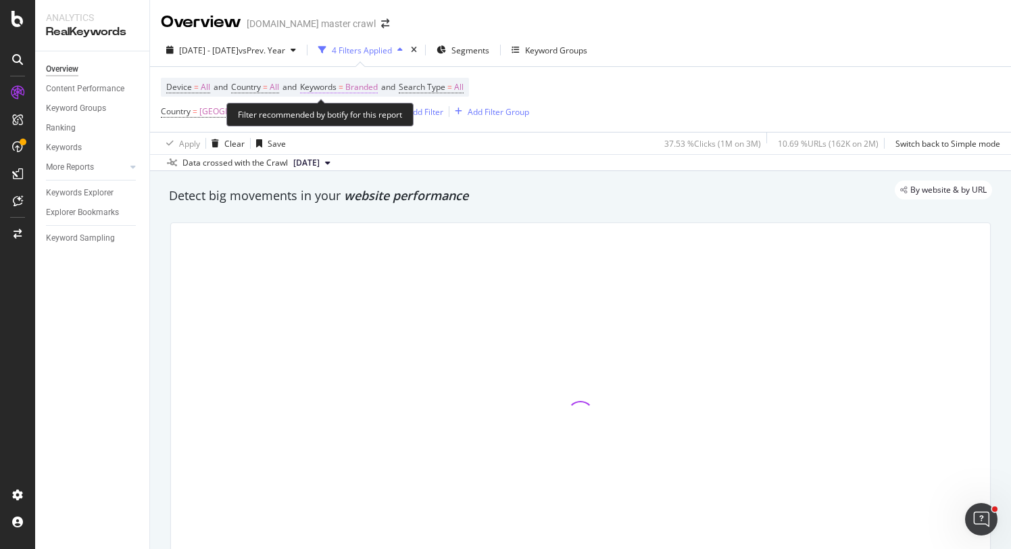
click at [369, 88] on span "Branded" at bounding box center [361, 87] width 32 height 19
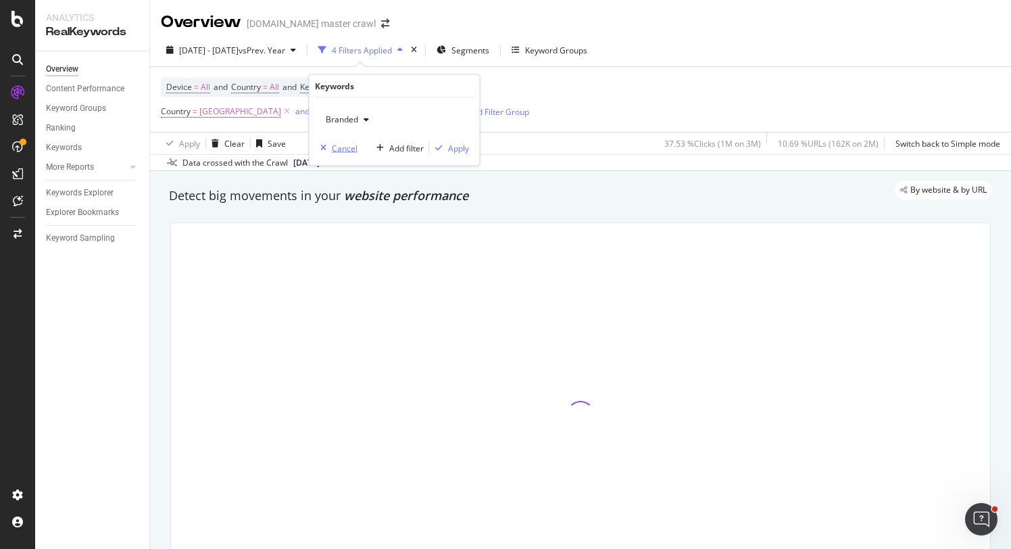
click at [338, 149] on div "Cancel" at bounding box center [345, 147] width 26 height 11
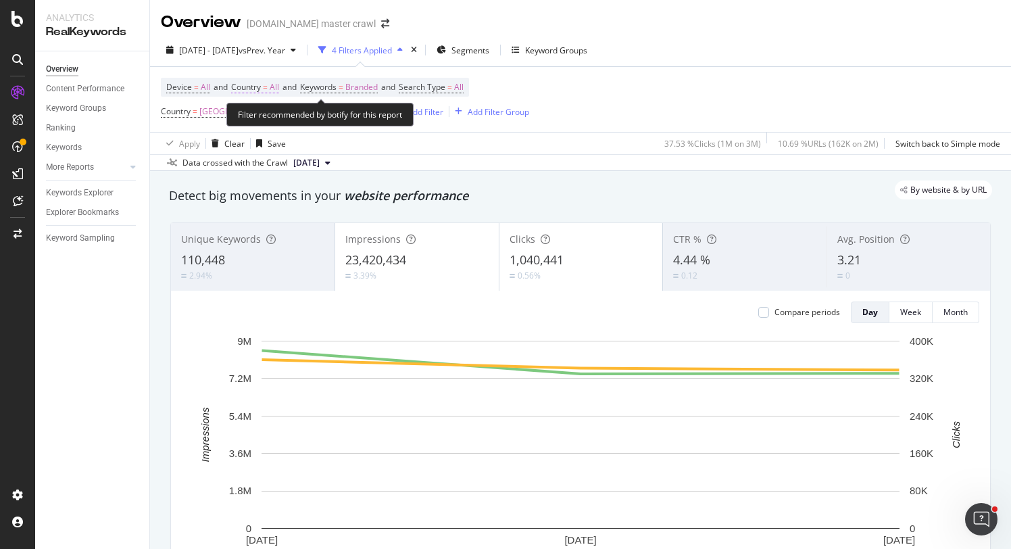
click at [248, 87] on span "Country" at bounding box center [246, 86] width 30 height 11
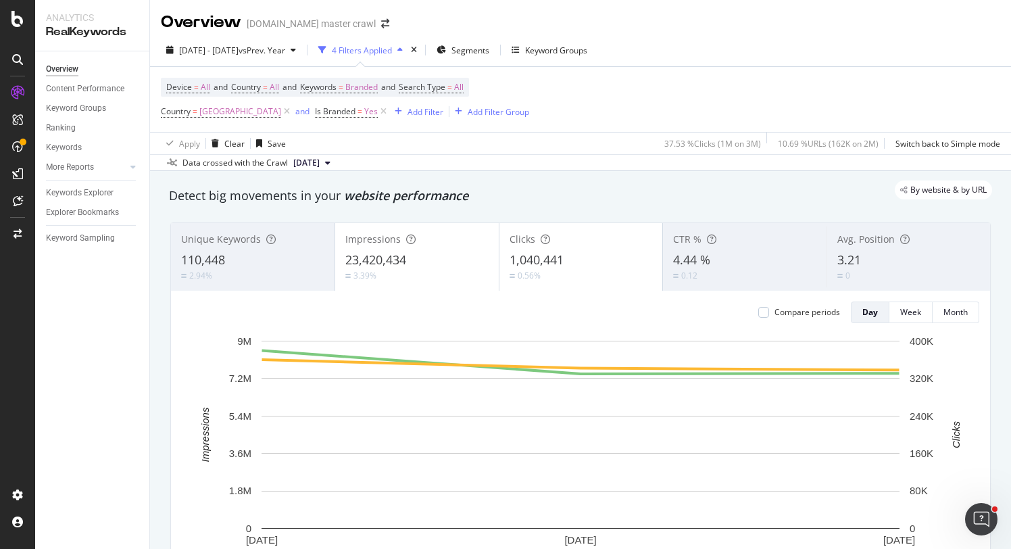
click at [603, 105] on div "Device = All and Country = All and Keywords = Branded and Search Type = All Cou…" at bounding box center [580, 99] width 839 height 65
click at [602, 105] on div "Device = All and Country = All and Keywords = Branded and Search Type = All Cou…" at bounding box center [580, 99] width 839 height 65
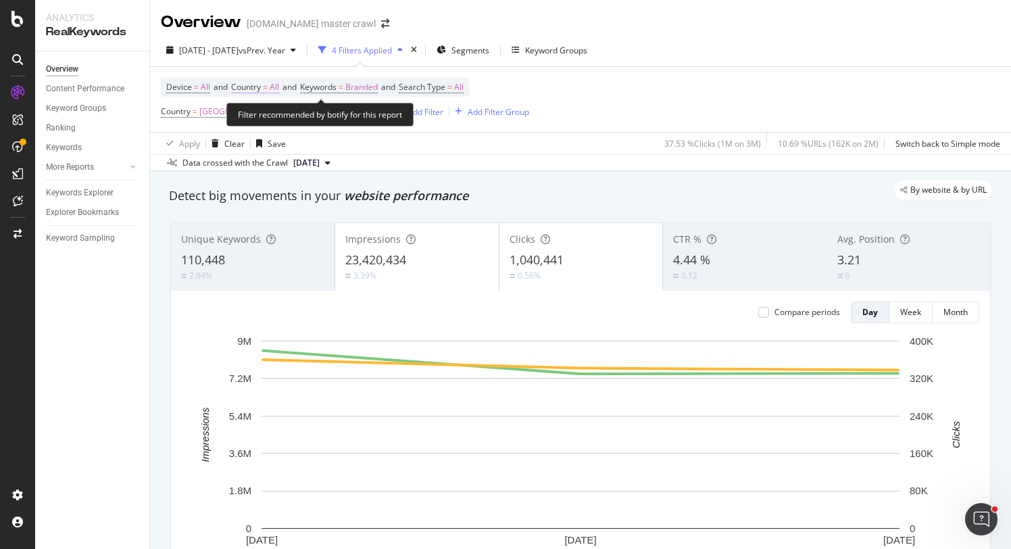
click at [272, 91] on span "Country = All" at bounding box center [255, 87] width 48 height 12
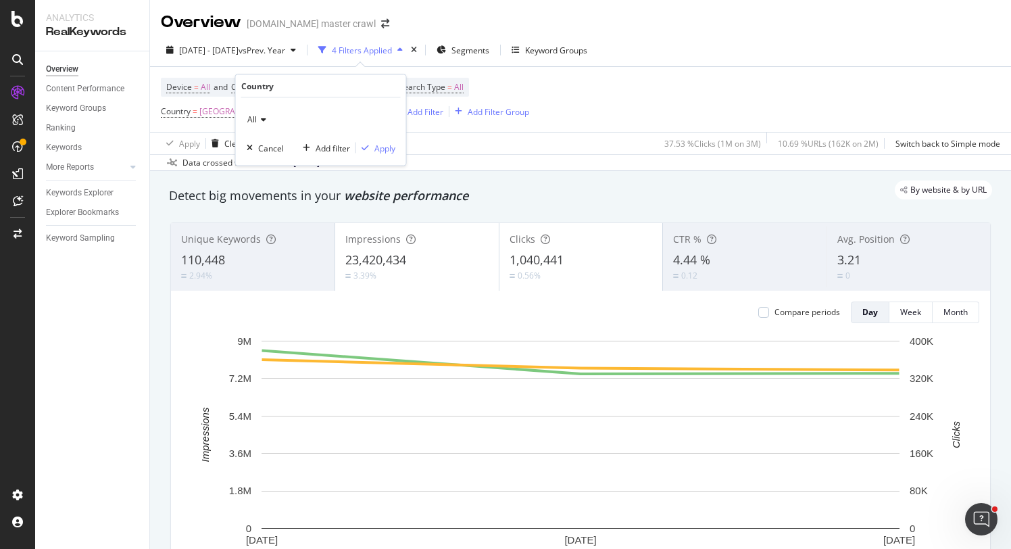
click at [566, 118] on div "Device = All and Country = All and Keywords = Branded and Search Type = All Cou…" at bounding box center [580, 99] width 839 height 65
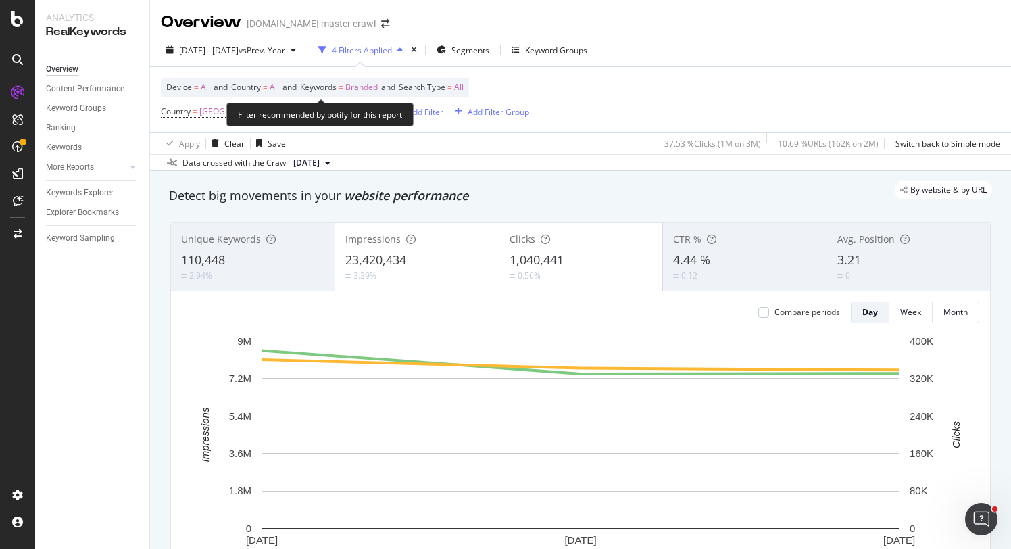
click at [196, 84] on span "=" at bounding box center [196, 86] width 5 height 11
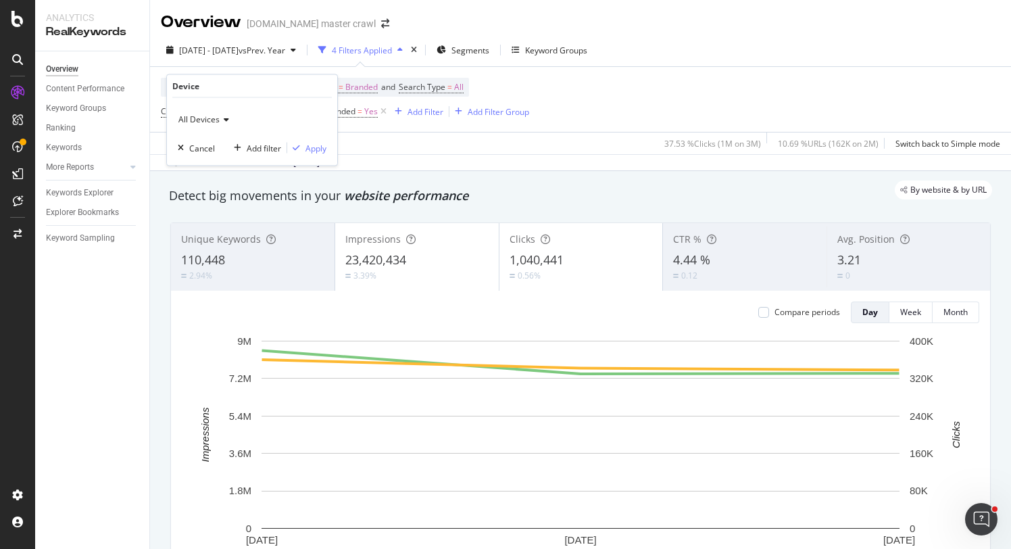
drag, startPoint x: 575, startPoint y: 99, endPoint x: 555, endPoint y: 97, distance: 19.6
click at [574, 99] on div "Device = All and Country = All and Keywords = Branded and Search Type = All Cou…" at bounding box center [580, 99] width 839 height 65
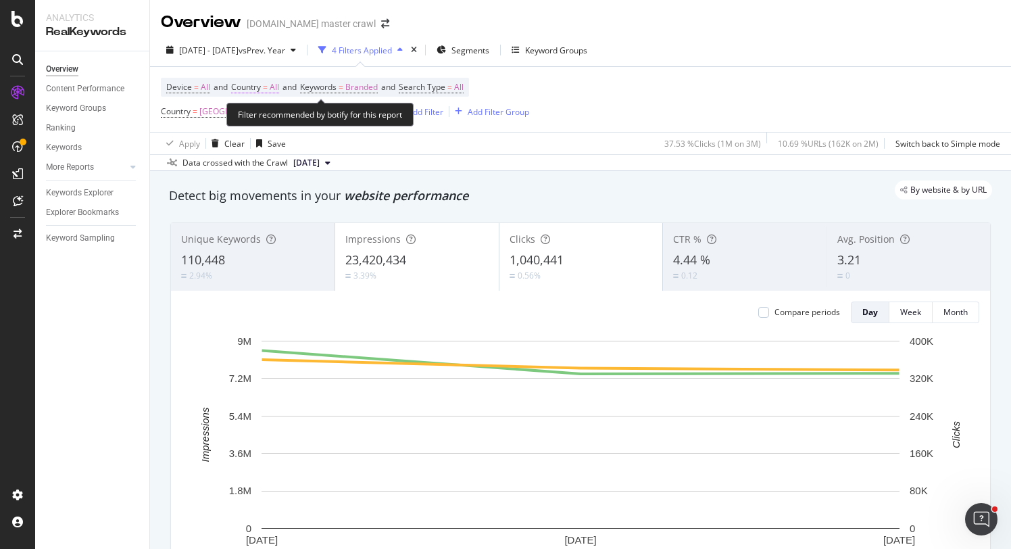
click at [272, 88] on span "Country = All" at bounding box center [255, 87] width 48 height 12
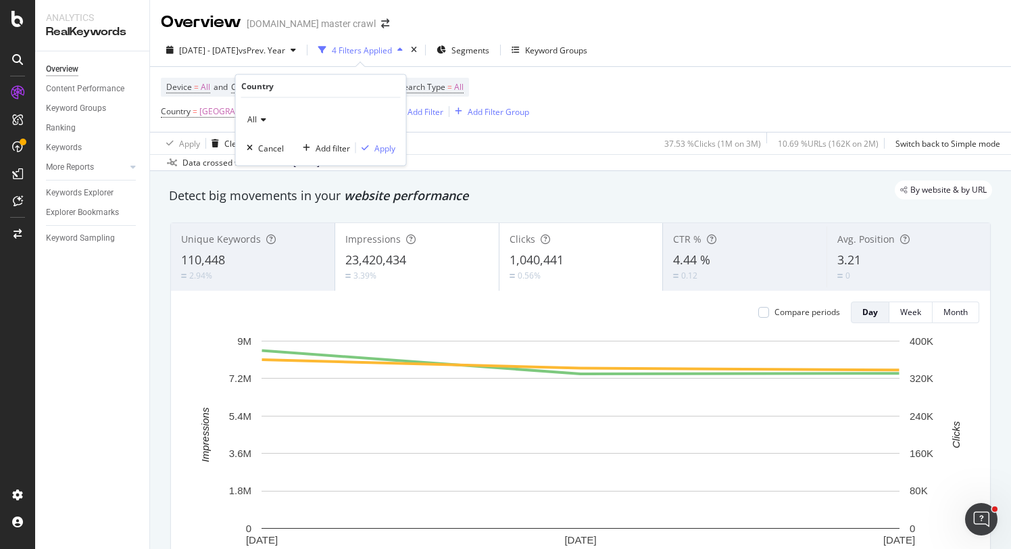
click at [257, 112] on div "All" at bounding box center [321, 120] width 149 height 22
click at [289, 161] on span "[GEOGRAPHIC_DATA]" at bounding box center [294, 164] width 82 height 11
click at [381, 146] on div "Apply" at bounding box center [384, 147] width 21 height 11
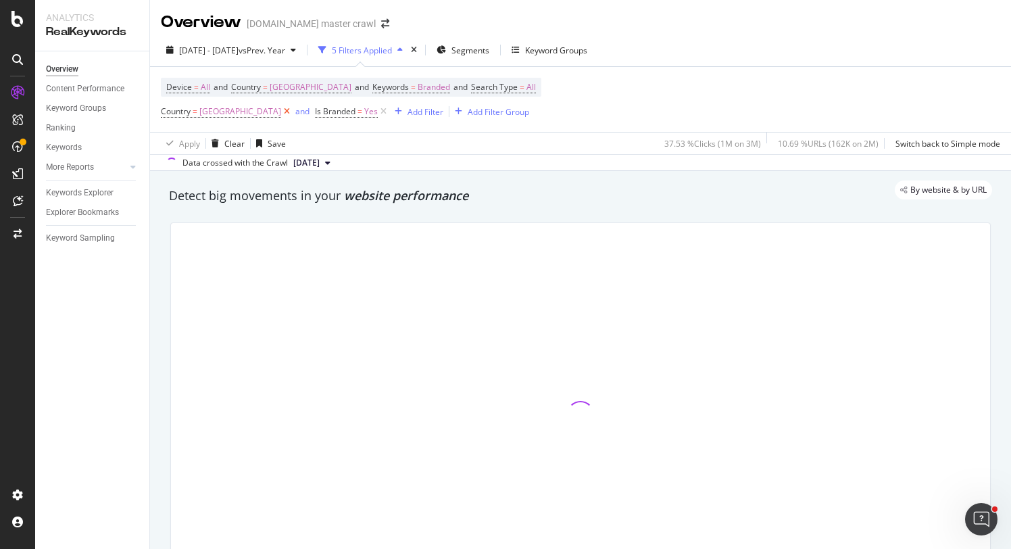
click at [293, 113] on icon at bounding box center [286, 112] width 11 height 14
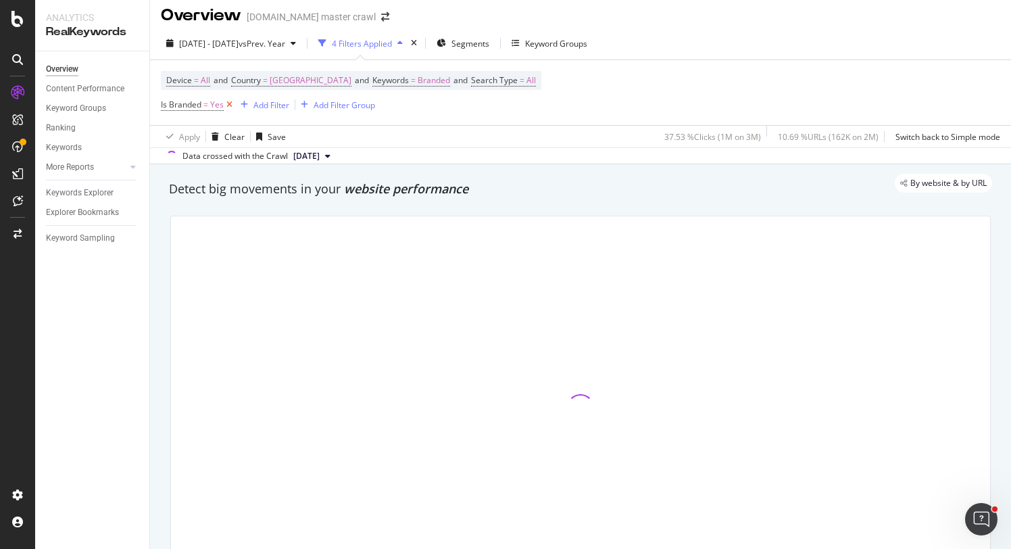
scroll to position [8, 0]
click at [229, 102] on icon at bounding box center [229, 104] width 11 height 14
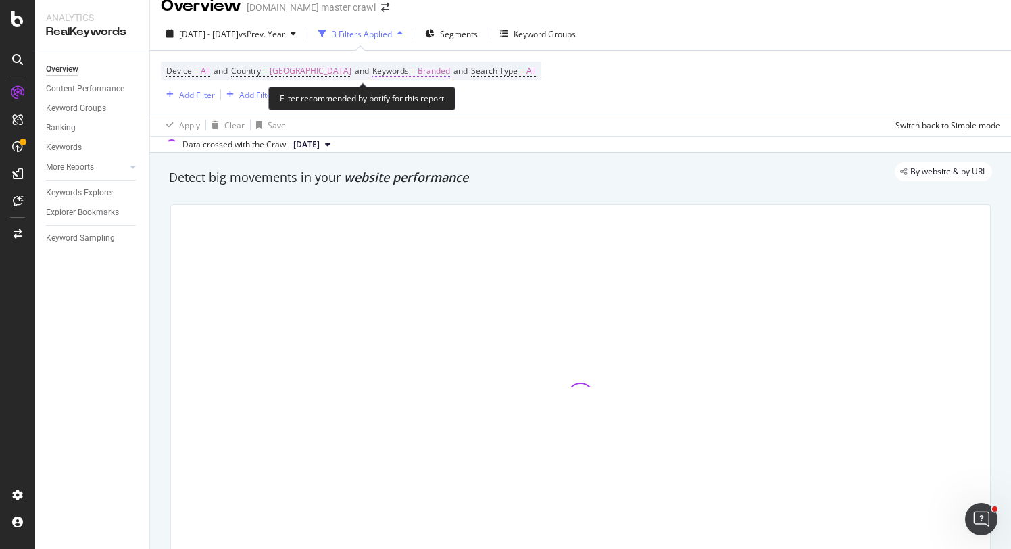
scroll to position [15, 0]
click at [450, 70] on span "Branded" at bounding box center [434, 72] width 32 height 19
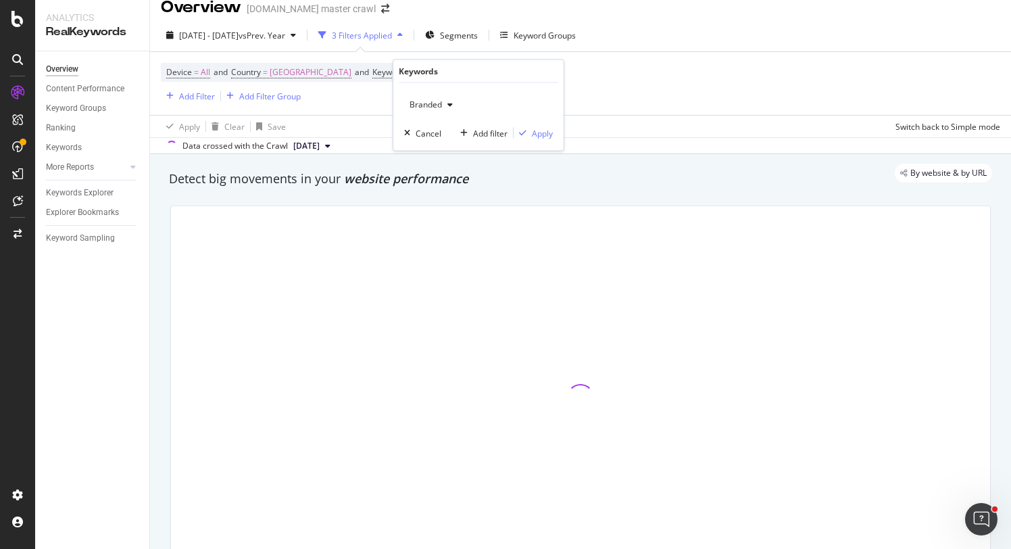
click at [435, 100] on span "Branded" at bounding box center [423, 104] width 38 height 11
click at [424, 104] on span "Branded" at bounding box center [423, 104] width 38 height 11
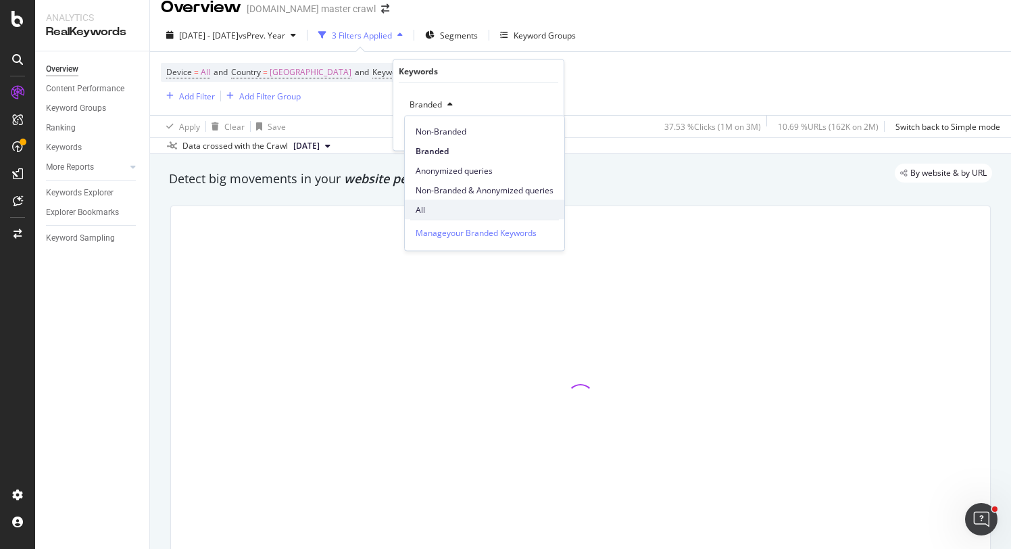
click at [433, 213] on span "All" at bounding box center [485, 209] width 138 height 12
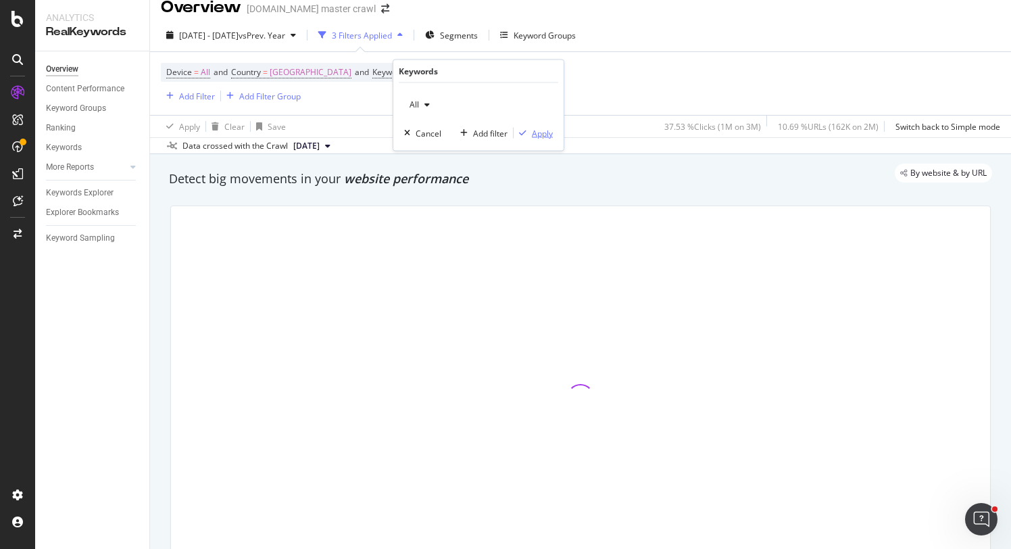
click at [544, 130] on div "Apply" at bounding box center [542, 132] width 21 height 11
